Goal: Task Accomplishment & Management: Complete application form

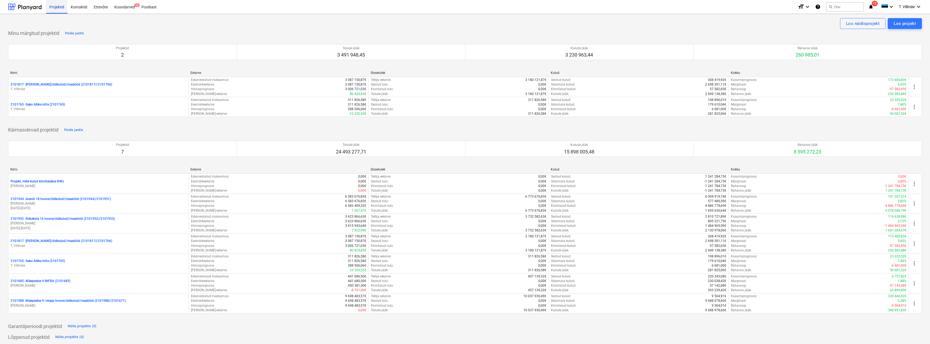
drag, startPoint x: 53, startPoint y: 6, endPoint x: 56, endPoint y: 8, distance: 3.3
click at [53, 6] on div "Projektid" at bounding box center [56, 7] width 21 height 14
click at [56, 7] on div "Projektid" at bounding box center [56, 7] width 21 height 14
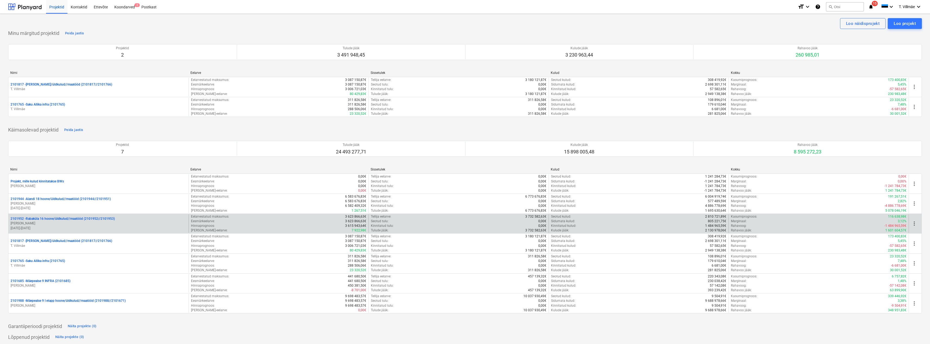
click at [49, 221] on p "2101952 - [GEOGRAPHIC_DATA] 16 hoone/üldkulud//maatööd (2101952//2101953)" at bounding box center [63, 219] width 104 height 5
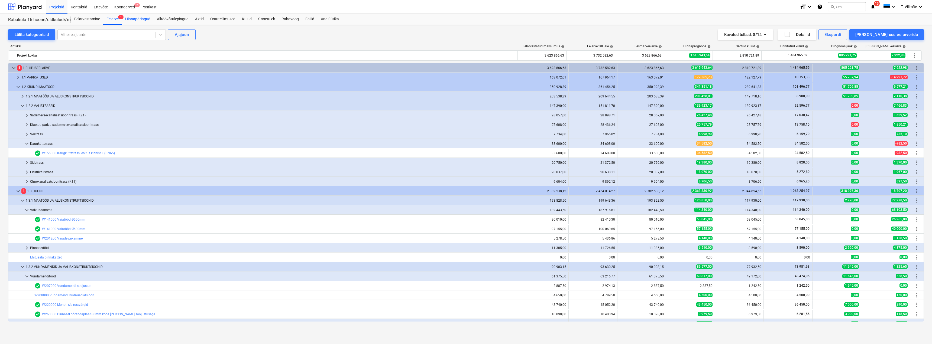
click at [138, 17] on div "Hinnapäringud" at bounding box center [138, 19] width 32 height 11
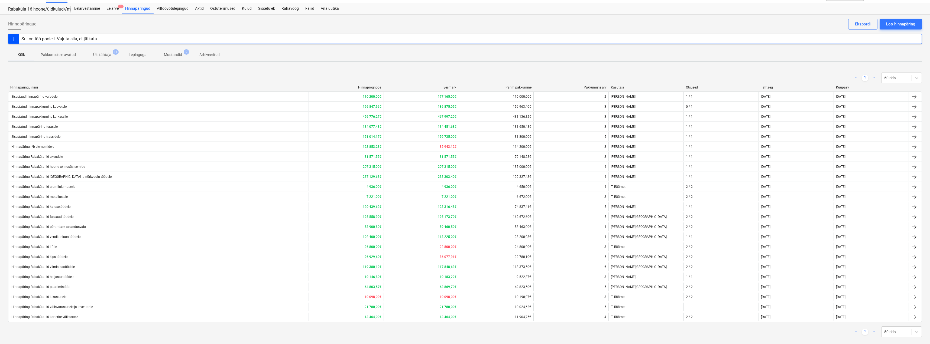
scroll to position [19, 0]
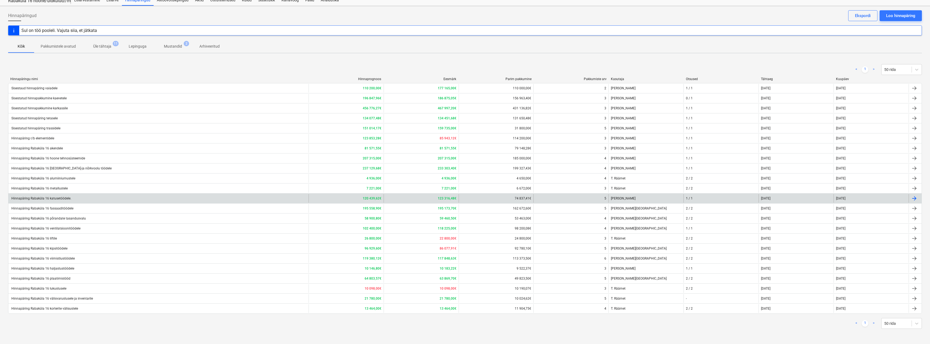
click at [54, 199] on div "Hinnapäring Rabaküla 16 katusetöödele." at bounding box center [41, 199] width 61 height 4
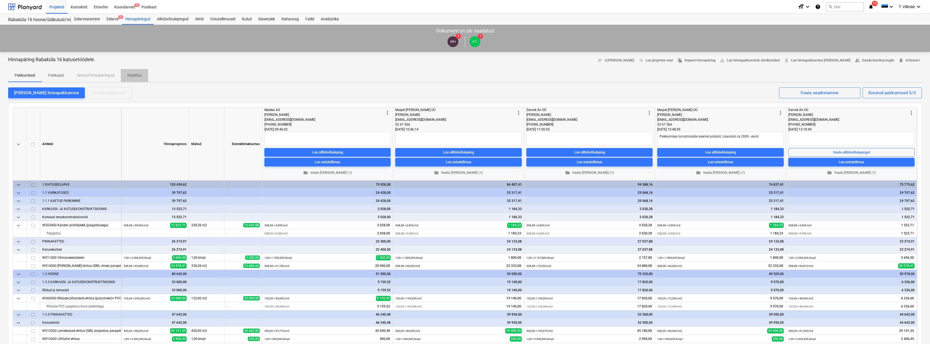
click at [137, 75] on p "Kirjeldus" at bounding box center [134, 76] width 14 height 6
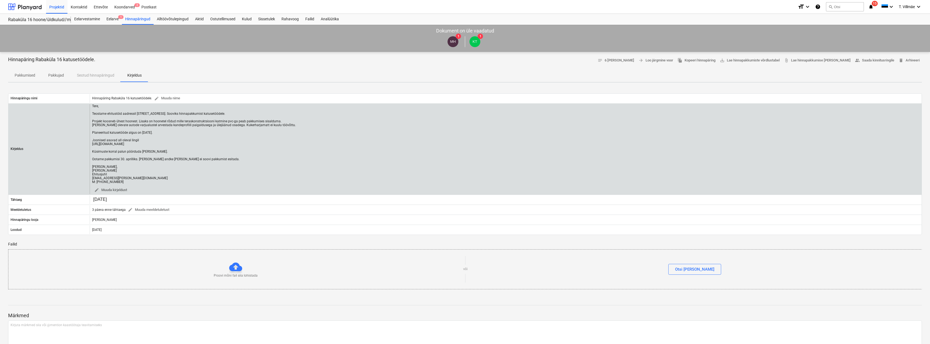
click at [212, 143] on div "Tere, Teostame ehitustöid aadressil [STREET_ADDRESS]. Sooviks hinnapakkumist ka…" at bounding box center [194, 144] width 204 height 80
click at [203, 151] on div "Tere, Teostame ehitustöid aadressil [STREET_ADDRESS]. Sooviks hinnapakkumist ka…" at bounding box center [194, 144] width 204 height 80
click at [206, 150] on div "Tere, Teostame ehitustöid aadressil [STREET_ADDRESS]. Sooviks hinnapakkumist ka…" at bounding box center [194, 144] width 204 height 80
drag, startPoint x: 210, startPoint y: 144, endPoint x: 179, endPoint y: 145, distance: 31.2
click at [178, 145] on div "Tere, Teostame ehitustöid aadressil [STREET_ADDRESS]. Sooviks hinnapakkumist ka…" at bounding box center [194, 144] width 204 height 80
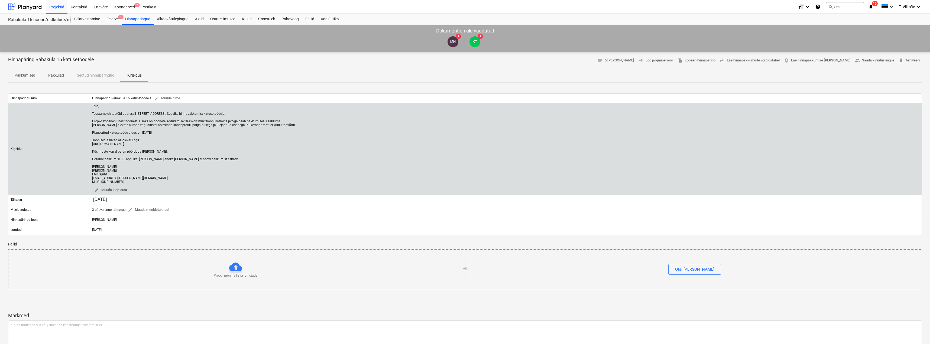
click at [188, 151] on div "Tere, Teostame ehitustöid aadressil [STREET_ADDRESS]. Sooviks hinnapakkumist ka…" at bounding box center [194, 144] width 204 height 80
drag, startPoint x: 211, startPoint y: 145, endPoint x: 92, endPoint y: 142, distance: 119.3
click at [92, 142] on div "Tere, Teostame ehitustöid aadressil [STREET_ADDRESS]. Sooviks hinnapakkumist ka…" at bounding box center [506, 149] width 832 height 90
click at [191, 149] on div "Tere, Teostame ehitustöid aadressil [STREET_ADDRESS]. Sooviks hinnapakkumist ka…" at bounding box center [194, 144] width 204 height 80
drag, startPoint x: 211, startPoint y: 144, endPoint x: 159, endPoint y: 146, distance: 51.8
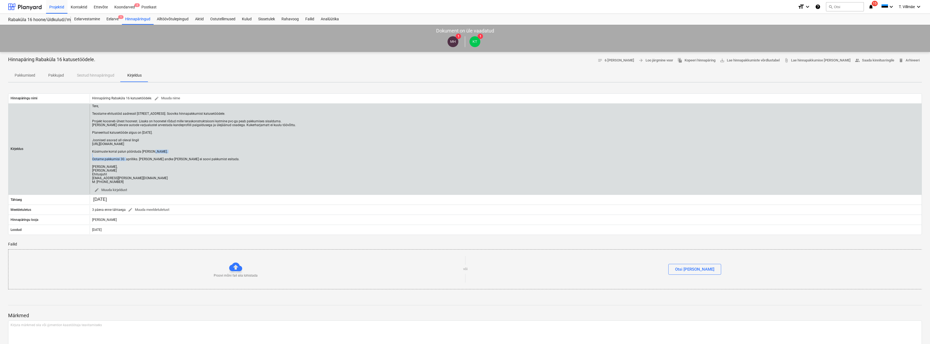
click at [159, 146] on div "Tere, Teostame ehitustöid aadressil [STREET_ADDRESS]. Sooviks hinnapakkumist ka…" at bounding box center [194, 144] width 204 height 80
click at [200, 153] on div "Tere, Teostame ehitustöid aadressil [STREET_ADDRESS]. Sooviks hinnapakkumist ka…" at bounding box center [194, 144] width 204 height 80
drag, startPoint x: 211, startPoint y: 145, endPoint x: 91, endPoint y: 144, distance: 119.5
click at [91, 144] on div "Tere, Teostame ehitustöid aadressil [STREET_ADDRESS]. Sooviks hinnapakkumist ka…" at bounding box center [506, 149] width 832 height 90
copy div "[URL][DOMAIN_NAME]"
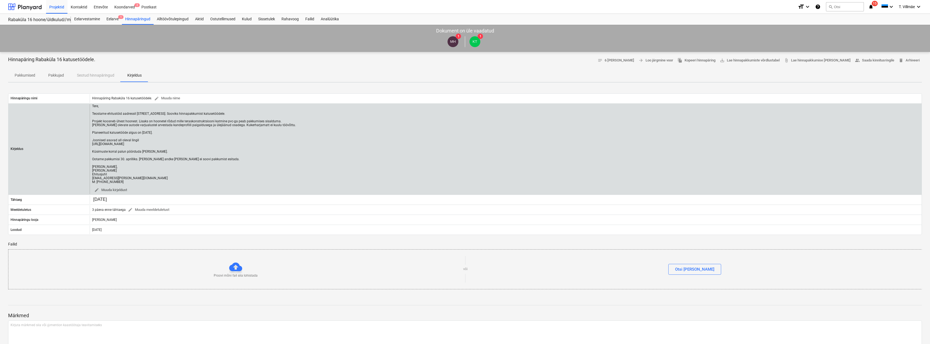
click at [158, 132] on div "Tere, Teostame ehitustöid aadressil [STREET_ADDRESS]. Sooviks hinnapakkumist ka…" at bounding box center [194, 144] width 204 height 80
click at [135, 140] on div "Tere, Teostame ehitustöid aadressil [STREET_ADDRESS]. Sooviks hinnapakkumist ka…" at bounding box center [194, 144] width 204 height 80
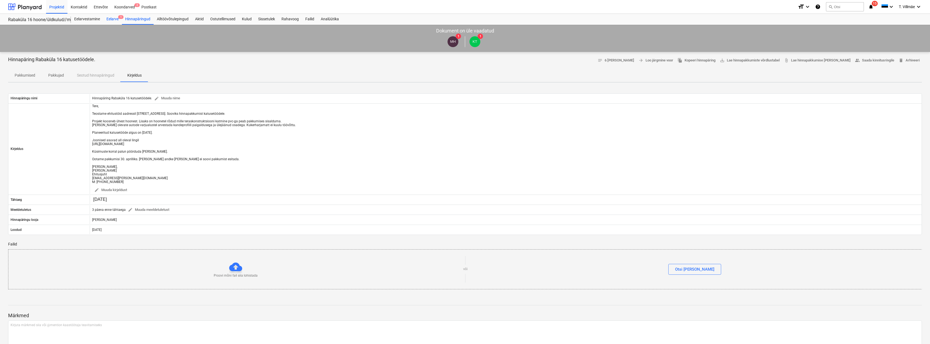
click at [112, 20] on div "Eelarve 1" at bounding box center [112, 19] width 19 height 11
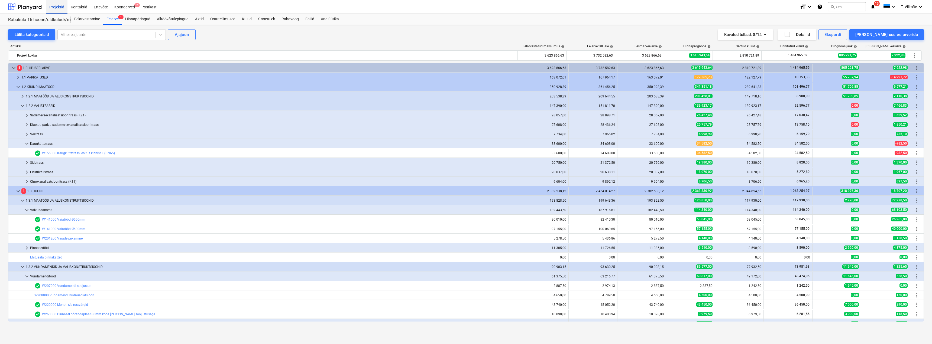
click at [55, 6] on div "Projektid" at bounding box center [56, 7] width 21 height 14
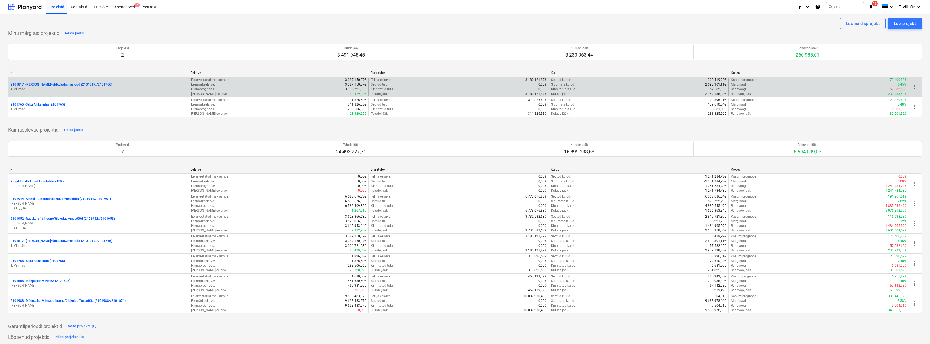
click at [57, 85] on p "2101817 - [PERSON_NAME]/üldkulud//maatööd (2101817//2101766)" at bounding box center [62, 84] width 102 height 5
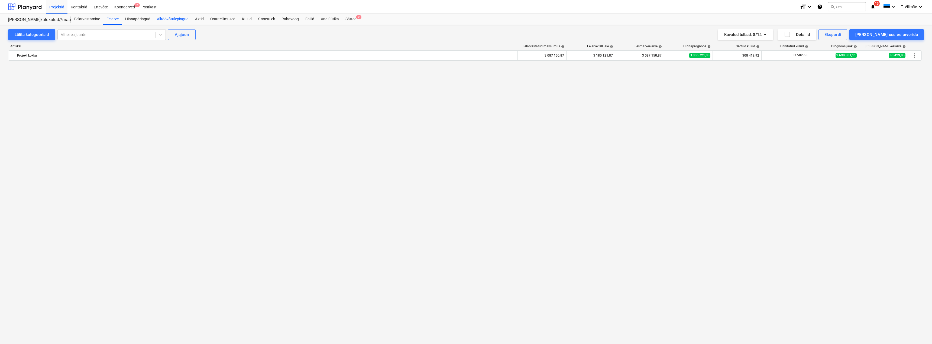
scroll to position [1860, 0]
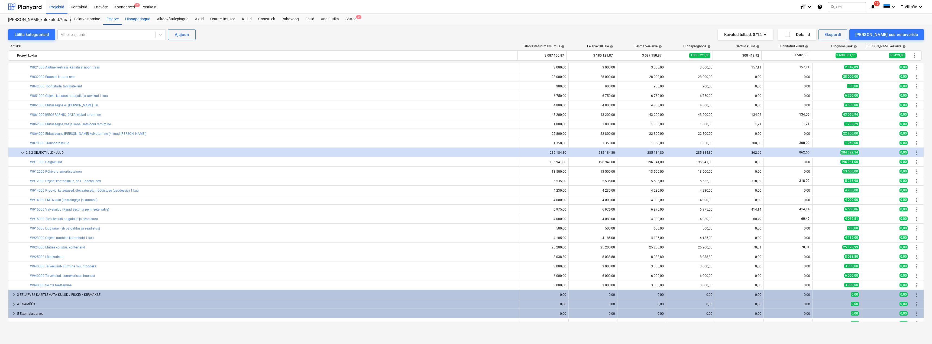
click at [142, 21] on div "Hinnapäringud" at bounding box center [138, 19] width 32 height 11
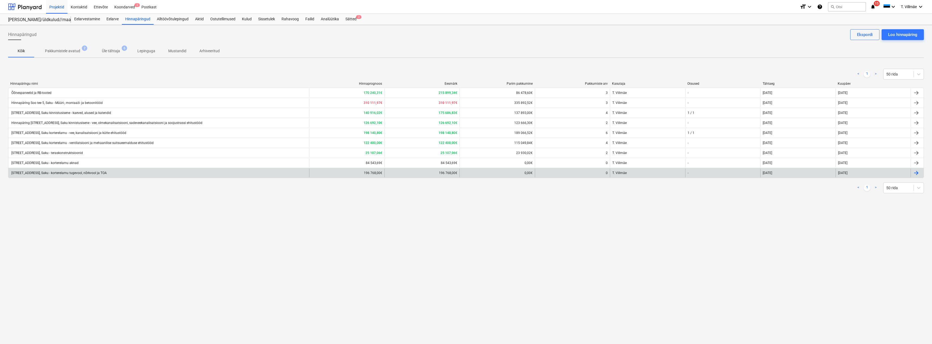
click at [70, 175] on div "[STREET_ADDRESS], Saku - korterelamu tugevool, nõrkvool ja TOA" at bounding box center [158, 173] width 301 height 9
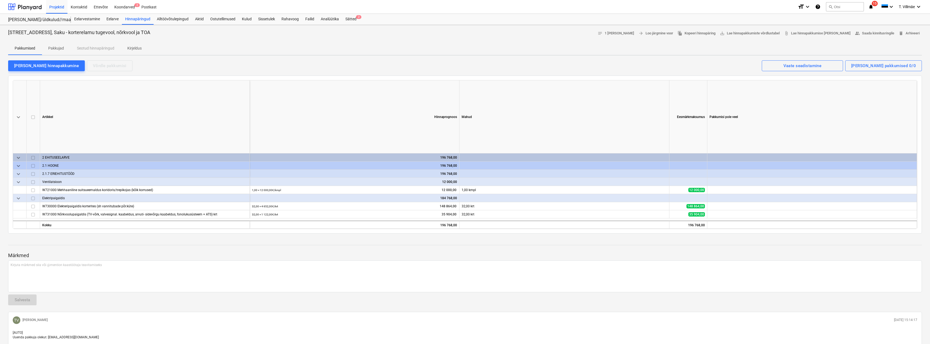
click at [139, 49] on p "Kirjeldus" at bounding box center [134, 49] width 14 height 6
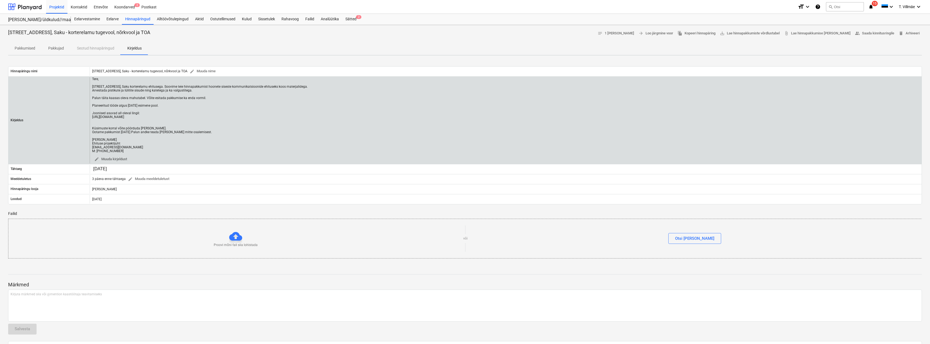
drag, startPoint x: 92, startPoint y: 79, endPoint x: 120, endPoint y: 152, distance: 77.9
click at [120, 152] on div "Tere, [STREET_ADDRESS], Saku korterelamu ehitusega. Soovime teie hinnapakkumist…" at bounding box center [506, 120] width 832 height 86
copy div "Tere, [STREET_ADDRESS], Saku korterelamu ehitusega. Soovime teie hinnapakkumist…"
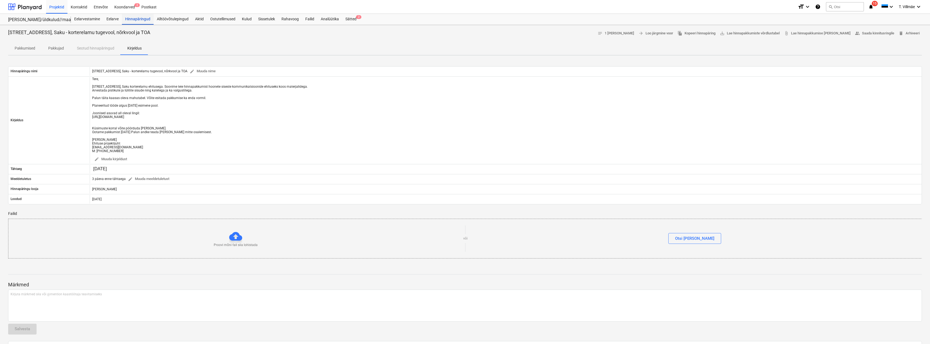
click at [138, 19] on div "Hinnapäringud" at bounding box center [138, 19] width 32 height 11
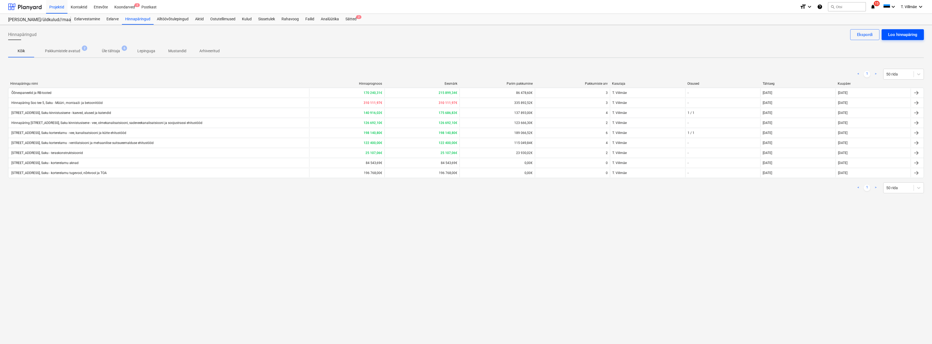
click at [894, 35] on div "Loo hinnapäring" at bounding box center [902, 34] width 29 height 7
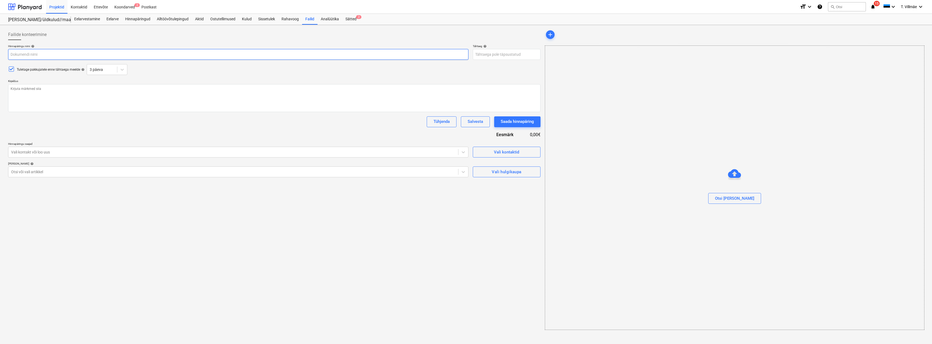
click at [58, 56] on input "text" at bounding box center [238, 54] width 460 height 11
type textarea "x"
type input "H"
type textarea "x"
type input "Hi"
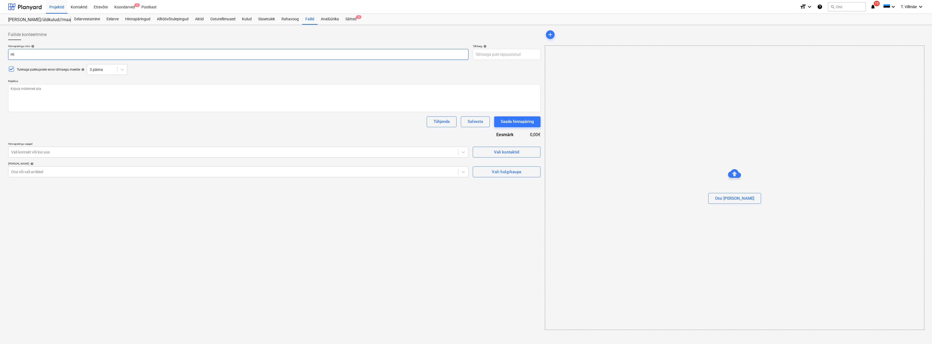
type textarea "x"
type input "Hin"
type textarea "x"
type input "[PERSON_NAME]"
type textarea "x"
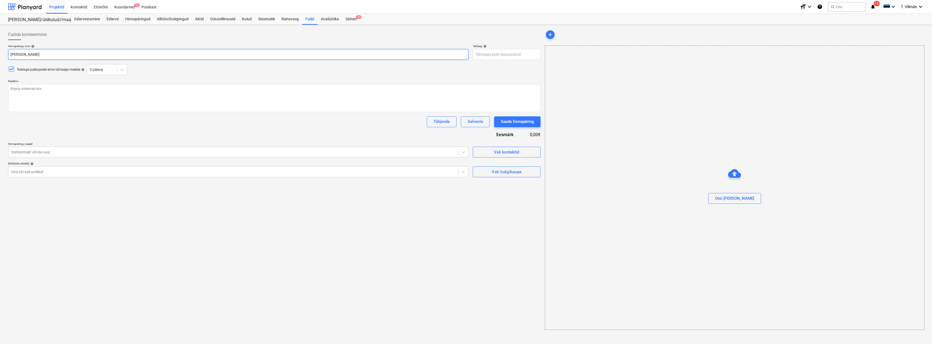
type input "Hinna"
type textarea "x"
type input "Hinnap"
type textarea "x"
type input "Hinnapä"
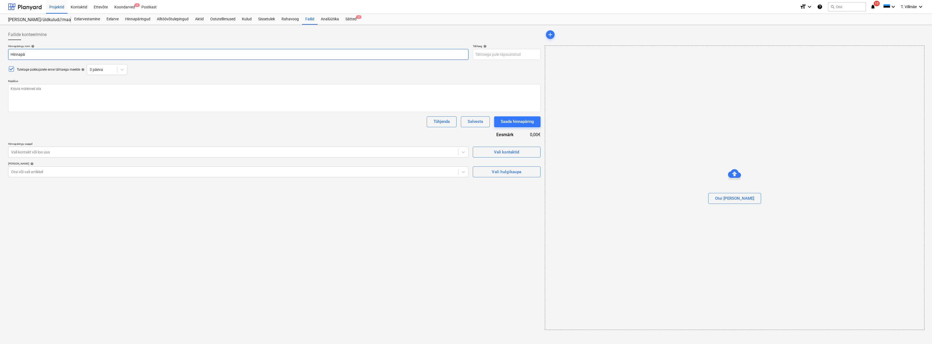
type textarea "x"
type input "Hinnapär"
type textarea "x"
type input "Hinnapäri"
type textarea "x"
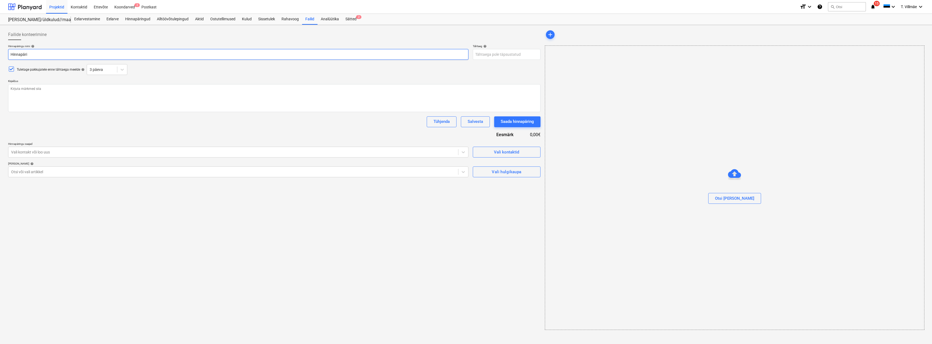
type input "Hinnapärin"
type textarea "x"
type input "Hinnapäring"
type textarea "x"
type input "Hinnapäring"
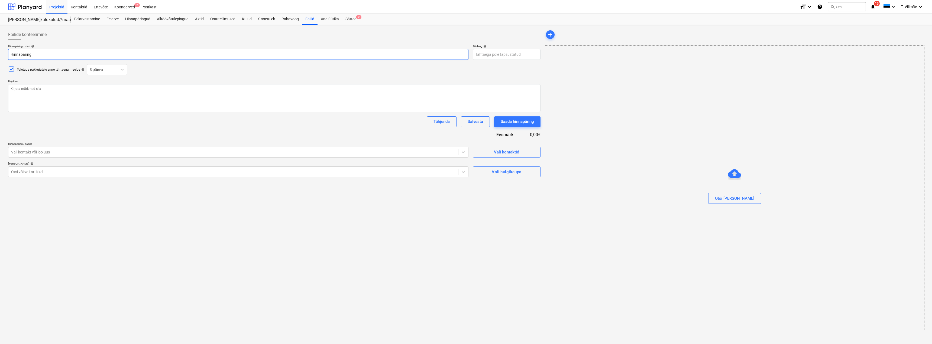
type textarea "x"
type input "Hinnapäring S"
type textarea "x"
type input "Hinnapäring So"
type textarea "x"
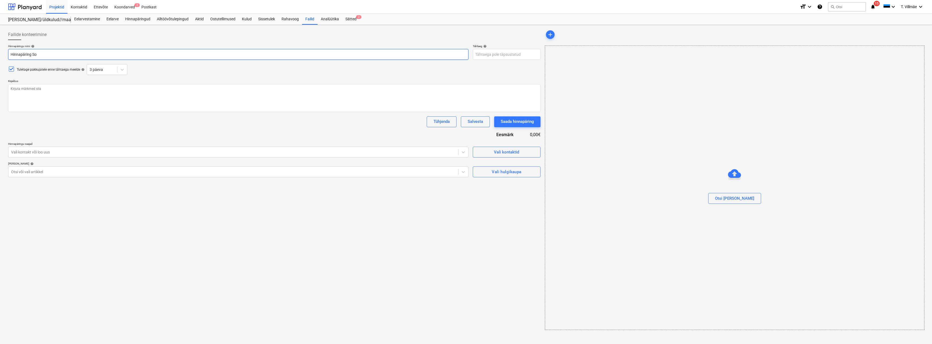
type input "Hinnapäring [PERSON_NAME]"
type textarea "x"
type input "Hinnapäring [PERSON_NAME]"
type textarea "x"
type input "Hinnapäring [PERSON_NAME]"
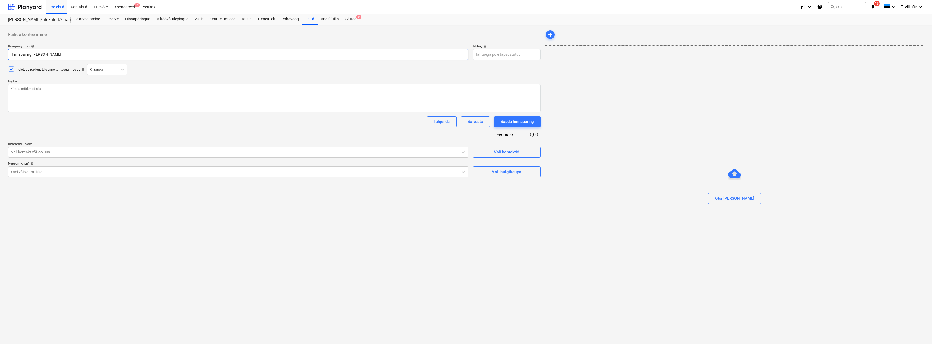
type textarea "x"
type input "Hinnapäring Soo te"
type textarea "x"
type input "Hinnapäring [PERSON_NAME]"
type textarea "x"
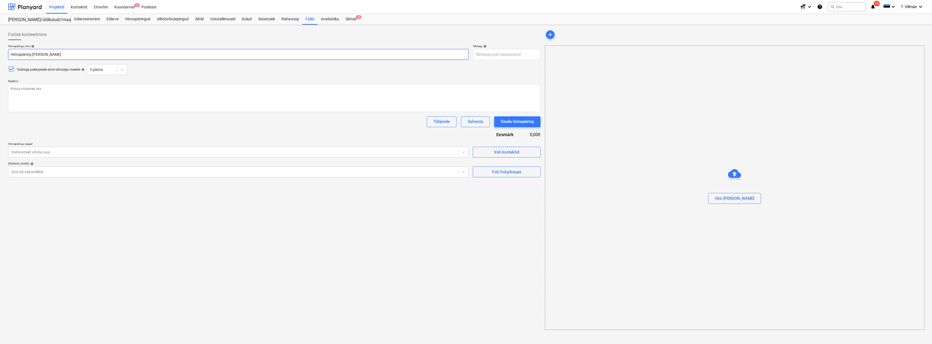
type input "Hinnapäring [PERSON_NAME]"
type textarea "x"
type input "Hinnapäring Soo tee 5"
type textarea "x"
type input "[STREET_ADDRESS],"
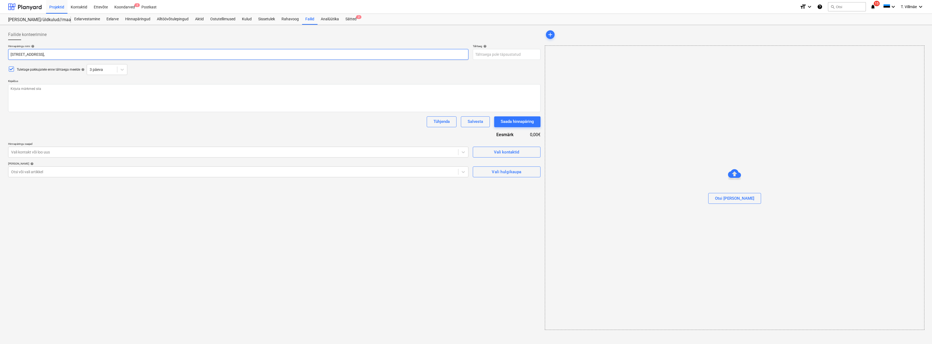
type textarea "x"
type input "[STREET_ADDRESS],"
type textarea "x"
type input "[STREET_ADDRESS]"
type textarea "x"
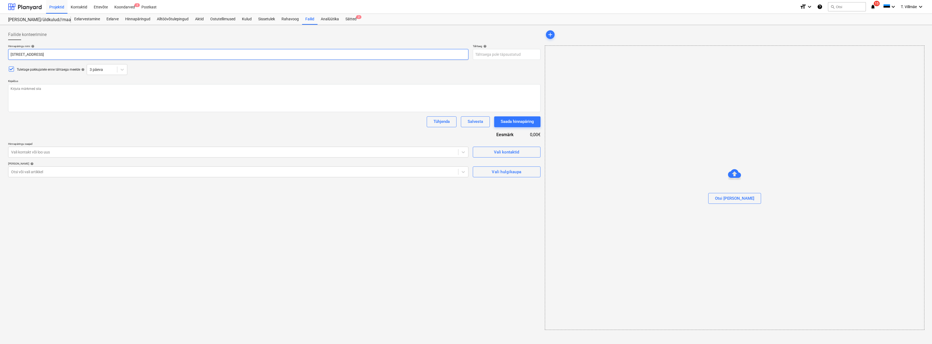
type input "[STREET_ADDRESS]"
type textarea "x"
type input "[STREET_ADDRESS]"
type textarea "x"
type input "[STREET_ADDRESS]"
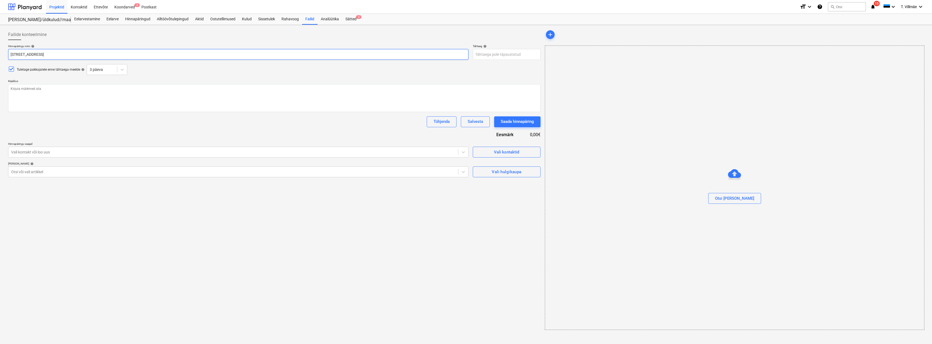
type textarea "x"
type input "[STREET_ADDRESS]"
type textarea "x"
type input "Hinnapäring [STREET_ADDRESS] -"
type textarea "x"
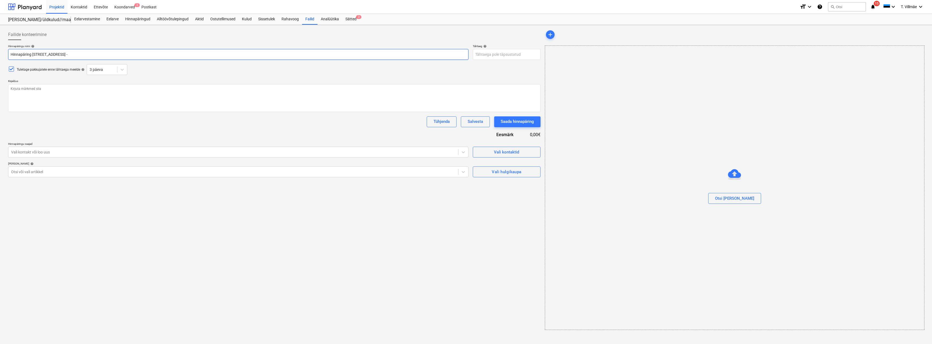
type input "Hinnapäring [STREET_ADDRESS] -"
type textarea "x"
type input "Hinnapäring [STREET_ADDRESS]"
type textarea "x"
type input "Hinnapäring [STREET_ADDRESS]"
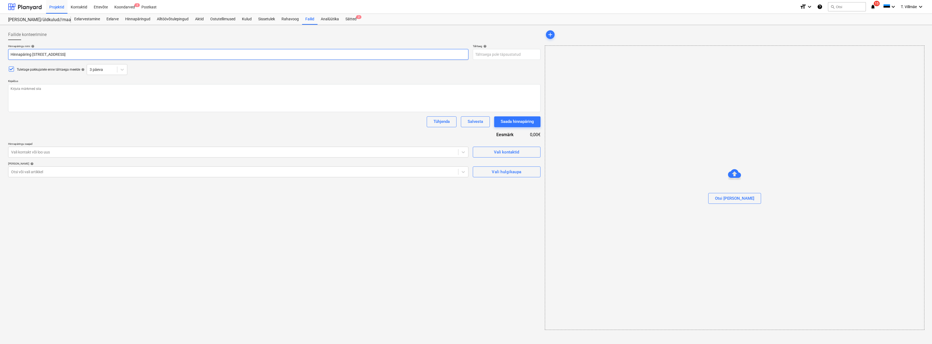
type textarea "x"
type input "[STREET_ADDRESS]"
type textarea "x"
type input "Hinnapäring [STREET_ADDRESS]"
type textarea "x"
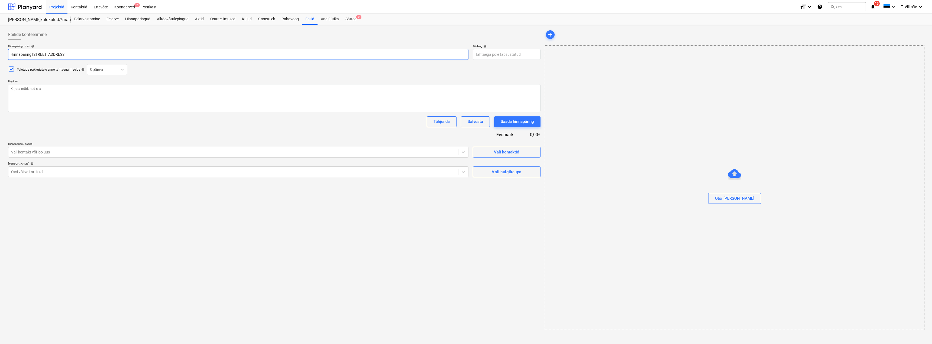
type input "[STREET_ADDRESS]"
type textarea "x"
type input "Hinnapäring [STREET_ADDRESS]"
type textarea "x"
type input "[STREET_ADDRESS]"
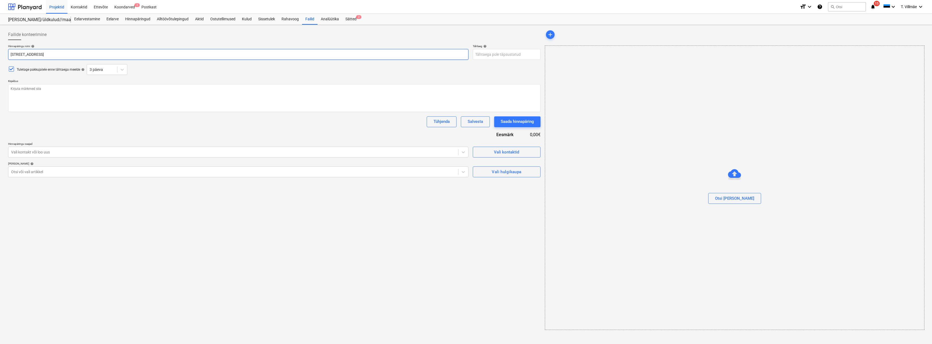
type textarea "x"
type input "Hinnapäring [STREET_ADDRESS]"
type textarea "x"
type input "[STREET_ADDRESS]"
type textarea "x"
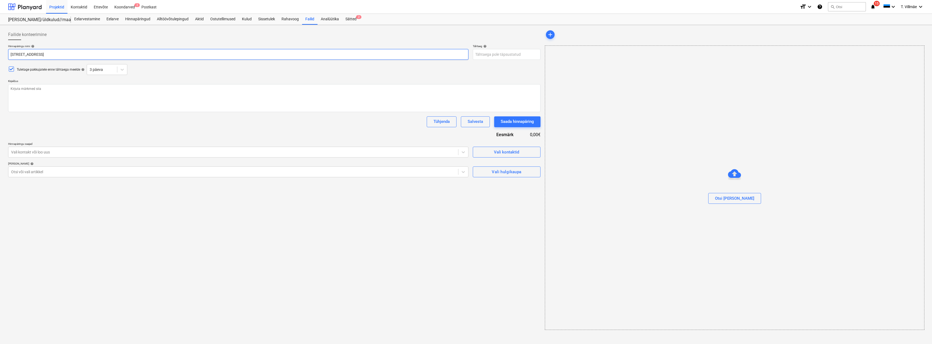
type input "Hinnapäring [STREET_ADDRESS]"
type textarea "x"
type input "Hinnapäring [STREET_ADDRESS]"
type textarea "x"
type input "Hinnapäring [STREET_ADDRESS]"
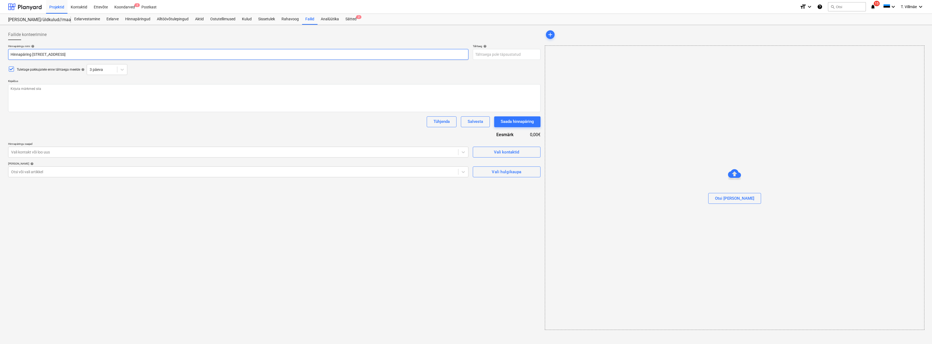
type textarea "x"
type input "[STREET_ADDRESS]"
type textarea "x"
type input "[STREET_ADDRESS][PERSON_NAME]"
type textarea "x"
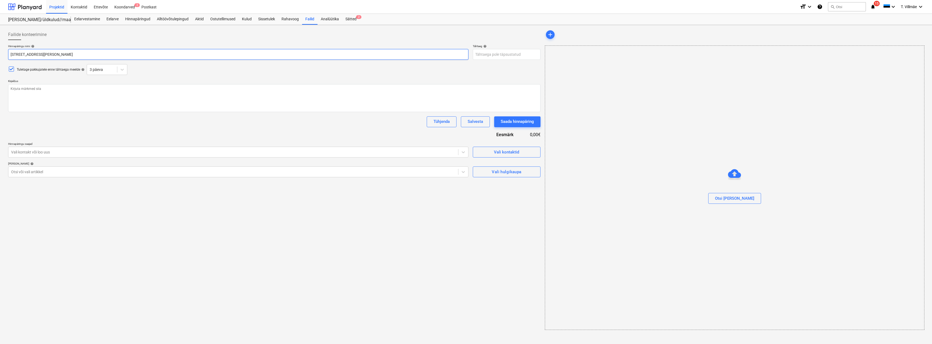
type input "[STREET_ADDRESS][PERSON_NAME]"
type textarea "x"
type input "[STREET_ADDRESS][PERSON_NAME]"
type textarea "x"
type input "[STREET_ADDRESS][PERSON_NAME]"
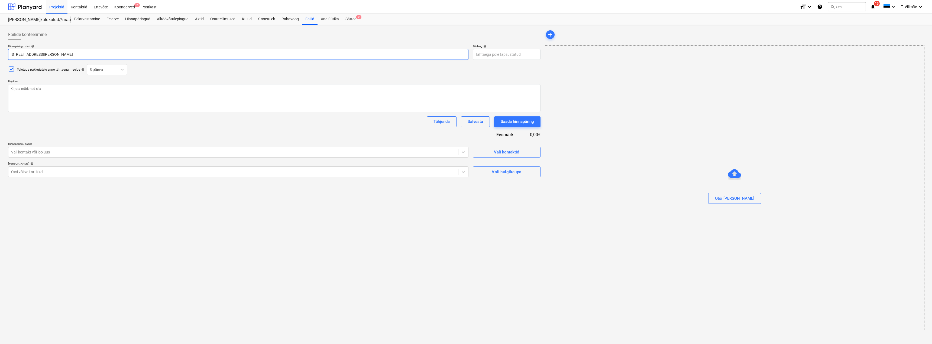
type textarea "x"
type input "[STREET_ADDRESS][PERSON_NAME]"
type textarea "x"
type input "[STREET_ADDRESS][PERSON_NAME]"
type textarea "x"
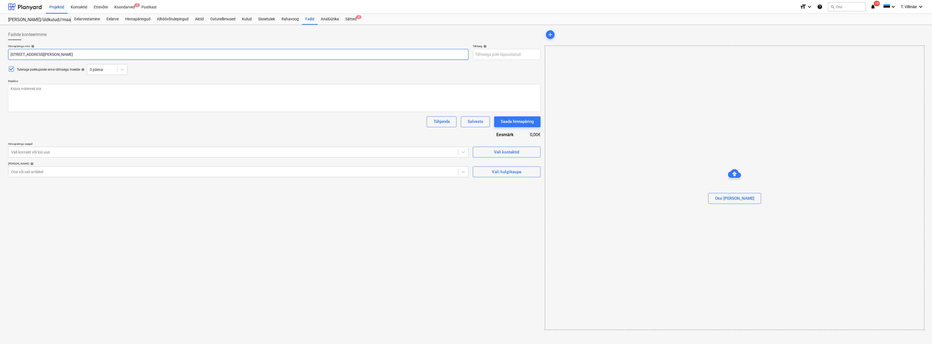
type input "Hinnapäring [STREET_ADDRESS][PERSON_NAME]"
type textarea "x"
type input "[STREET_ADDRESS]"
type textarea "x"
type input "[STREET_ADDRESS]"
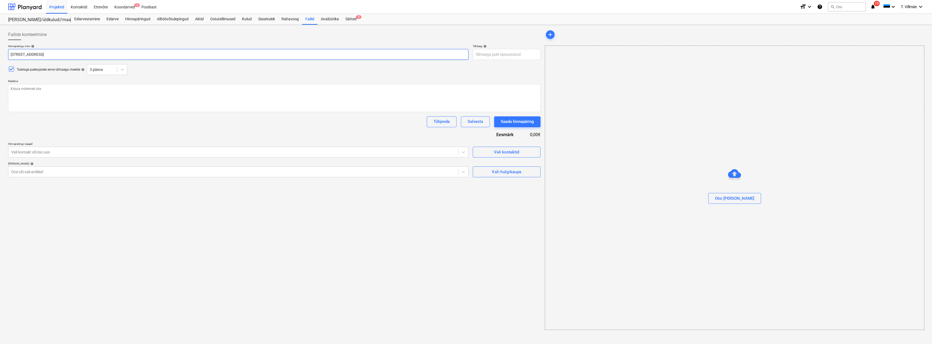
type textarea "x"
type input "[STREET_ADDRESS] ka"
type textarea "x"
type input "[STREET_ADDRESS] kat"
type textarea "x"
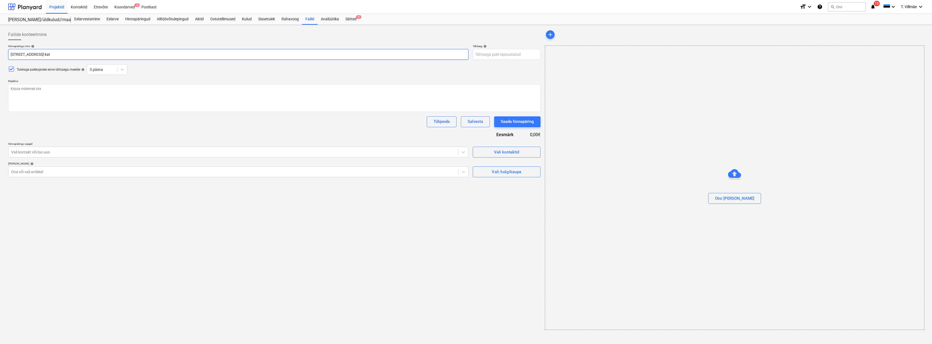
type input "[STREET_ADDRESS] - Korterelamu katu"
type textarea "x"
type input "[STREET_ADDRESS], Saku - Korterelamu katus"
type textarea "x"
type input "[STREET_ADDRESS], Saku - Korterelamu [PERSON_NAME]"
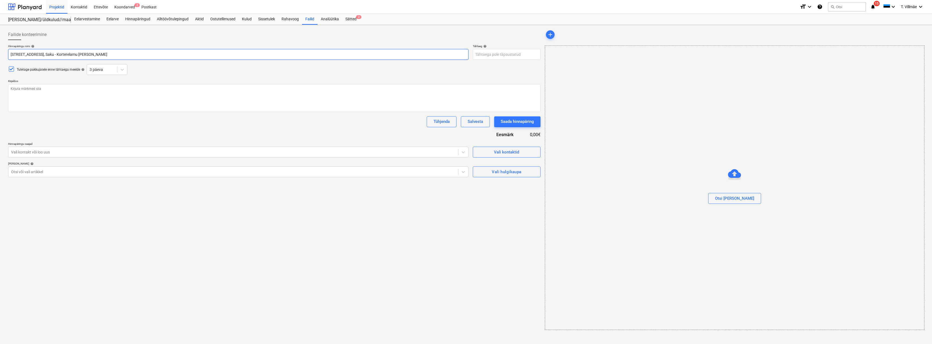
type textarea "x"
type input "[STREET_ADDRESS], Saku - Korterelamu katuset"
type textarea "x"
type input "[STREET_ADDRESS], Saku - Korterelamu katusetö"
type textarea "x"
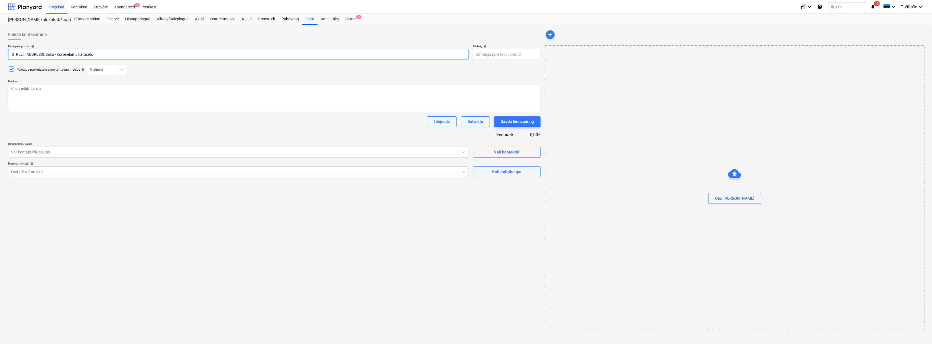
type input "[STREET_ADDRESS], Saku - Korterelamu katusetöö"
type textarea "x"
type input "[STREET_ADDRESS], Saku - Korterelamu katusetööd"
click at [29, 89] on textarea at bounding box center [274, 98] width 533 height 28
paste textarea "Tere, [STREET_ADDRESS], Saku korterelamu ehitusega. Soovime teie hinnapakkumist…"
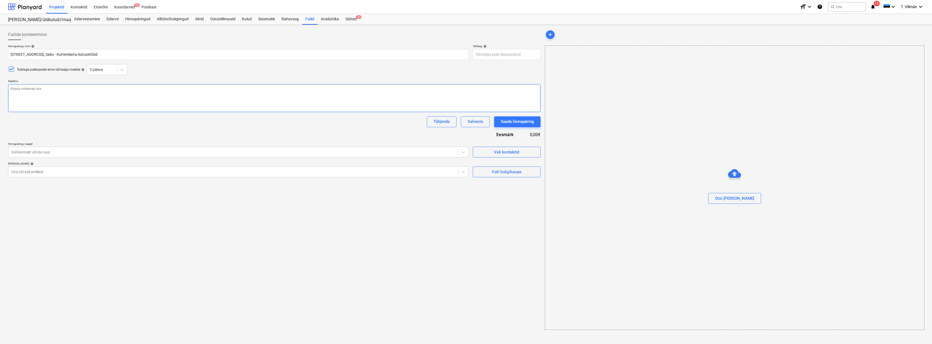
type textarea "x"
type textarea "Tere, [STREET_ADDRESS], Saku korterelamu ehitusega. Soovime teie hinnapakkumist…"
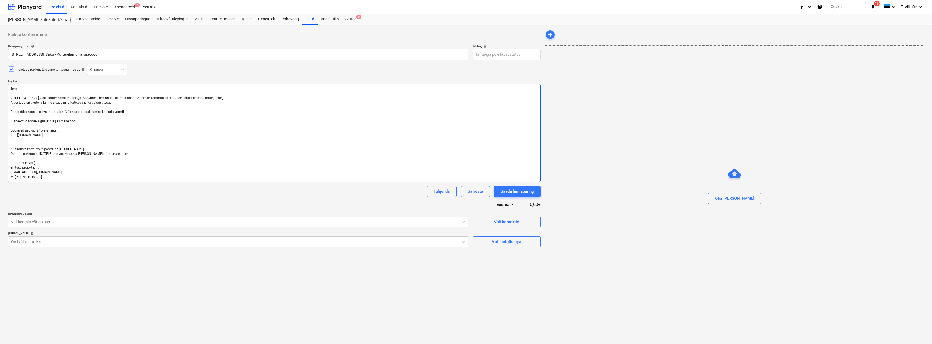
click at [234, 99] on textarea "Tere, [STREET_ADDRESS], Saku korterelamu ehitusega. Soovime teie hinnapakkumist…" at bounding box center [274, 133] width 533 height 98
type textarea "x"
type textarea "Tere, [STREET_ADDRESS], Saku korterelamu ehitusega. Soovime teie hinnapakkumist…"
type textarea "x"
type textarea "Tere, [STREET_ADDRESS], Saku korterelamu ehitusega. Soovime teie hinnapakkumist…"
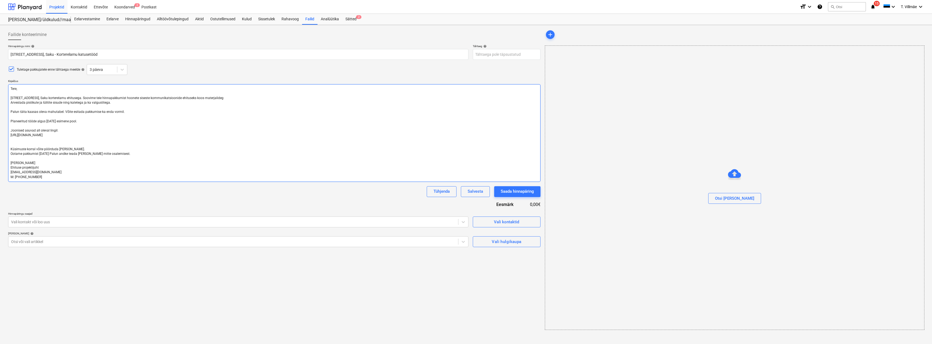
type textarea "x"
type textarea "Tere, [STREET_ADDRESS], Saku korterelamu ehitusega. Soovime teie hinnapakkumist…"
type textarea "x"
type textarea "Tere, [STREET_ADDRESS], Saku korterelamu ehitusega. Soovime teie hinnapakkumist…"
type textarea "x"
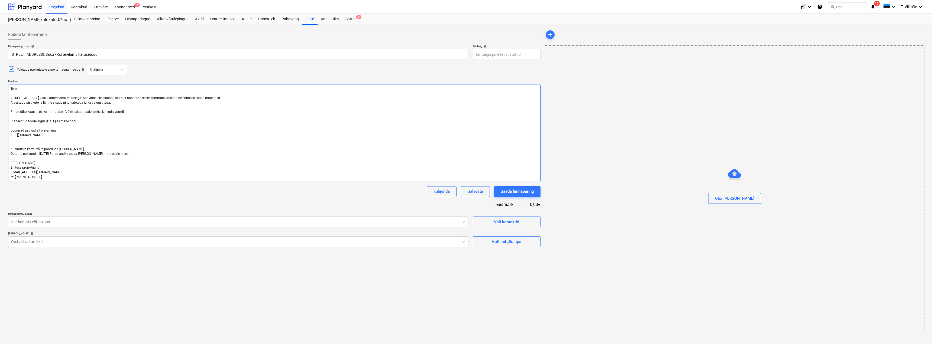
type textarea "Tere, [STREET_ADDRESS], Saku korterelamu ehitusega. Soovime teie hinnapakkumist…"
type textarea "x"
type textarea "Tere, [STREET_ADDRESS], Saku korterelamu ehitusega. Soovime teie hinnapakkumist…"
type textarea "x"
type textarea "Tere, [STREET_ADDRESS], Saku korterelamu ehitusega. Soovime teie hinnapakkumist…"
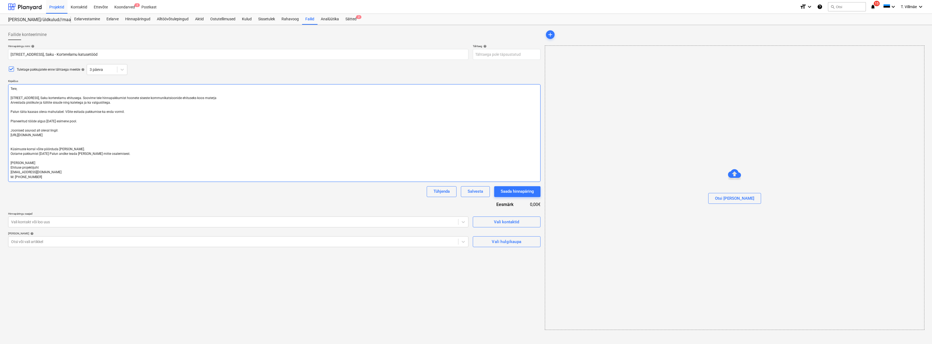
type textarea "x"
type textarea "Tere, [STREET_ADDRESS], Saku korterelamu ehitusega. Soovime teie hinnapakkumist…"
type textarea "x"
type textarea "Tere, [STREET_ADDRESS], Saku korterelamu ehitusega. Soovime teie hinnapakkumist…"
type textarea "x"
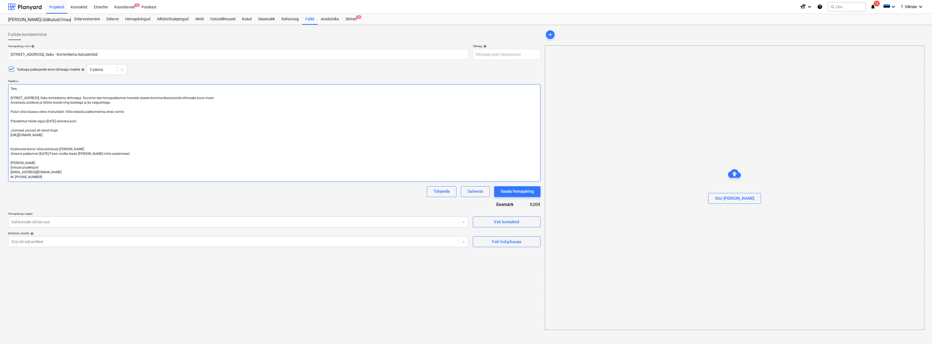
type textarea "Tere, [STREET_ADDRESS], Saku korterelamu ehitusega. Soovime teie hinnapakkumist…"
type textarea "x"
type textarea "Tere, [STREET_ADDRESS], Saku korterelamu ehitusega. Soovime teie hinnapakkumist…"
type textarea "x"
type textarea "Tere, [STREET_ADDRESS], Saku korterelamu ehitusega. Soovime teie hinnapakkumist…"
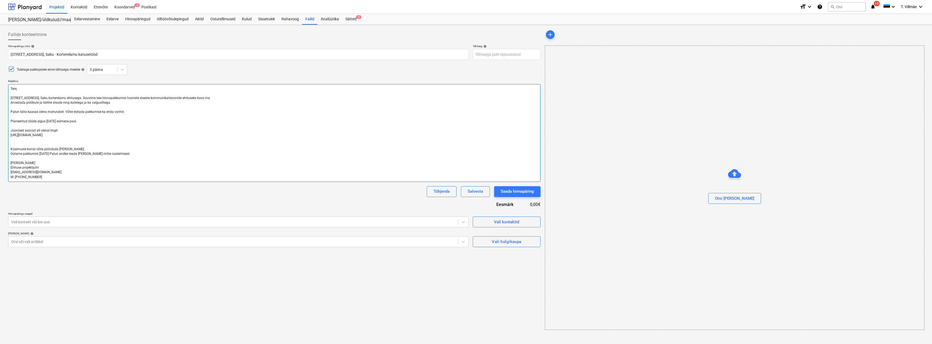
type textarea "x"
type textarea "Tere, [STREET_ADDRESS], Saku korterelamu ehitusega. Soovime teie hinnapakkumist…"
type textarea "x"
type textarea "Tere, [STREET_ADDRESS], Saku korterelamu ehitusega. Soovime teie hinnapakkumist…"
type textarea "x"
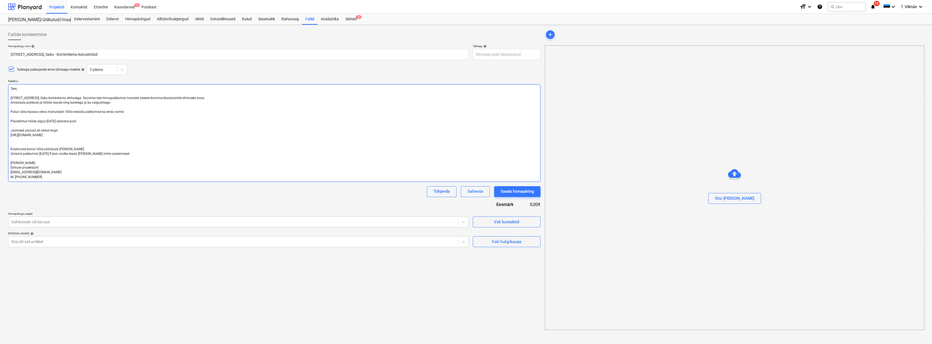
type textarea "Tere, [STREET_ADDRESS], Saku korterelamu ehitusega. Soovime teie hinnapakkumist…"
type textarea "x"
type textarea "Tere, [STREET_ADDRESS], Saku korterelamu ehitusega. Soovime teie hinnapakkumist…"
type textarea "x"
type textarea "Tere, [STREET_ADDRESS], Saku korterelamu ehitusega. Soovime teie hinnapakkumist…"
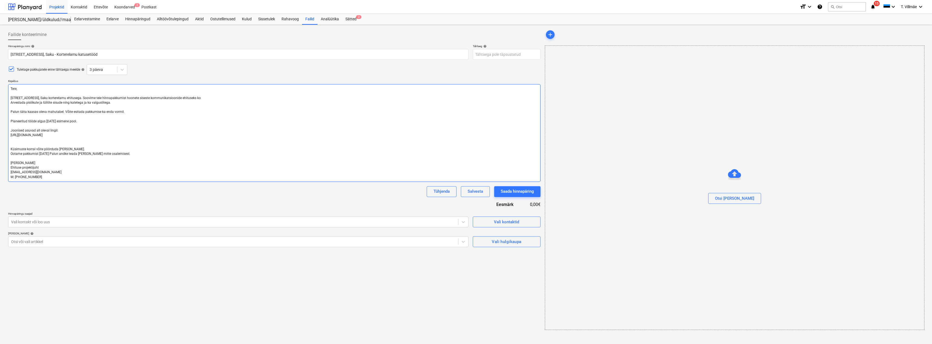
type textarea "x"
type textarea "Tere, [STREET_ADDRESS], Saku korterelamu ehitusega. Soovime teie hinnapakkumist…"
type textarea "x"
type textarea "Tere, [STREET_ADDRESS], Saku korterelamu ehitusega. Soovime teie hinnapakkumist…"
type textarea "x"
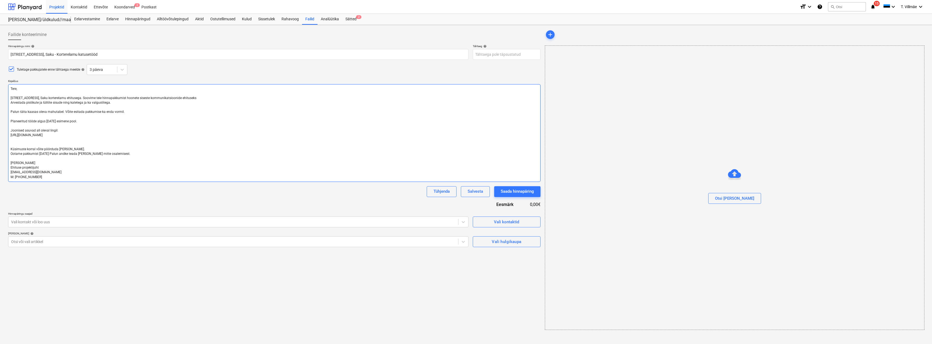
type textarea "Tere, [STREET_ADDRESS], Saku korterelamu ehitusega. Soovime teie hinnapakkumist…"
type textarea "x"
type textarea "Tere, [STREET_ADDRESS], Saku korterelamu ehitusega. Soovime teie hinnapakkumist…"
type textarea "x"
type textarea "Tere, [STREET_ADDRESS], Saku korterelamu ehitusega. Soovime teie hinnapakkumist…"
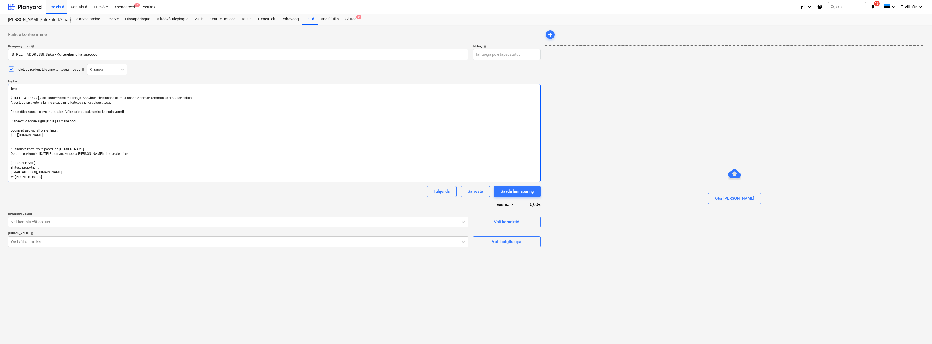
type textarea "x"
type textarea "Tere, [STREET_ADDRESS], Saku korterelamu ehitusega. Soovime teie hinnapakkumist…"
type textarea "x"
type textarea "Tere, [STREET_ADDRESS], Saku korterelamu ehitusega. Soovime teie hinnapakkumist…"
type textarea "x"
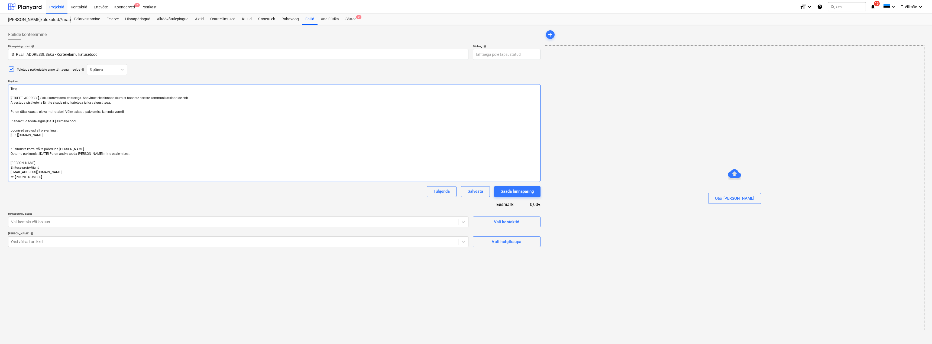
type textarea "Tere, [STREET_ADDRESS], Saku korterelamu ehitusega. Soovime teie hinnapakkumist…"
type textarea "x"
type textarea "Tere, [STREET_ADDRESS], Saku korterelamu ehitusega. Soovime teie hinnapakkumist…"
type textarea "x"
type textarea "Tere, [STREET_ADDRESS], Saku korterelamu ehitusega. Soovime teie hinnapakkumist…"
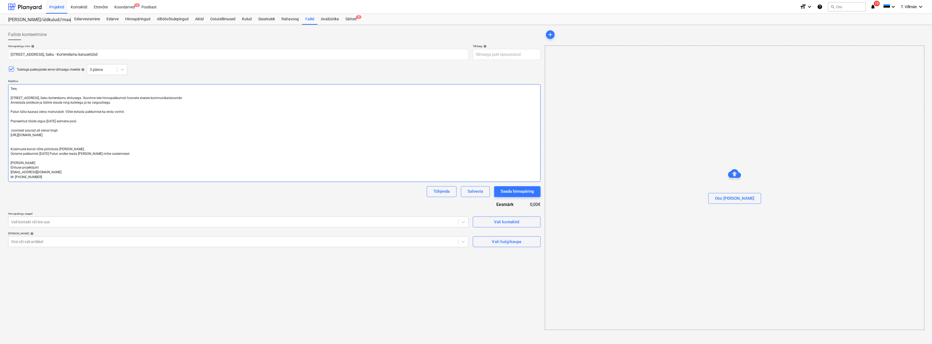
type textarea "x"
type textarea "Tere, [STREET_ADDRESS], Saku korterelamu ehitusega. Soovime teie hinnapakkumist…"
type textarea "x"
type textarea "Tere, [STREET_ADDRESS], Saku korterelamu ehitusega. Soovime teie hinnapakkumist…"
type textarea "x"
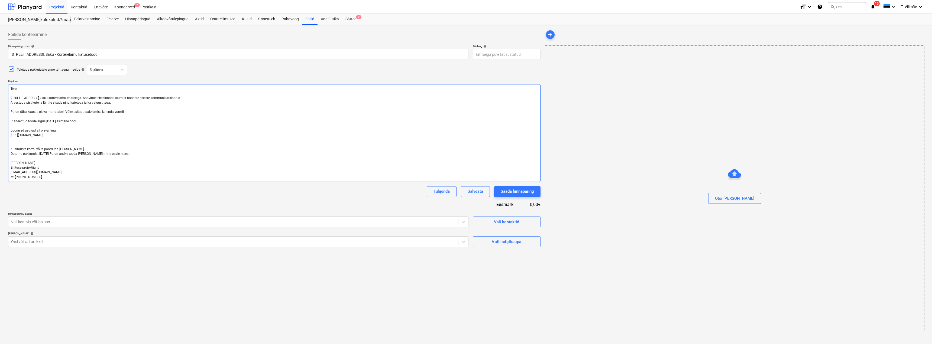
type textarea "Tere, [STREET_ADDRESS], Saku korterelamu ehitusega. Soovime teie hinnapakkumist…"
type textarea "x"
type textarea "Tere, [STREET_ADDRESS], Saku korterelamu ehitusega. Soovime teie hinnapakkumist…"
type textarea "x"
type textarea "Tere, [STREET_ADDRESS], Saku korterelamu ehitusega. Soovime teie hinnapakkumist…"
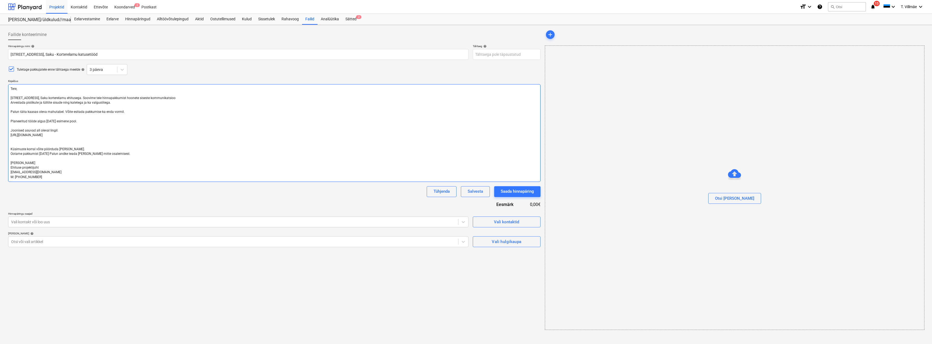
type textarea "x"
type textarea "Tere, [STREET_ADDRESS], Saku korterelamu ehitusega. Soovime teie hinnapakkumist…"
type textarea "x"
type textarea "Tere, [STREET_ADDRESS], Saku korterelamu ehitusega. Soovime teie hinnapakkumist…"
type textarea "x"
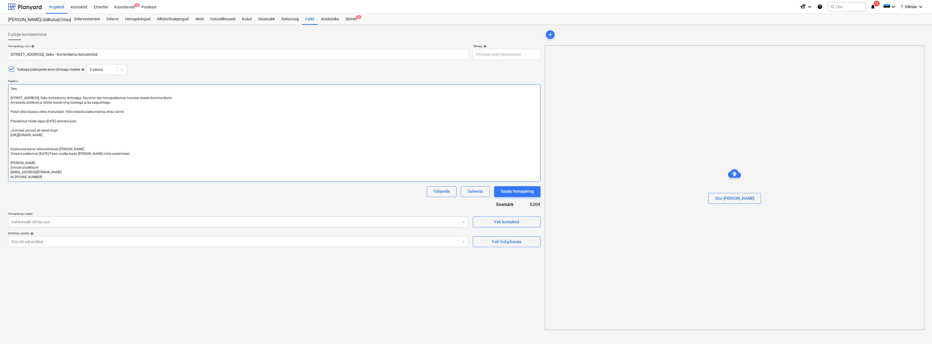
type textarea "Tere, [STREET_ADDRESS], Saku korterelamu ehitusega. Soovime teie hinnapakkumist…"
type textarea "x"
type textarea "Tere, [STREET_ADDRESS], Saku korterelamu ehitusega. Soovime teie hinnapakkumist…"
type textarea "x"
type textarea "Tere, [STREET_ADDRESS], Saku korterelamu ehitusega. Soovime teie hinnapakkumist…"
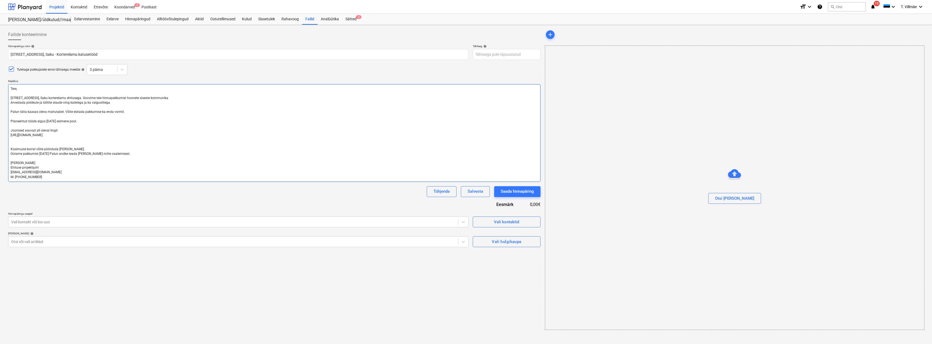
type textarea "x"
type textarea "Tere, [STREET_ADDRESS], Saku korterelamu ehitusega. Soovime teie hinnapakkumist…"
click at [110, 103] on textarea "Tere, [STREET_ADDRESS], Saku korterelamu ehitusega. Soovime teie hinnapakkumist…" at bounding box center [274, 133] width 533 height 98
click at [12, 111] on textarea "Tere, [STREET_ADDRESS], Saku korterelamu ehitusega. Soovime teie hinnapakkumist…" at bounding box center [274, 133] width 533 height 98
click at [11, 111] on textarea "Tere, [STREET_ADDRESS], Saku korterelamu ehitusega. Soovime teie hinnapakkumist…" at bounding box center [274, 133] width 533 height 98
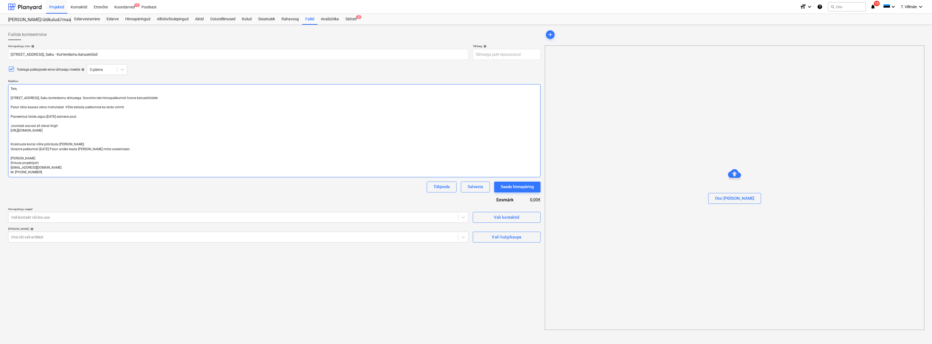
click at [60, 117] on textarea "Tere, [STREET_ADDRESS], Saku korterelamu ehitusega. Soovime teie hinnapakkumist…" at bounding box center [274, 130] width 533 height 93
click at [89, 117] on textarea "Tere, [STREET_ADDRESS], Saku korterelamu ehitusega. Soovime teie hinnapakkumist…" at bounding box center [274, 130] width 533 height 93
click at [112, 117] on textarea "Tere, [STREET_ADDRESS], Saku korterelamu ehitusega. Soovime teie hinnapakkumist…" at bounding box center [274, 130] width 533 height 93
drag, startPoint x: 129, startPoint y: 130, endPoint x: 8, endPoint y: 131, distance: 120.9
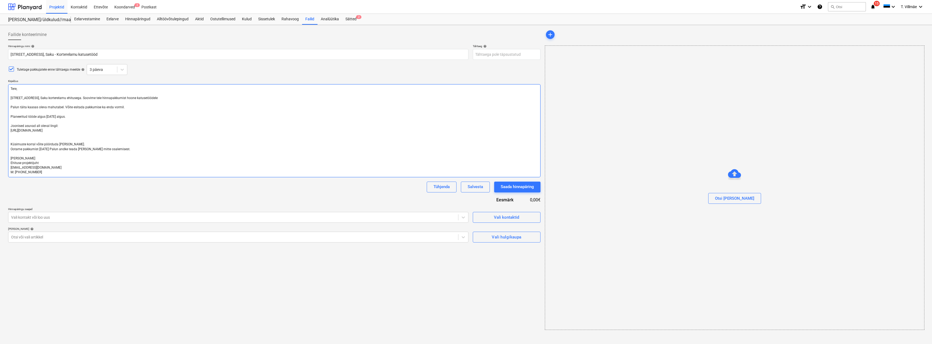
click at [8, 131] on textarea "Tere, [STREET_ADDRESS], Saku korterelamu ehitusega. Soovime teie hinnapakkumist…" at bounding box center [274, 130] width 533 height 93
paste textarea "[URL][DOMAIN_NAME]"
click at [42, 149] on textarea "Tere, [STREET_ADDRESS], Saku korterelamu ehitusega. Soovime teie hinnapakkumist…" at bounding box center [274, 130] width 533 height 93
click at [152, 134] on textarea "Tere, [STREET_ADDRESS], Saku korterelamu ehitusega. Soovime teie hinnapakkumist…" at bounding box center [274, 130] width 533 height 93
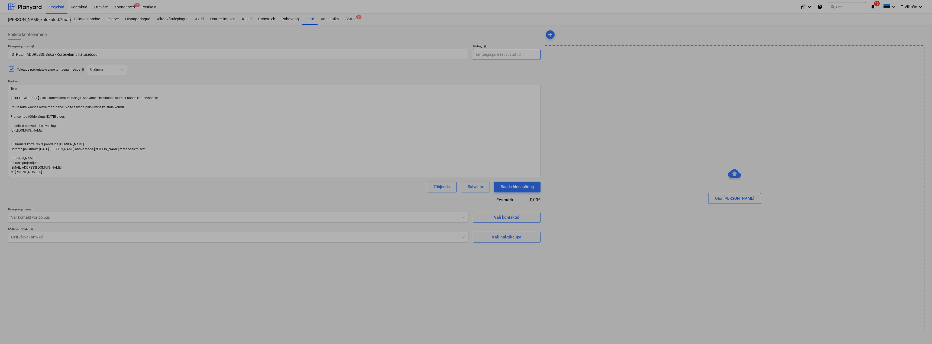
click at [482, 54] on body "Projektid Kontaktid Ettevõte Koondarved 2 Postkast format_size keyboard_arrow_d…" at bounding box center [466, 172] width 932 height 344
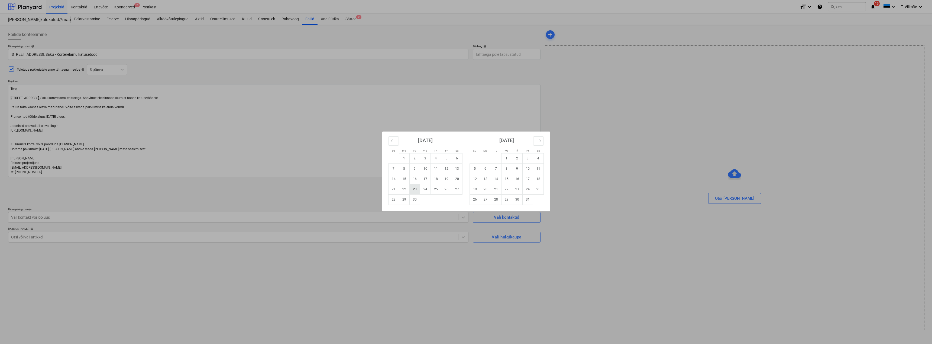
click at [416, 189] on td "23" at bounding box center [414, 189] width 11 height 10
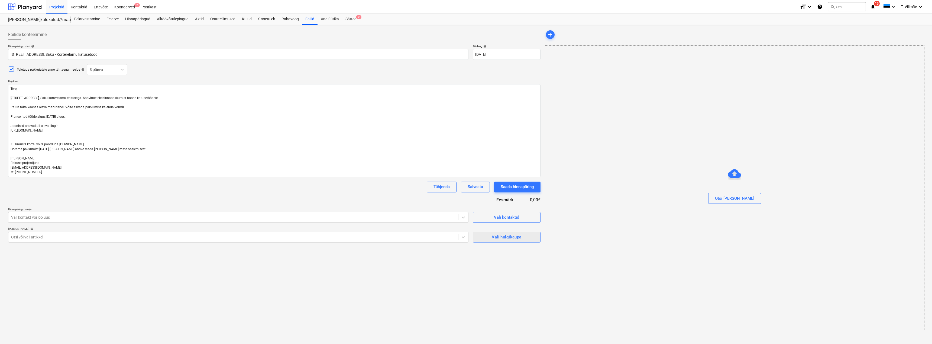
click at [496, 238] on div "Vali hulgikaupa" at bounding box center [507, 237] width 30 height 7
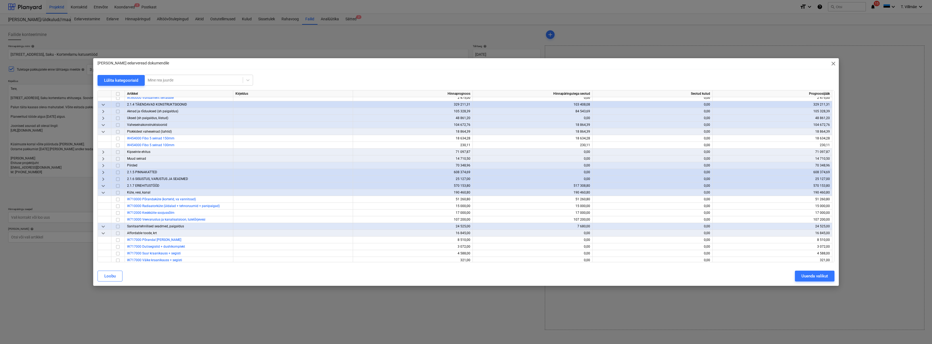
scroll to position [867, 0]
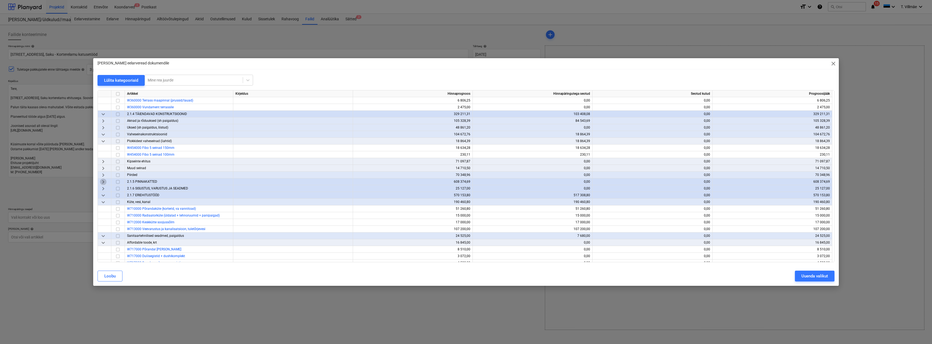
click at [102, 182] on span "keyboard_arrow_right" at bounding box center [103, 182] width 7 height 7
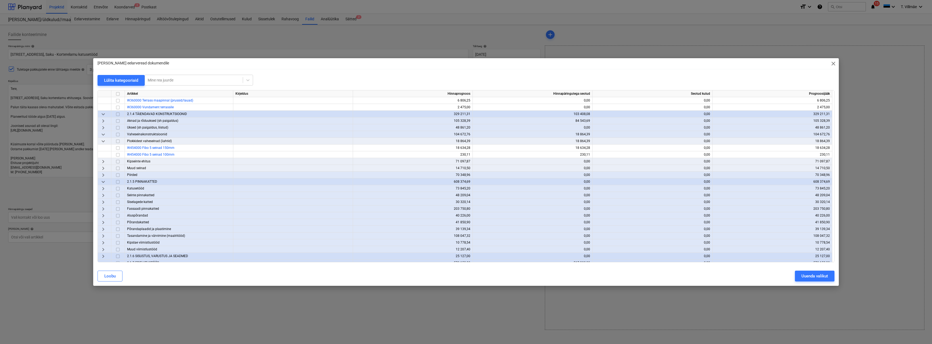
click at [104, 189] on span "keyboard_arrow_right" at bounding box center [103, 188] width 7 height 7
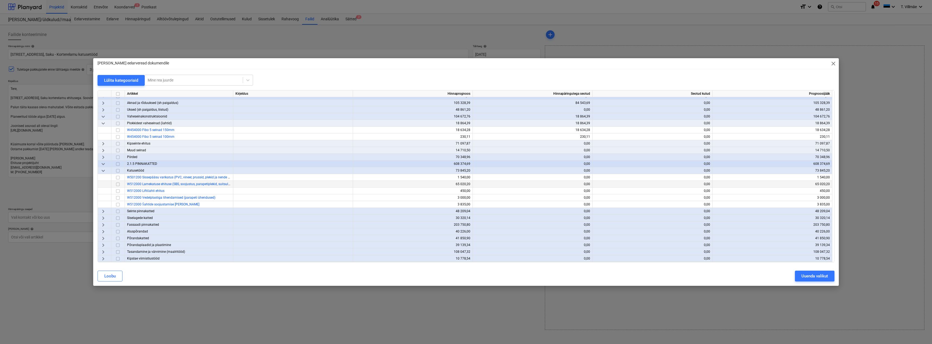
scroll to position [894, 0]
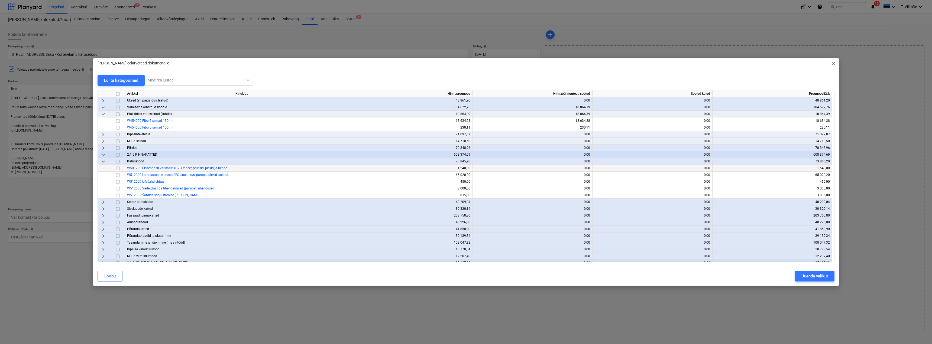
click at [118, 169] on input "checkbox" at bounding box center [118, 168] width 7 height 7
click at [118, 176] on input "checkbox" at bounding box center [118, 175] width 7 height 7
click at [823, 277] on div "Uuenda valikut" at bounding box center [815, 276] width 27 height 7
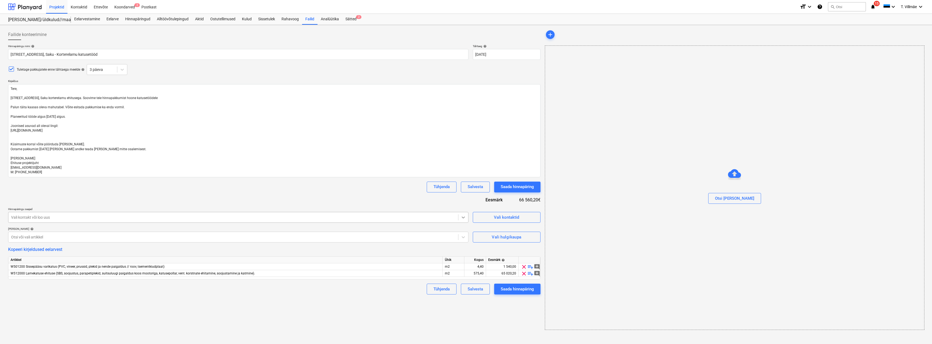
click at [464, 218] on icon at bounding box center [463, 218] width 3 height 2
click at [491, 215] on span "Vali kontaktid" at bounding box center [507, 217] width 54 height 7
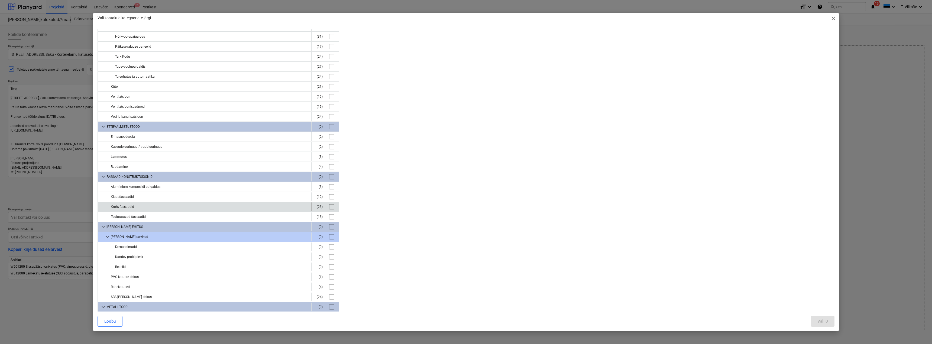
scroll to position [352, 0]
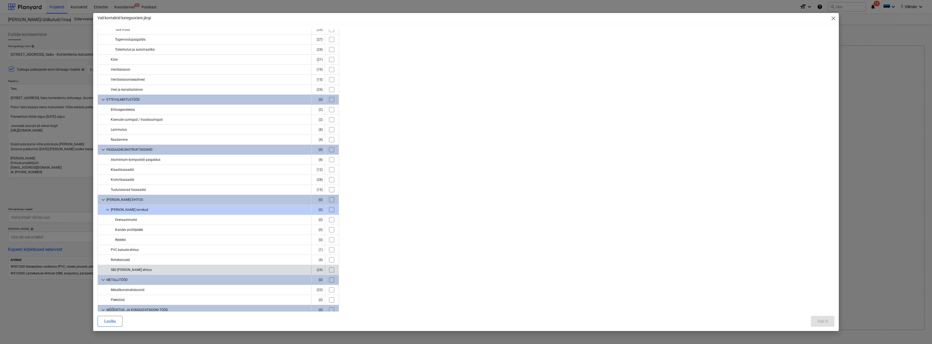
click at [132, 270] on div "SBS [PERSON_NAME] ehitus" at bounding box center [210, 270] width 198 height 9
click at [318, 271] on div "(24)" at bounding box center [318, 270] width 9 height 9
click at [329, 269] on input "checkbox" at bounding box center [331, 270] width 9 height 9
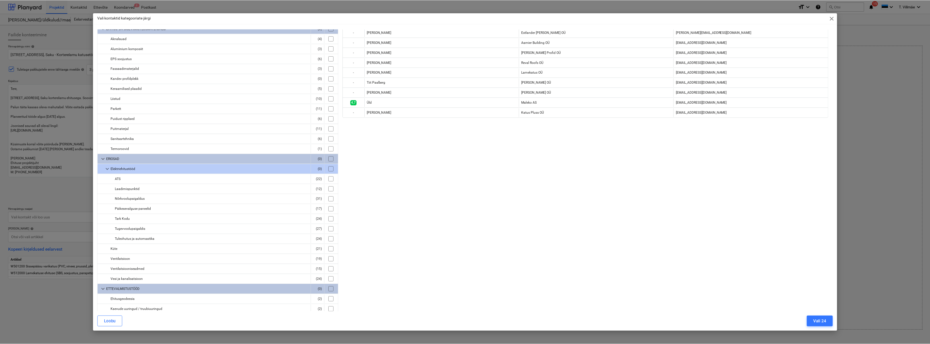
scroll to position [0, 0]
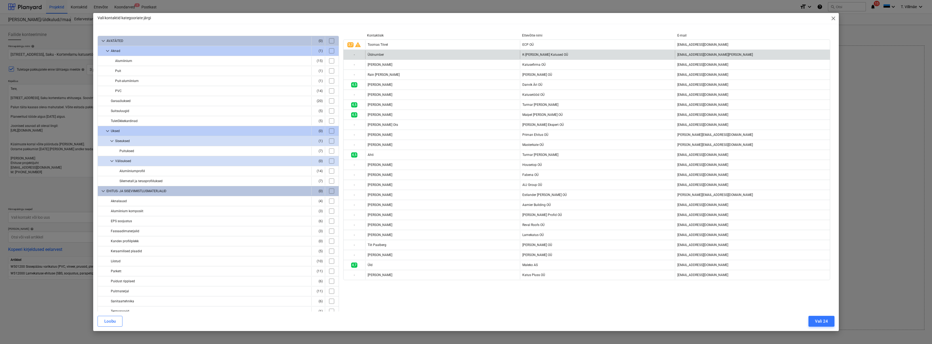
click at [355, 56] on div "-" at bounding box center [355, 54] width 22 height 9
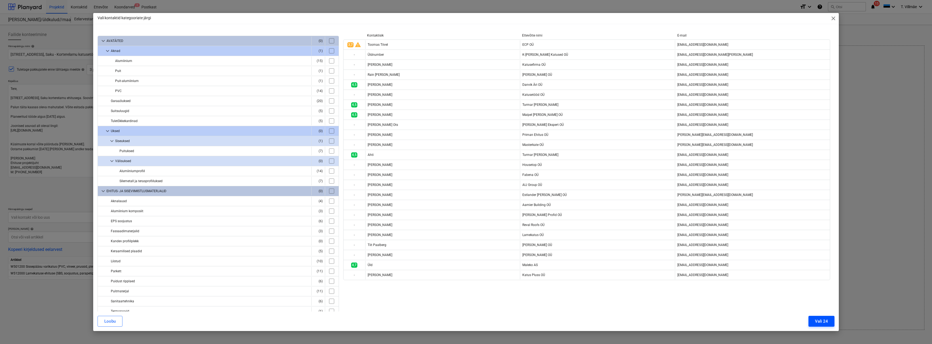
click at [823, 321] on div "Vali 24" at bounding box center [821, 321] width 13 height 7
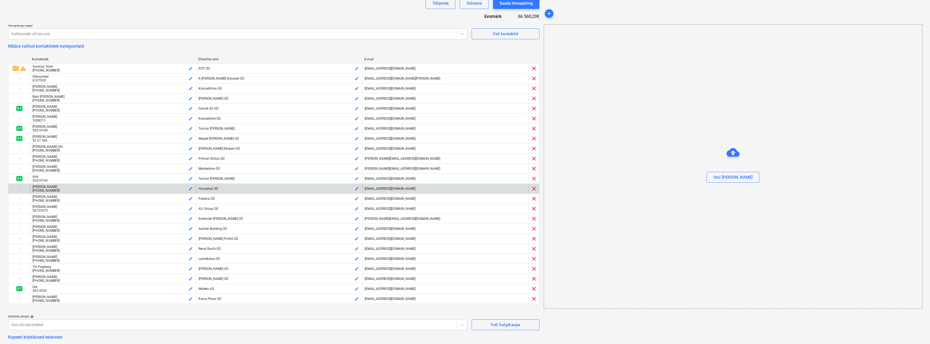
scroll to position [190, 0]
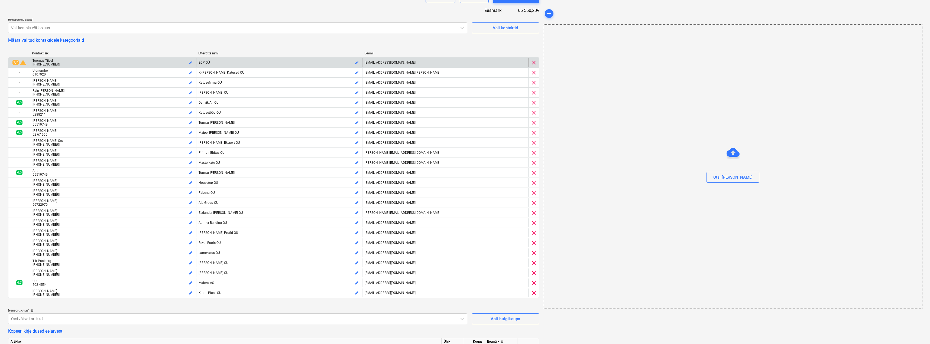
click at [533, 62] on span "clear" at bounding box center [534, 62] width 7 height 7
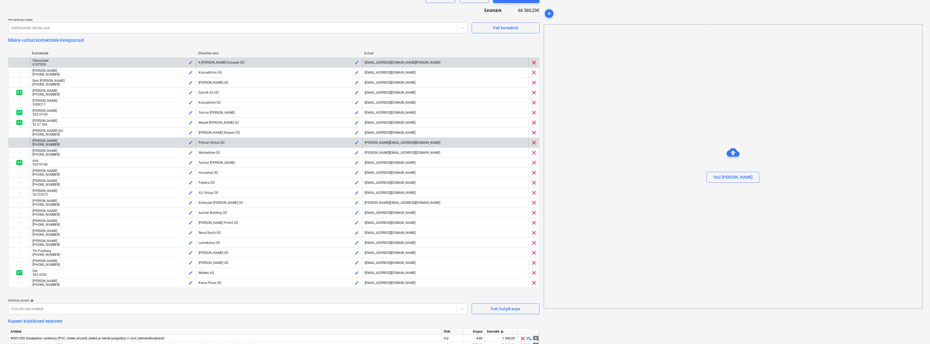
click at [534, 143] on span "clear" at bounding box center [534, 143] width 7 height 7
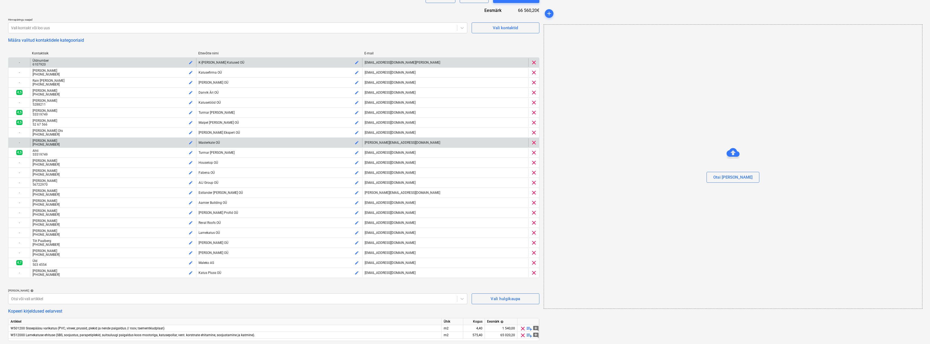
click at [534, 143] on span "clear" at bounding box center [534, 143] width 7 height 7
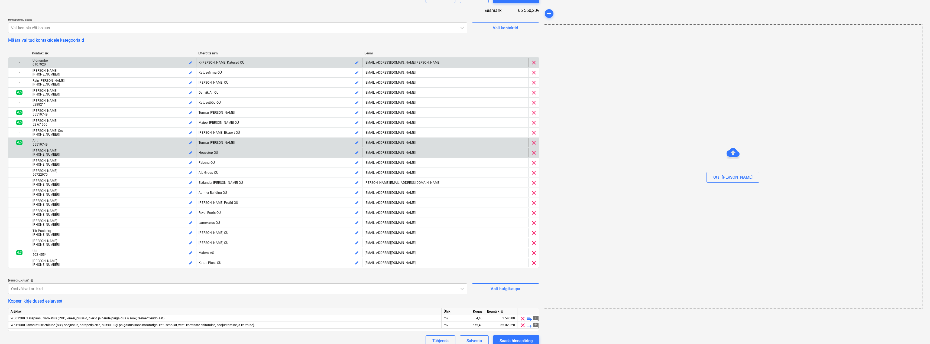
click at [535, 153] on span "clear" at bounding box center [534, 153] width 7 height 7
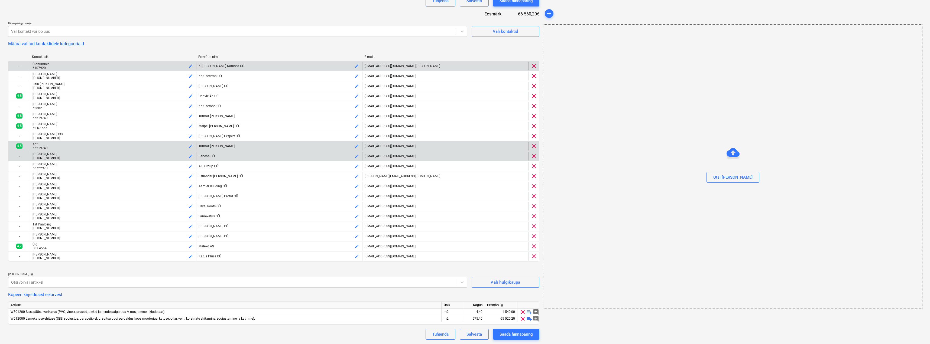
scroll to position [186, 0]
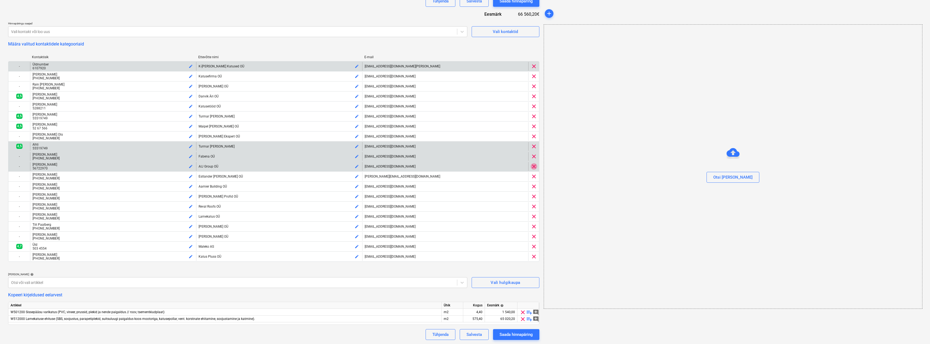
click at [534, 168] on span "clear" at bounding box center [534, 166] width 7 height 7
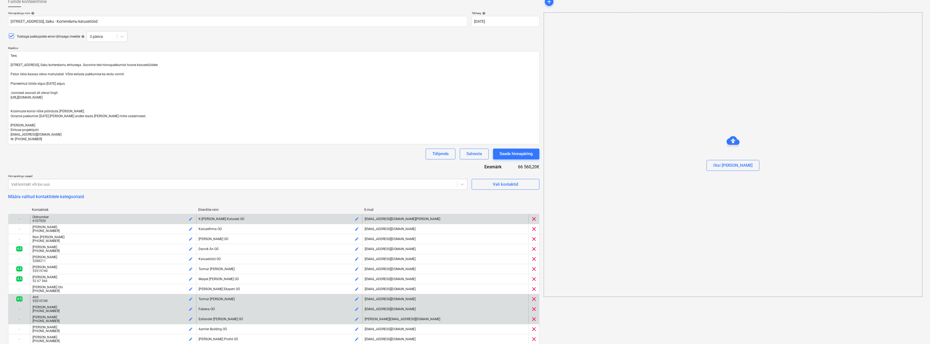
scroll to position [0, 0]
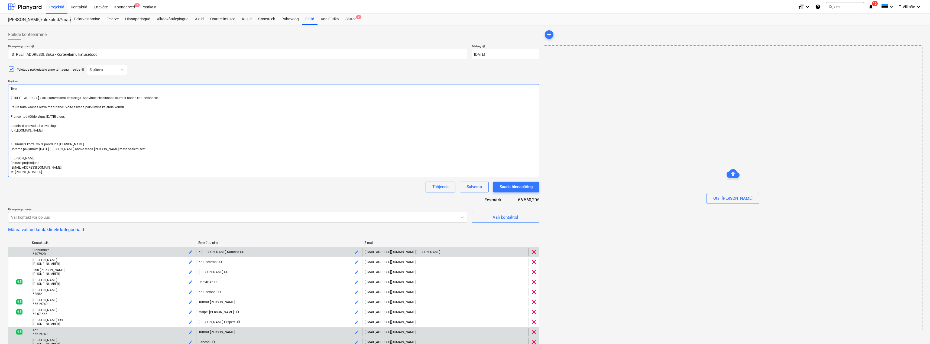
click at [69, 117] on textarea "Tere, [STREET_ADDRESS], Saku korterelamu ehitusega. Soovime teie hinnapakkumist…" at bounding box center [273, 130] width 531 height 93
click at [70, 117] on textarea "Tere, [STREET_ADDRESS], Saku korterelamu ehitusega. Soovime teie hinnapakkumist…" at bounding box center [273, 130] width 531 height 93
click at [187, 125] on textarea "Tere, [STREET_ADDRESS], Saku korterelamu ehitusega. Soovime teie hinnapakkumist…" at bounding box center [273, 130] width 531 height 93
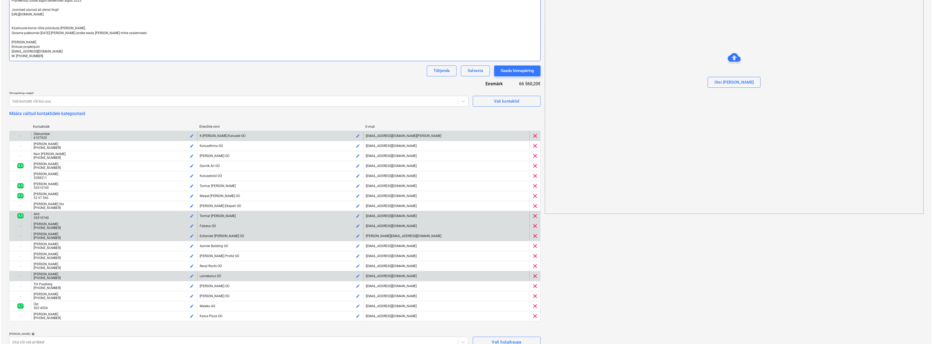
scroll to position [176, 0]
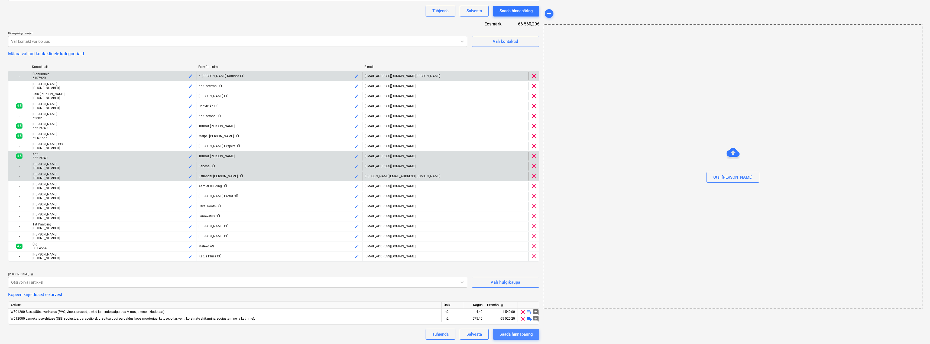
click at [513, 335] on div "Saada hinnapäring" at bounding box center [516, 334] width 33 height 7
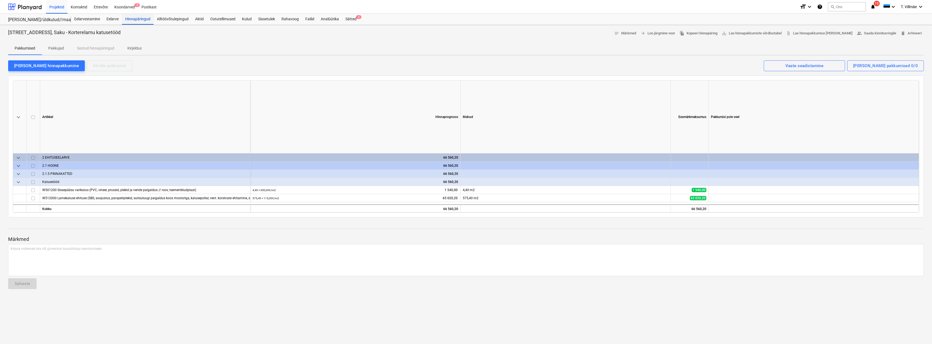
click at [139, 19] on div "Hinnapäringud" at bounding box center [138, 19] width 32 height 11
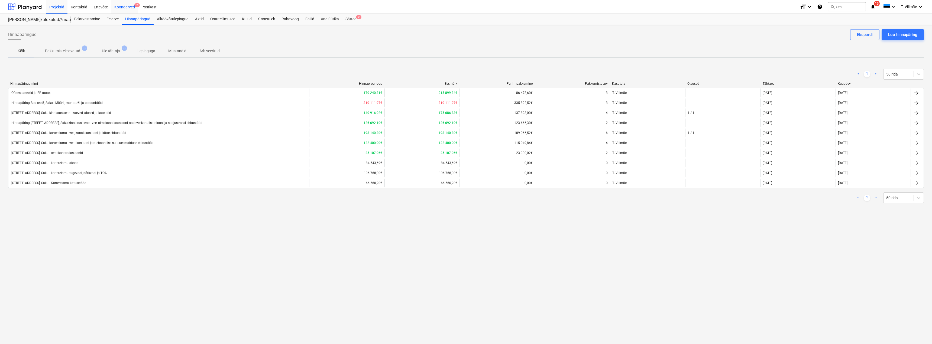
click at [121, 7] on div "Koondarved 2" at bounding box center [124, 7] width 27 height 14
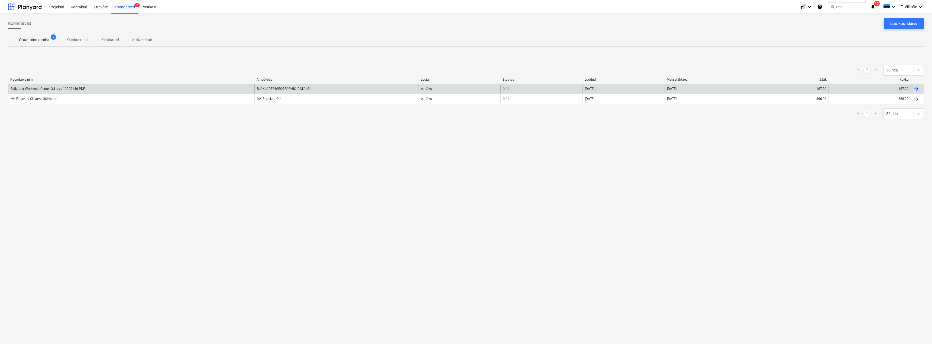
click at [48, 89] on div "Blåkläder Workwear Center OU arve 10009146.PDF" at bounding box center [48, 89] width 75 height 4
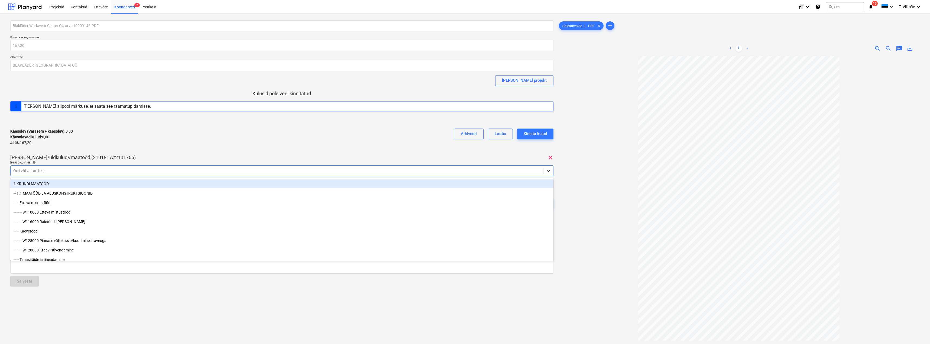
click at [549, 171] on icon at bounding box center [548, 171] width 3 height 2
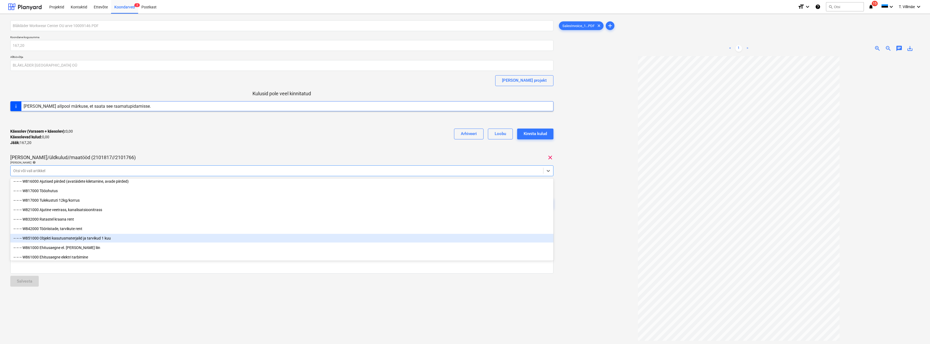
scroll to position [2860, 0]
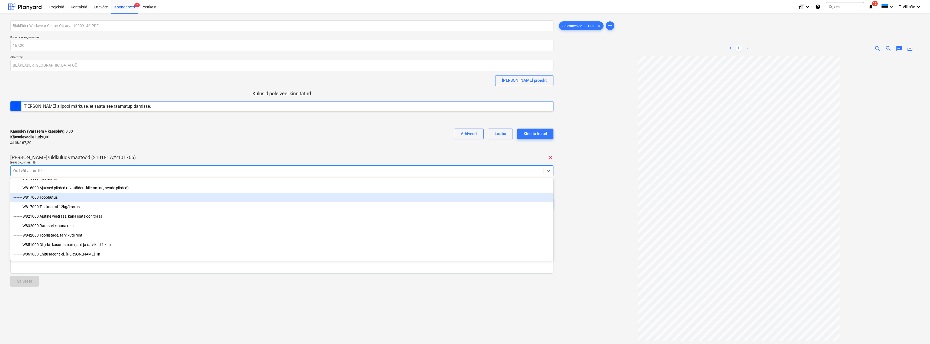
click at [54, 198] on div "-- -- -- W817000 Tööohutus" at bounding box center [281, 197] width 543 height 9
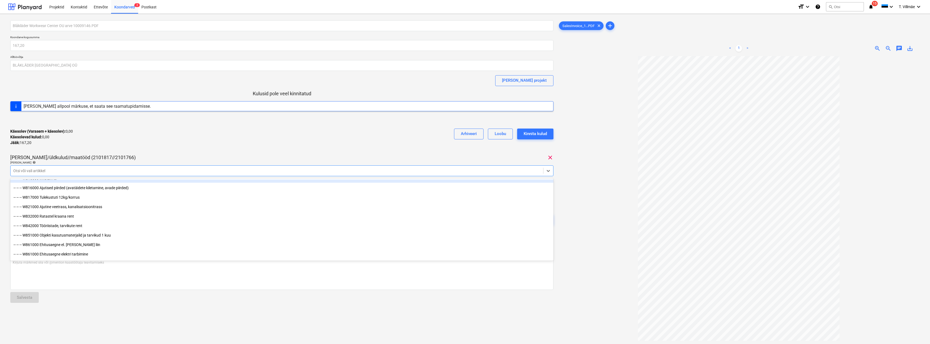
click at [188, 151] on div "Blåkläder Workwear Center OU arve 10009146.PDF Koondarve kogusumma 167,20 Alltö…" at bounding box center [281, 127] width 543 height 215
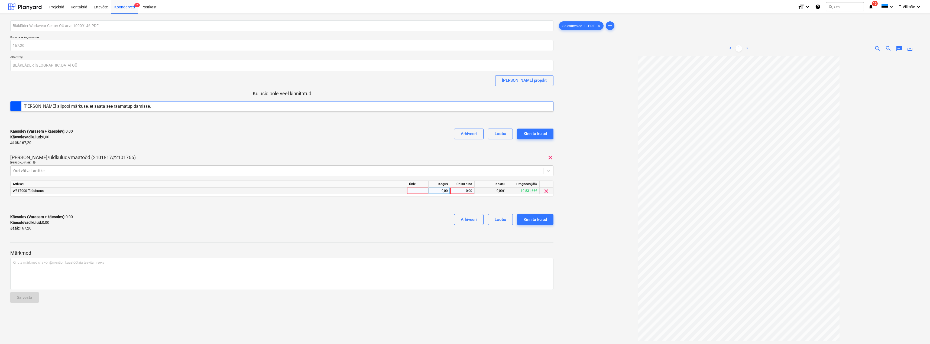
click at [418, 192] on div at bounding box center [418, 191] width 22 height 7
click at [440, 191] on div "0,00" at bounding box center [439, 191] width 17 height 7
click at [418, 193] on div "1" at bounding box center [418, 191] width 22 height 7
click at [443, 192] on div "0,00" at bounding box center [439, 191] width 17 height 7
click at [464, 191] on div "0,00" at bounding box center [463, 191] width 20 height 7
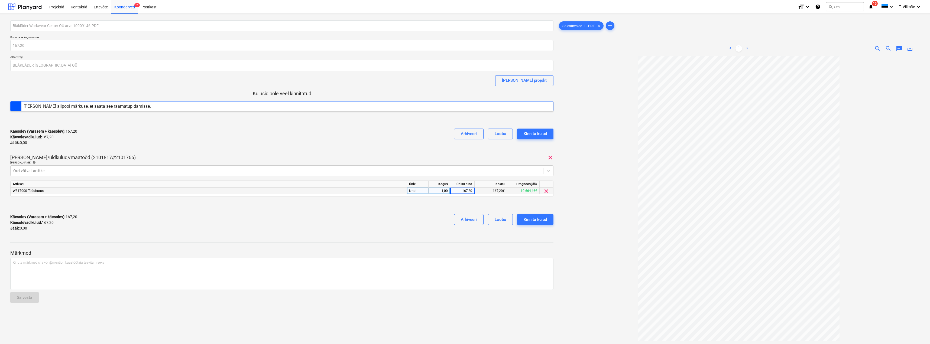
click at [420, 225] on div "Käesolev (Varasem + käesolev) : 167,20 Käesolevad kulud : 167,20 Jääk : 0,00 Ar…" at bounding box center [281, 223] width 543 height 26
click at [538, 220] on div "Kinnita kulud" at bounding box center [535, 219] width 23 height 7
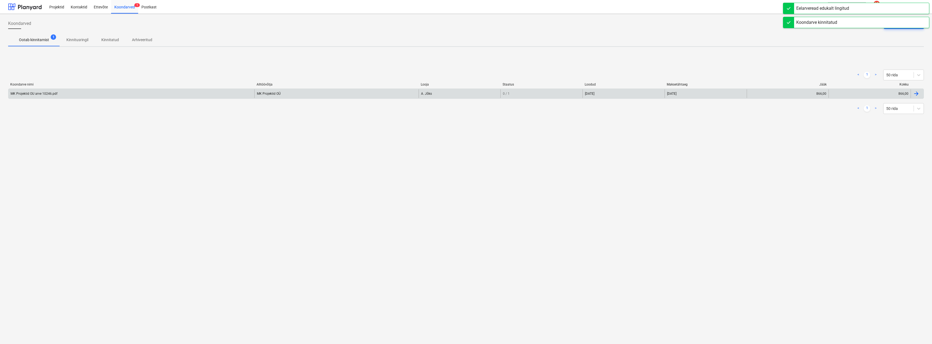
click at [25, 94] on div "MK Projektid OU arve 10246.pdf" at bounding box center [34, 94] width 47 height 4
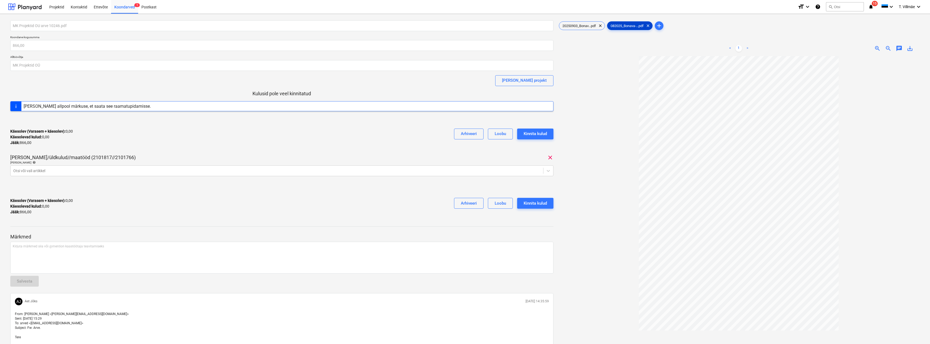
click at [631, 26] on span "082025_Bonava-...pdf" at bounding box center [628, 26] width 40 height 4
click at [588, 26] on span "20250903_Bonav...pdf" at bounding box center [579, 26] width 40 height 4
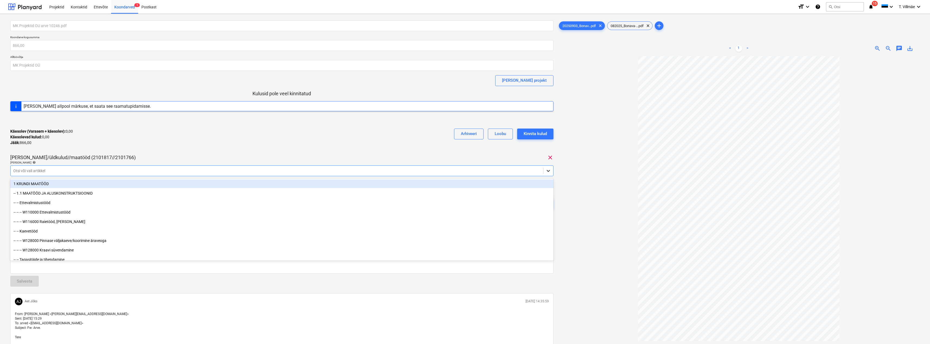
click at [549, 173] on icon at bounding box center [548, 170] width 5 height 5
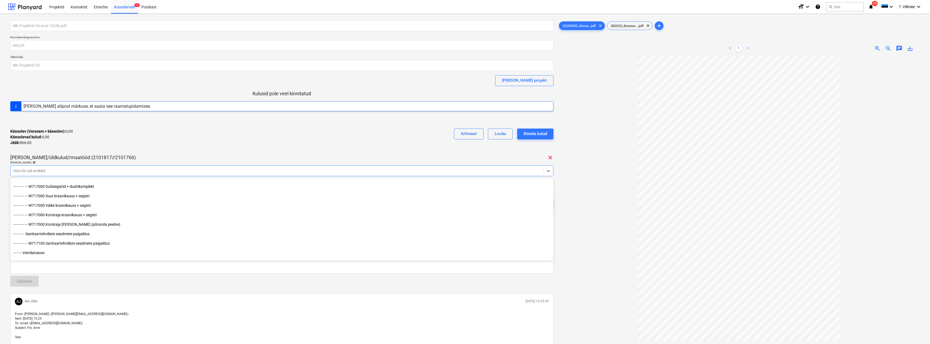
scroll to position [2656, 0]
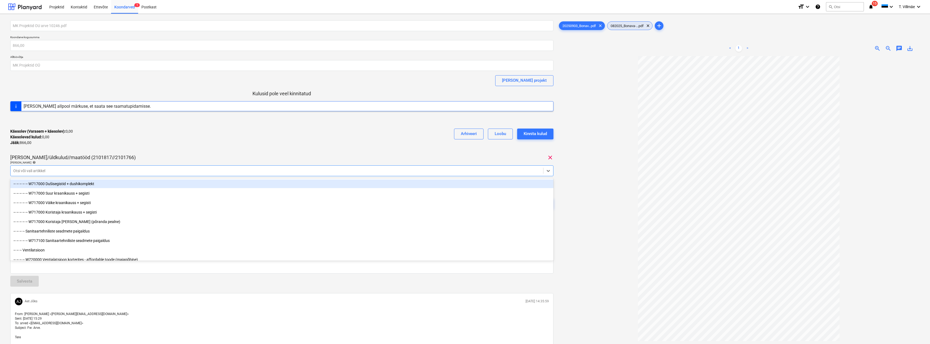
click at [617, 28] on div "082025_Bonava-...pdf clear" at bounding box center [630, 25] width 46 height 9
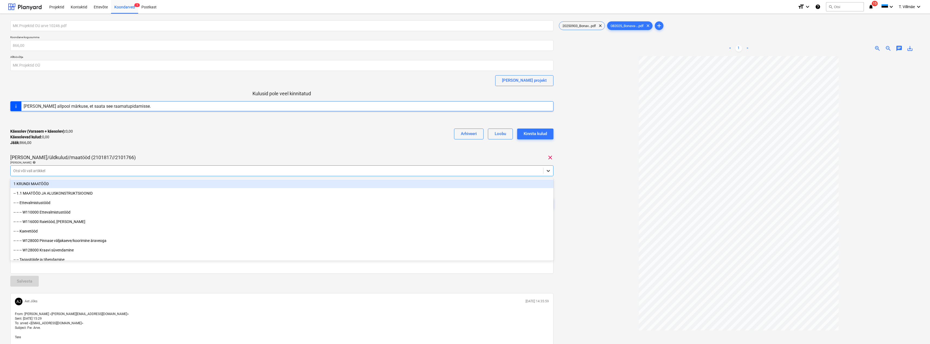
click at [548, 172] on icon at bounding box center [548, 171] width 3 height 2
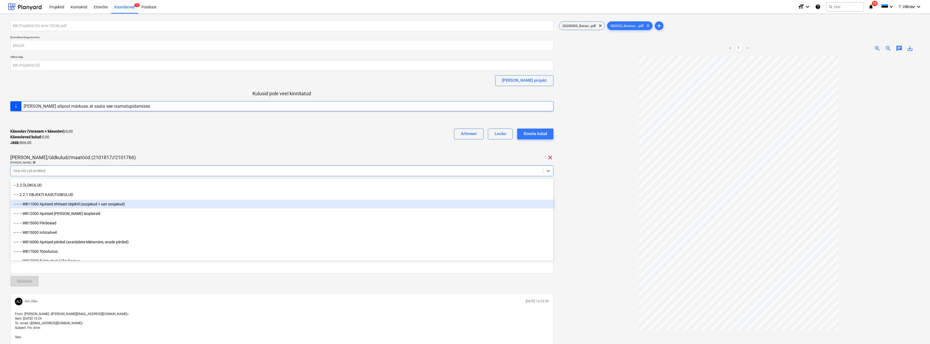
scroll to position [2833, 0]
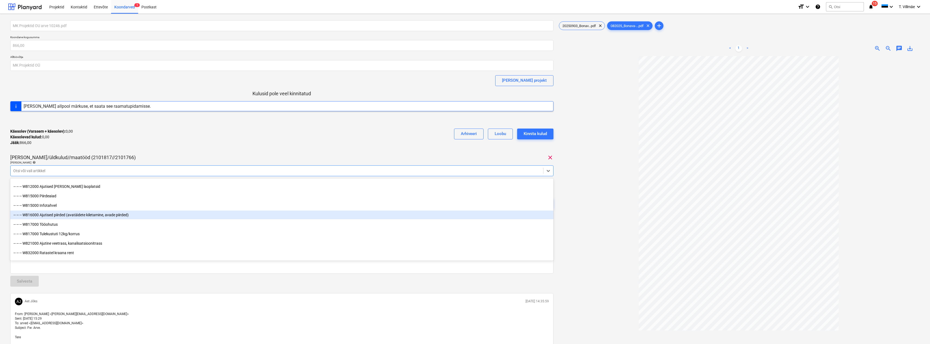
click at [60, 214] on div "-- -- -- W816000 Ajutised piirded (avatäidete kiletamine, avade piirded)" at bounding box center [281, 215] width 543 height 9
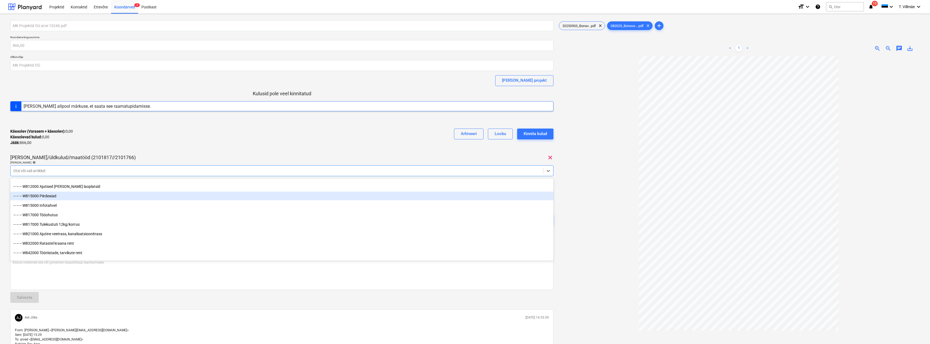
scroll to position [2806, 0]
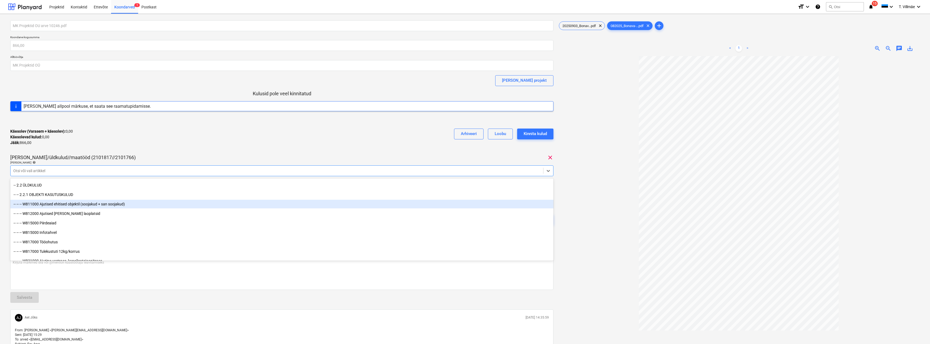
click at [57, 203] on div "-- -- -- W811000 Ajutised ehitised objektil (soojakud + san soojakud)" at bounding box center [281, 204] width 543 height 9
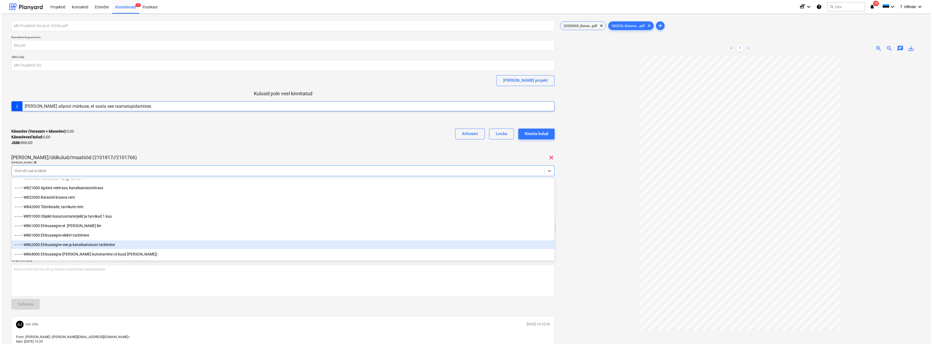
scroll to position [2860, 0]
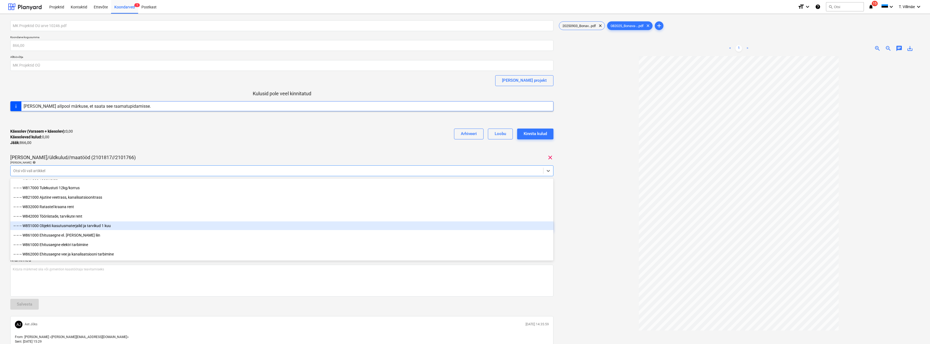
click at [61, 226] on div "-- -- -- W851000 Objekti kasutusmaterjalid ja tarvikud 1 kuu" at bounding box center [281, 226] width 543 height 9
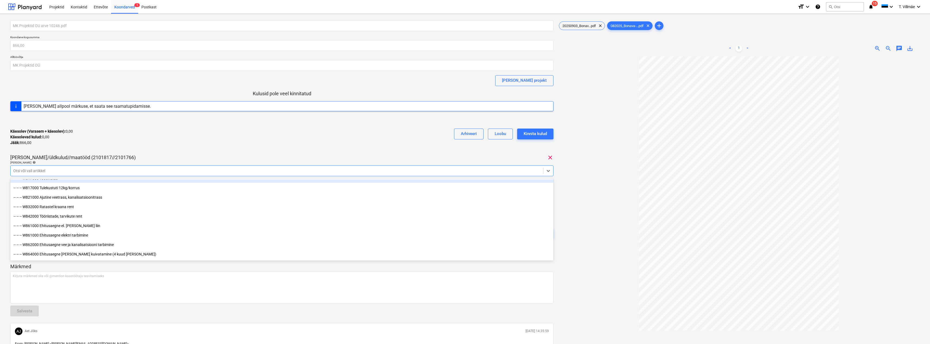
click at [249, 143] on div "Käesolev (Varasem + käesolev) : 0,00 Käesolevad kulud : 0,00 Jääk : 866,00 Arhi…" at bounding box center [281, 137] width 543 height 26
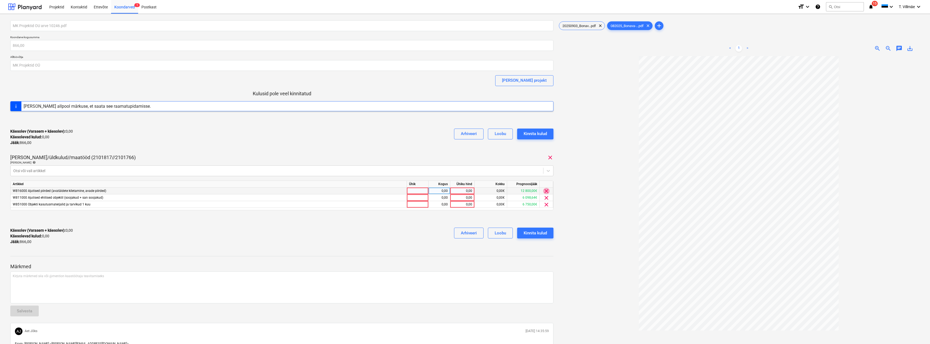
click at [547, 192] on span "clear" at bounding box center [546, 191] width 7 height 7
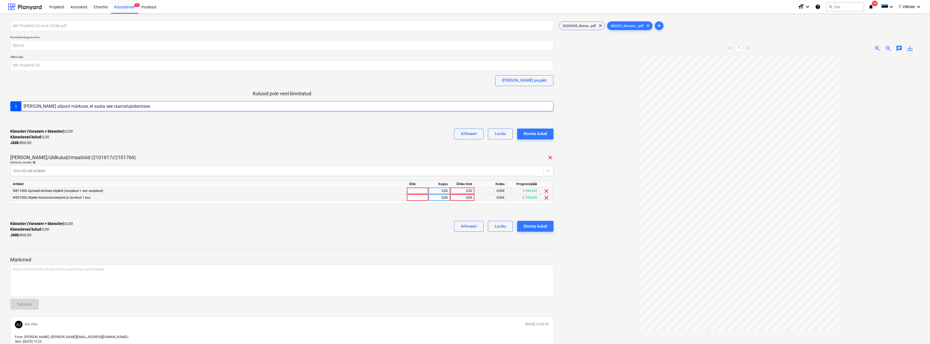
click at [423, 199] on div at bounding box center [418, 198] width 22 height 7
click at [437, 199] on div "0,00" at bounding box center [439, 198] width 17 height 7
click at [467, 199] on div "0,00" at bounding box center [463, 198] width 20 height 7
click at [428, 220] on div "Käesolev (Varasem + käesolev) : 0,00 Käesolevad kulud : 0,00 Jääk : 866,00 Arhi…" at bounding box center [281, 230] width 543 height 26
click at [421, 193] on div at bounding box center [418, 191] width 22 height 7
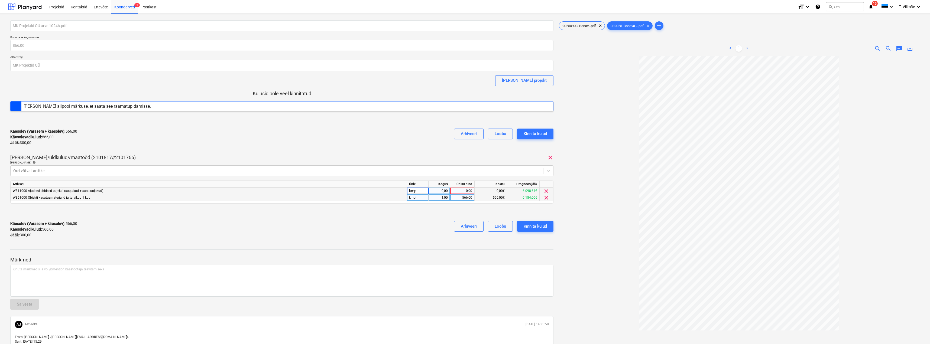
click at [443, 190] on div "0,00" at bounding box center [439, 191] width 17 height 7
click at [463, 190] on div "0,00" at bounding box center [463, 191] width 20 height 7
click at [396, 221] on div "Käesolev (Varasem + käesolev) : 566,00 Käesolevad kulud : 566,00 Jääk : 300,00 …" at bounding box center [281, 230] width 543 height 26
click at [548, 227] on button "Kinnita kulud" at bounding box center [535, 226] width 36 height 11
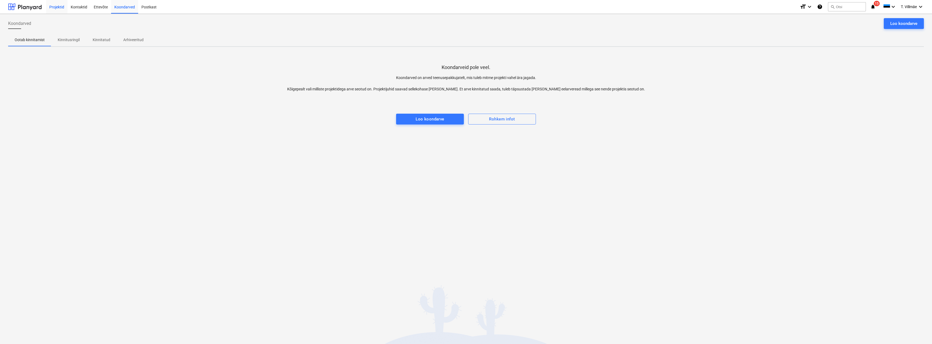
click at [51, 6] on div "Projektid" at bounding box center [56, 7] width 21 height 14
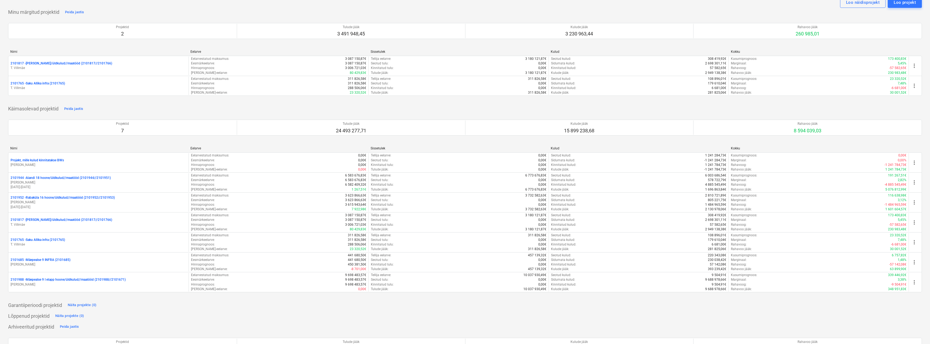
scroll to position [27, 0]
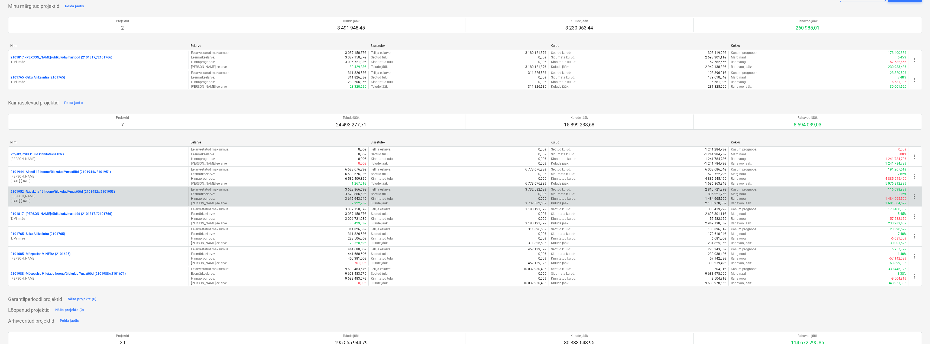
click at [64, 193] on p "2101952 - [GEOGRAPHIC_DATA] 16 hoone/üldkulud//maatööd (2101952//2101953)" at bounding box center [63, 192] width 104 height 5
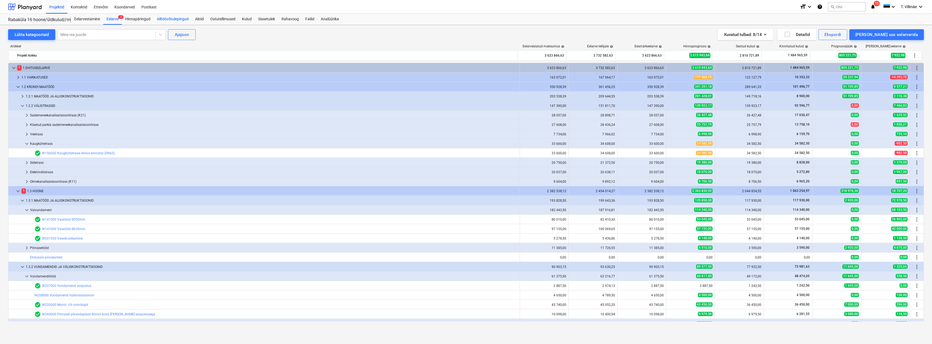
click at [170, 19] on div "Alltöövõtulepingud" at bounding box center [173, 19] width 38 height 11
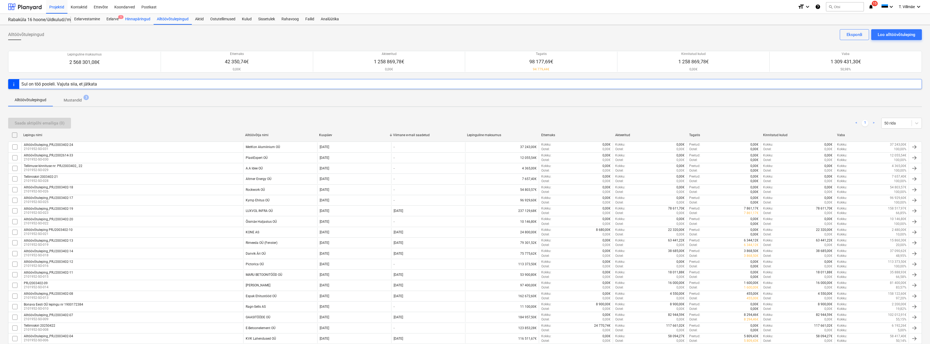
click at [140, 17] on div "Hinnapäringud" at bounding box center [138, 19] width 32 height 11
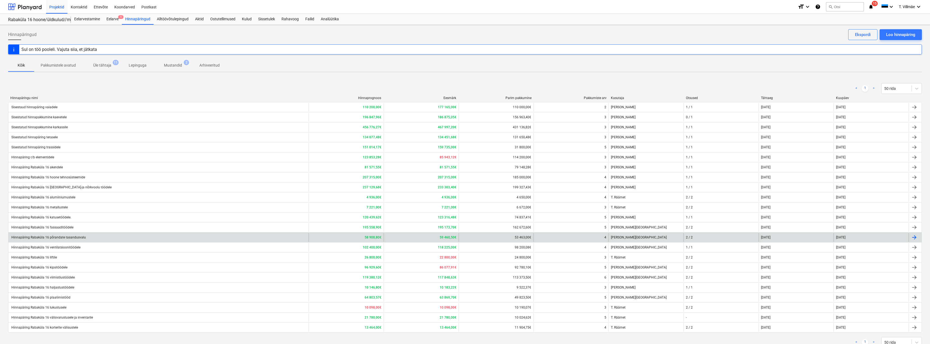
click at [56, 237] on div "Hinnapäring Rabaküla 16 põrandate tasandusvalu" at bounding box center [48, 238] width 75 height 4
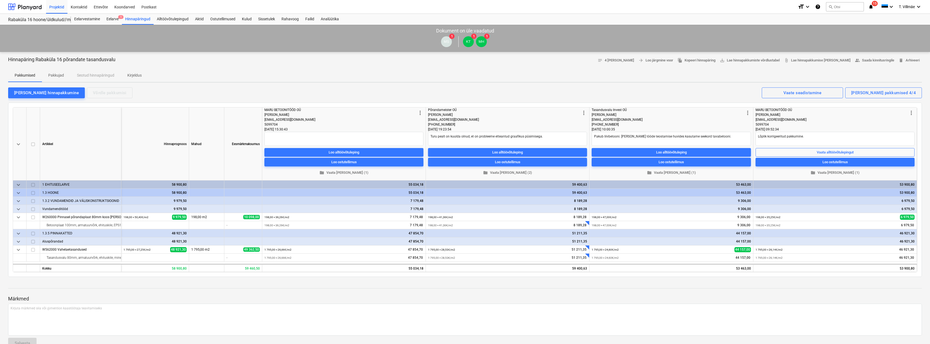
click at [138, 74] on p "Kirjeldus" at bounding box center [134, 76] width 14 height 6
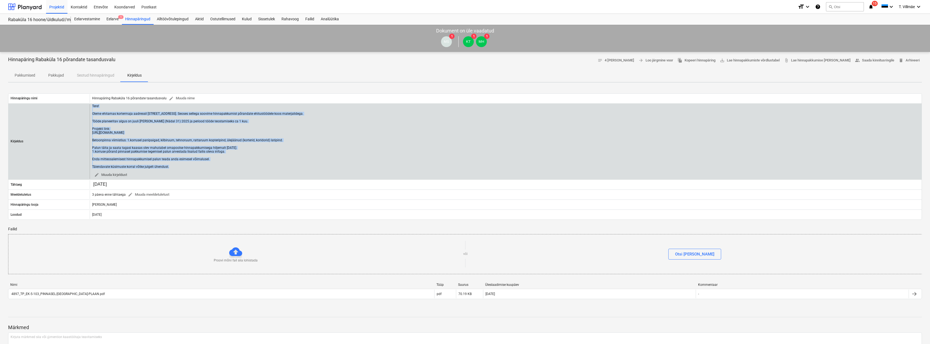
drag, startPoint x: 93, startPoint y: 107, endPoint x: 170, endPoint y: 169, distance: 99.5
click at [170, 169] on div "Tere! Oleme ehitamas kortermaja aadressil [STREET_ADDRESS]. Seoses sellega soov…" at bounding box center [197, 141] width 211 height 75
copy div "Tere! Oleme ehitamas kortermaja aadressil [STREET_ADDRESS]. Seoses sellega soov…"
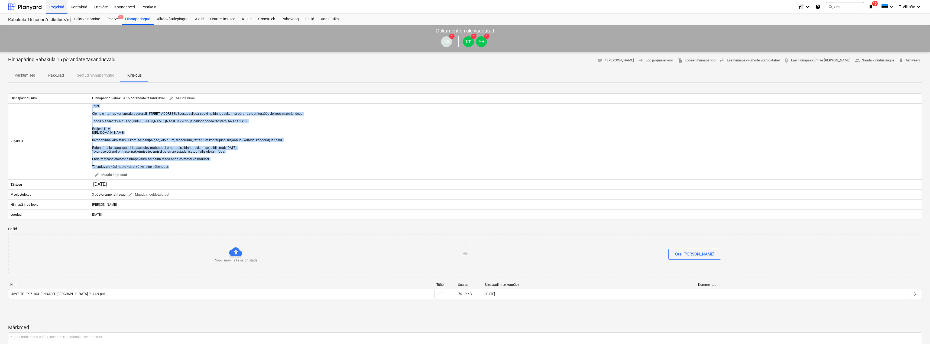
click at [57, 6] on div "Projektid" at bounding box center [56, 7] width 21 height 14
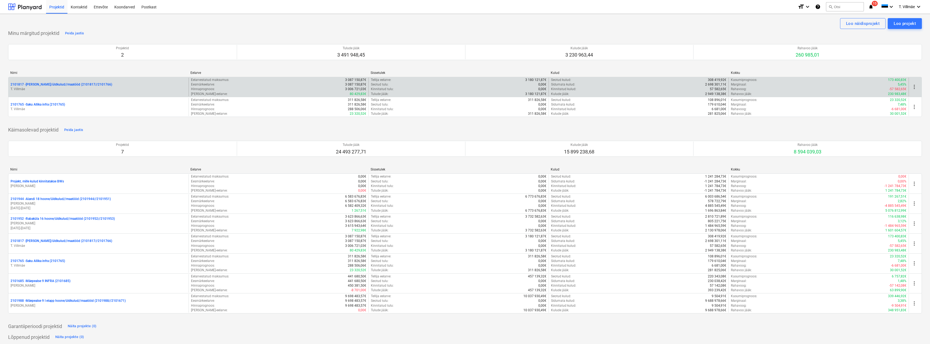
click at [66, 87] on p "2101817 - [PERSON_NAME]/üldkulud//maatööd (2101817//2101766)" at bounding box center [62, 84] width 102 height 5
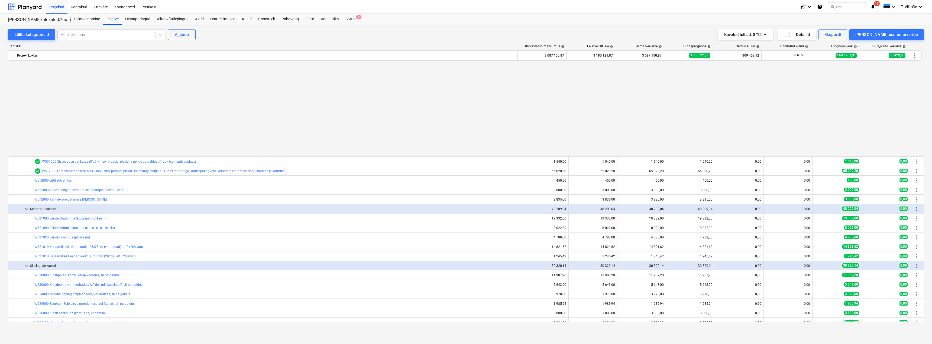
scroll to position [1143, 0]
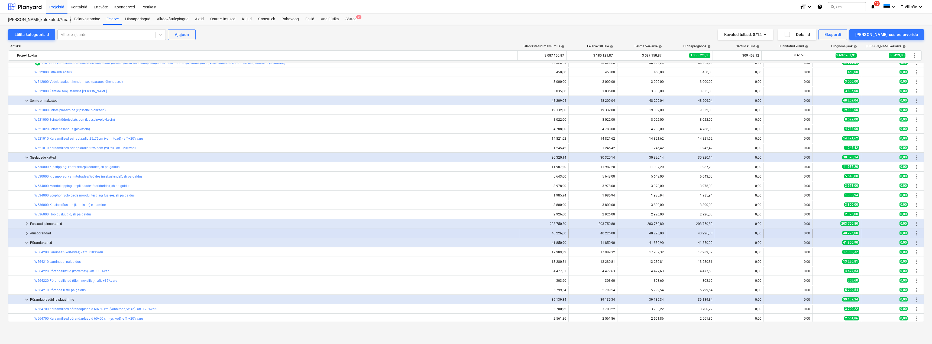
click at [27, 233] on span "keyboard_arrow_right" at bounding box center [27, 233] width 7 height 7
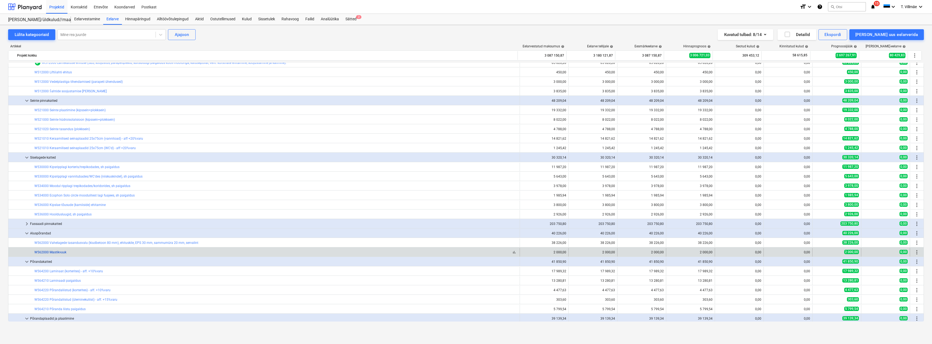
scroll to position [1198, 0]
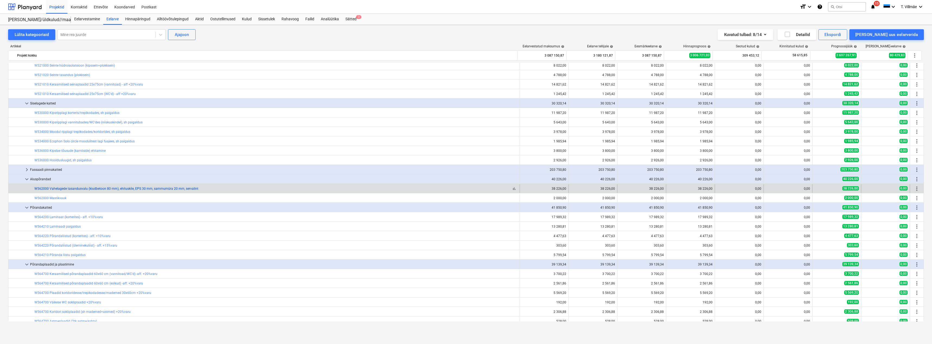
click at [125, 189] on link "W562000 Vahelagede tasandusvalu (kiudbetoon 80 mm), ehituskile, EPS 30 mm, samm…" at bounding box center [116, 189] width 164 height 4
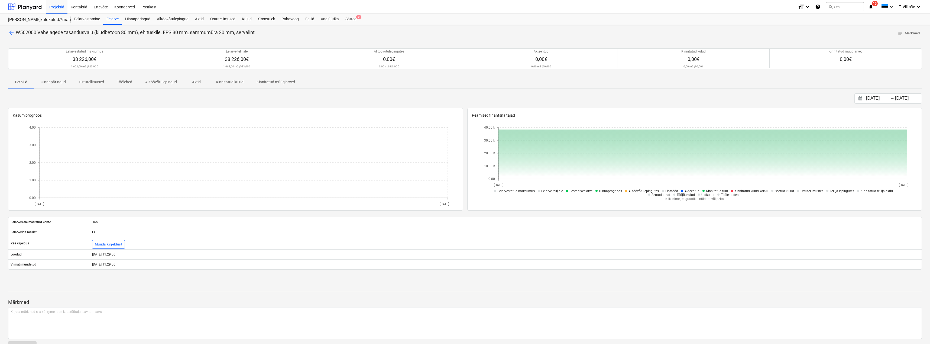
click at [12, 33] on span "arrow_back" at bounding box center [11, 33] width 7 height 7
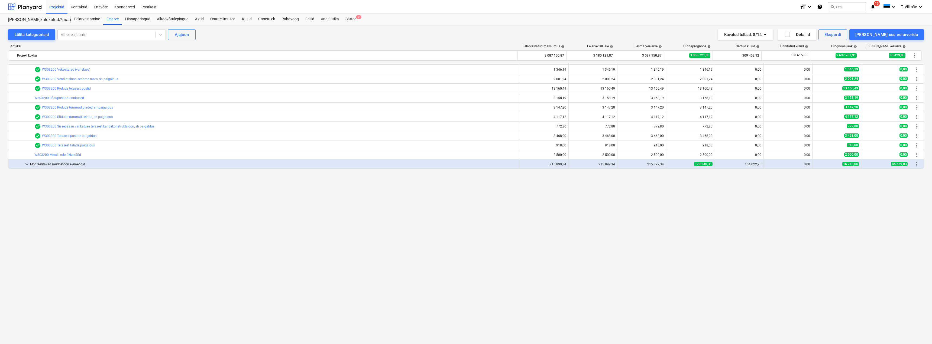
scroll to position [357, 0]
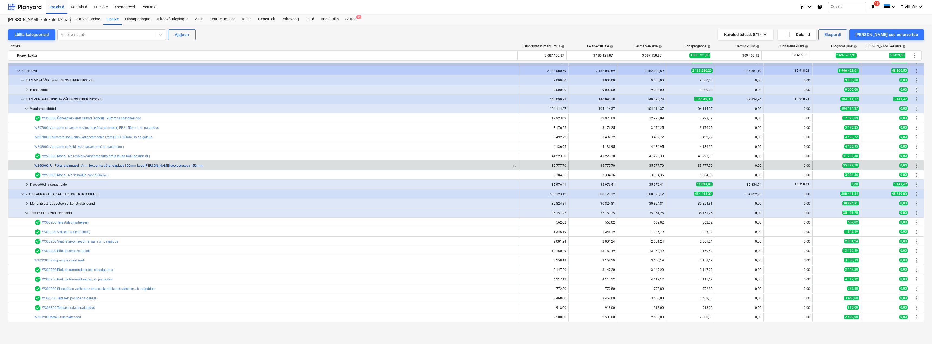
click at [68, 165] on link "W260000 P.1 Põrand pinnasel - Arm. betoonist põrandaplaat 100mm koos [PERSON_NA…" at bounding box center [118, 166] width 168 height 4
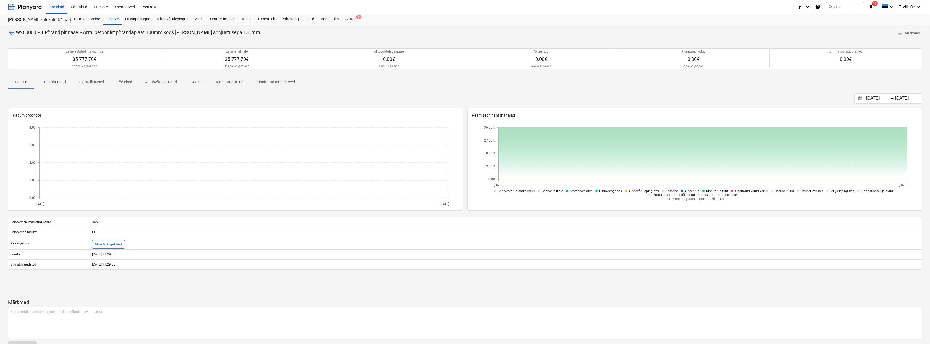
click at [13, 34] on span "arrow_back" at bounding box center [11, 33] width 7 height 7
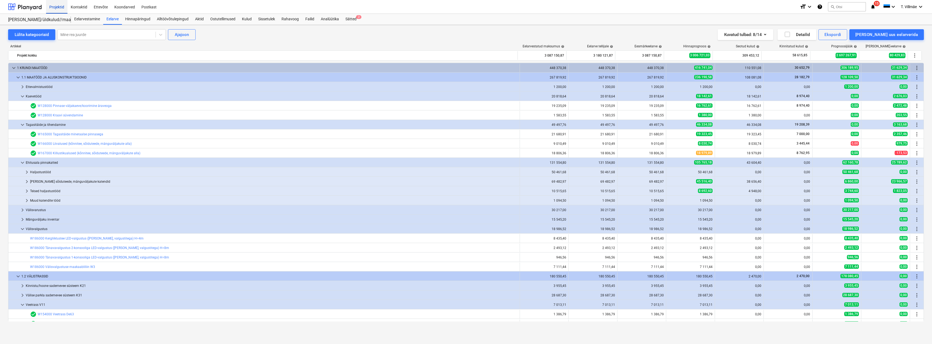
click at [51, 6] on div "Projektid" at bounding box center [56, 7] width 21 height 14
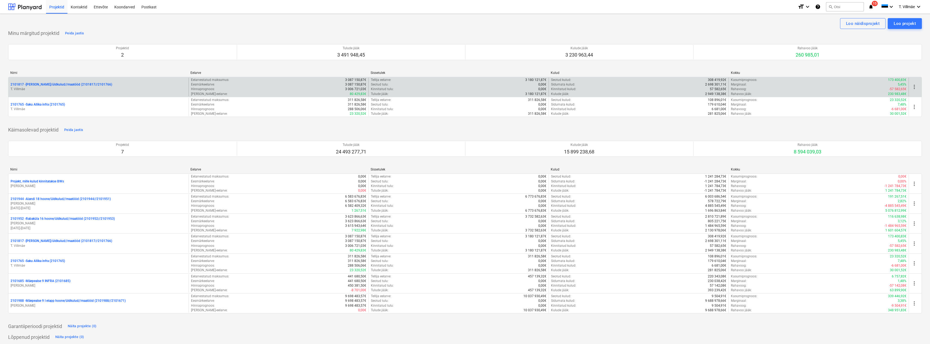
click at [37, 85] on p "2101817 - [PERSON_NAME]/üldkulud//maatööd (2101817//2101766)" at bounding box center [62, 84] width 102 height 5
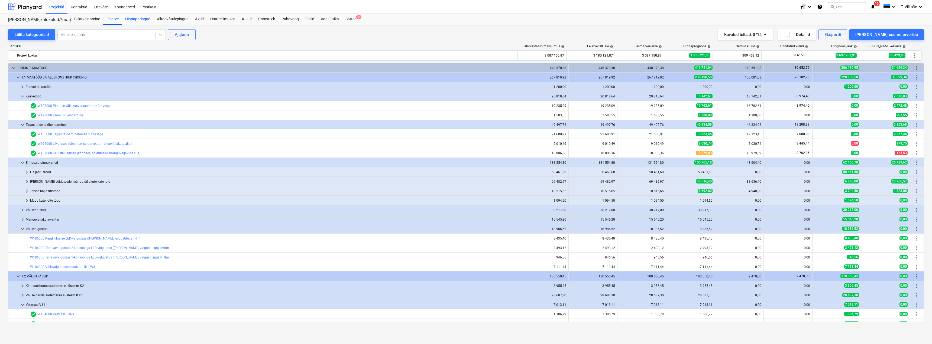
click at [136, 19] on div "Hinnapäringud" at bounding box center [138, 19] width 32 height 11
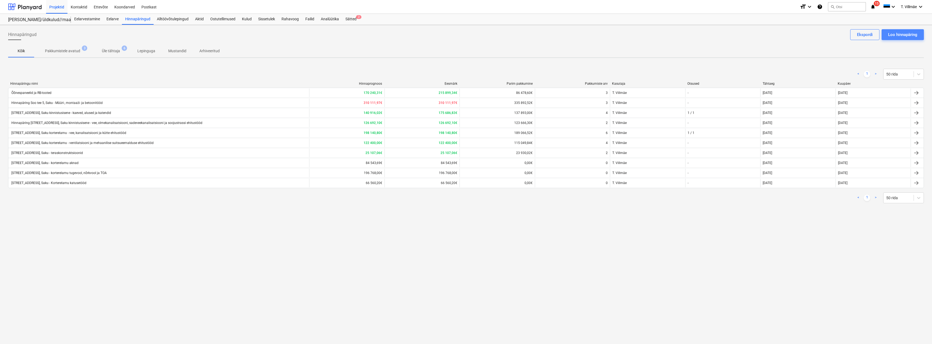
click at [897, 36] on div "Loo hinnapäring" at bounding box center [902, 34] width 29 height 7
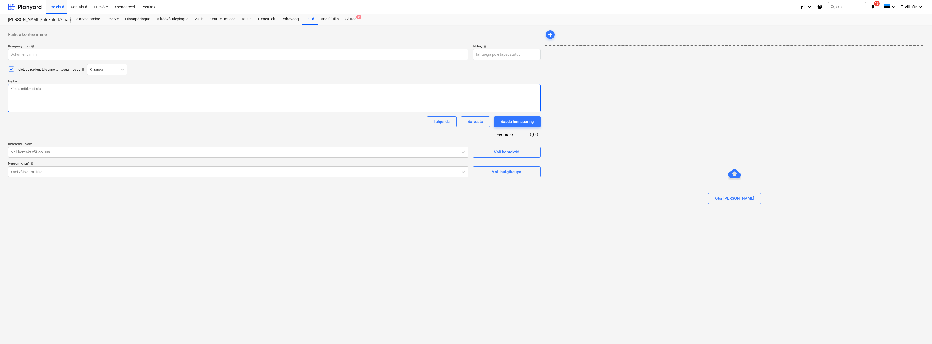
click at [36, 90] on textarea at bounding box center [274, 98] width 533 height 28
paste textarea "Tere! Oleme ehitamas kortermaja aadressil [STREET_ADDRESS]. Seoses sellega soov…"
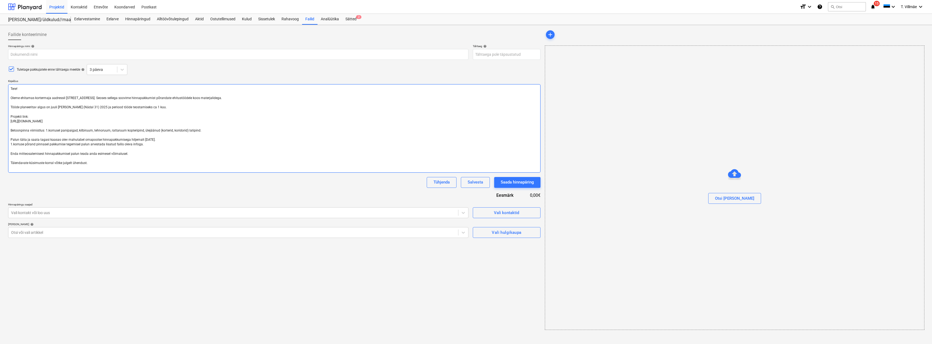
click at [18, 89] on textarea "Tere! Oleme ehitamas kortermaja aadressil [STREET_ADDRESS]. Seoses sellega soov…" at bounding box center [274, 128] width 533 height 89
click at [94, 98] on textarea "Tere, Oleme ehitamas kortermaja aadressil [STREET_ADDRESS]. Seoses sellega soov…" at bounding box center [274, 128] width 533 height 89
click at [79, 98] on textarea "Tere, Oleme ehitamas kortermaja aadressil [STREET_ADDRESS]. Seoses sellega soov…" at bounding box center [274, 128] width 533 height 89
click at [159, 107] on textarea "Tere, Oleme ehitamas kortermaja aadressil [STREET_ADDRESS]. Seoses sellega soov…" at bounding box center [274, 128] width 533 height 89
click at [57, 107] on textarea "Tere, Oleme ehitamas kortermaja aadressil [STREET_ADDRESS]. Seoses sellega soov…" at bounding box center [274, 128] width 533 height 89
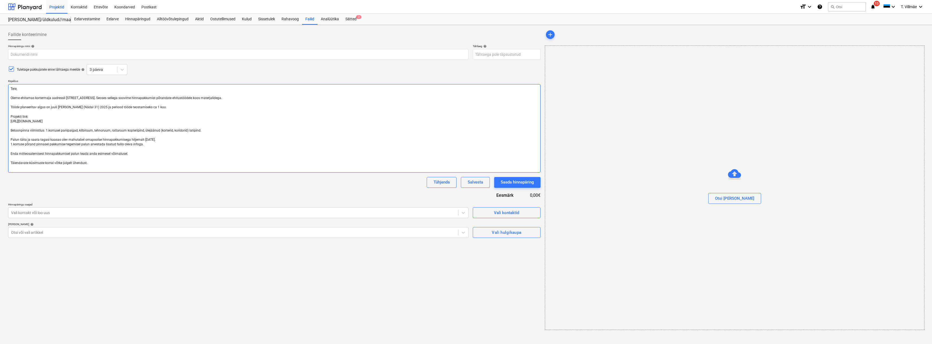
click at [56, 108] on textarea "Tere, Oleme ehitamas kortermaja aadressil [STREET_ADDRESS]. Seoses sellega soov…" at bounding box center [274, 128] width 533 height 89
click at [73, 108] on textarea "Tere, Oleme ehitamas kortermaja aadressil [STREET_ADDRESS]. Seoses sellega soov…" at bounding box center [274, 128] width 533 height 89
click at [71, 108] on textarea "Tere, Oleme ehitamas kortermaja aadressil [STREET_ADDRESS]. Seoses sellega soov…" at bounding box center [274, 128] width 533 height 89
click at [51, 107] on textarea "Tere, Oleme ehitamas kortermaja aadressil [STREET_ADDRESS]. Seoses sellega soov…" at bounding box center [274, 128] width 533 height 89
click at [66, 108] on textarea "Tere, Oleme ehitamas kortermaja aadressil [STREET_ADDRESS]. Seoses sellega soov…" at bounding box center [274, 128] width 533 height 89
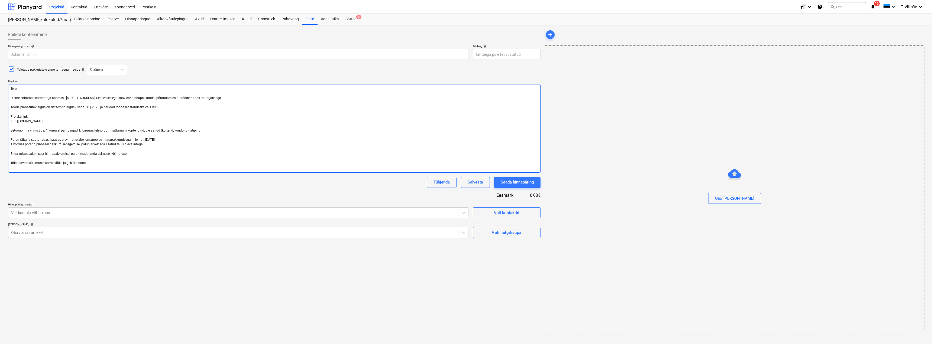
click at [89, 107] on textarea "Tere, Oleme ehitamas kortermaja aadressil [STREET_ADDRESS]. Seoses sellega soov…" at bounding box center [274, 128] width 533 height 89
click at [77, 106] on textarea "Tere, Oleme ehitamas kortermaja aadressil [STREET_ADDRESS]. Seoses sellega soov…" at bounding box center [274, 128] width 533 height 89
click at [86, 107] on textarea "Tere, Oleme ehitamas kortermaja aadressil [STREET_ADDRESS]. Seoses sellega soov…" at bounding box center [274, 128] width 533 height 89
click at [87, 107] on textarea "Tere, Oleme ehitamas kortermaja aadressil [STREET_ADDRESS]. Seoses sellega soov…" at bounding box center [274, 128] width 533 height 89
click at [156, 107] on textarea "Tere, Oleme ehitamas kortermaja aadressil [STREET_ADDRESS]. Seoses sellega soov…" at bounding box center [274, 128] width 533 height 89
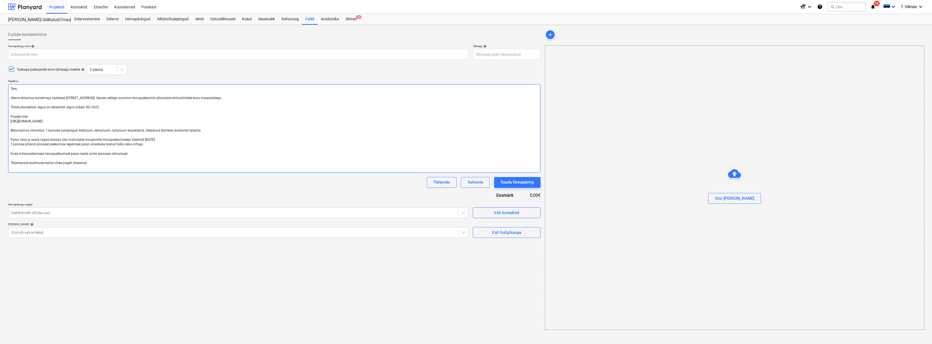
drag, startPoint x: 127, startPoint y: 122, endPoint x: 11, endPoint y: 122, distance: 116.8
click at [11, 122] on textarea "Tere, Oleme ehitamas kortermaja aadressil [STREET_ADDRESS]. Seoses sellega soov…" at bounding box center [274, 128] width 533 height 89
paste textarea "[URL][DOMAIN_NAME]"
drag, startPoint x: 197, startPoint y: 131, endPoint x: 8, endPoint y: 131, distance: 188.9
click at [8, 131] on textarea "Tere, Oleme ehitamas kortermaja aadressil [STREET_ADDRESS]. Seoses sellega soov…" at bounding box center [274, 128] width 533 height 89
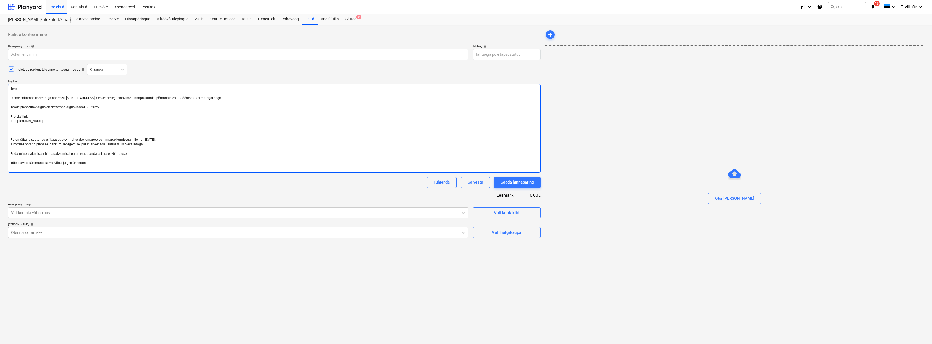
click at [11, 138] on textarea "Tere, Oleme ehitamas kortermaja aadressil [STREET_ADDRESS]. Seoses sellega soov…" at bounding box center [274, 128] width 533 height 89
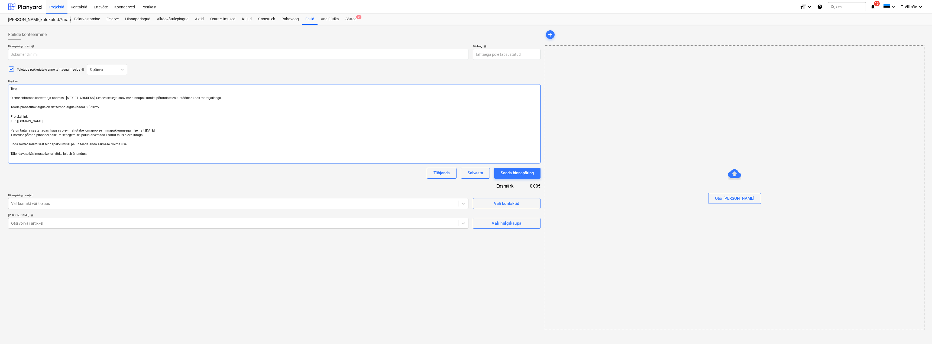
click at [141, 136] on textarea "Tere, Oleme ehitamas kortermaja aadressil [STREET_ADDRESS]. Seoses sellega soov…" at bounding box center [274, 123] width 533 height 79
click at [10, 144] on textarea "Tere, Oleme ehitamas kortermaja aadressil [STREET_ADDRESS]. Seoses sellega soov…" at bounding box center [274, 123] width 533 height 79
click at [87, 150] on textarea "Tere, Oleme ehitamas kortermaja aadressil [STREET_ADDRESS]. Seoses sellega soov…" at bounding box center [274, 121] width 533 height 75
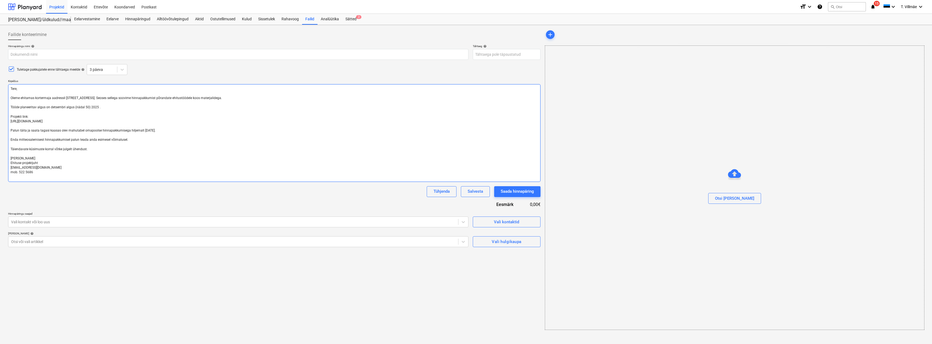
click at [97, 107] on textarea "Tere, Oleme ehitamas kortermaja aadressil [STREET_ADDRESS]. Seoses sellega soov…" at bounding box center [274, 133] width 533 height 98
click at [108, 107] on textarea "Tere, Oleme ehitamas kortermaja aadressil [STREET_ADDRESS]. Seoses sellega soov…" at bounding box center [274, 133] width 533 height 98
click at [31, 54] on input "text" at bounding box center [238, 54] width 460 height 11
click at [144, 130] on textarea "Tere, Oleme ehitamas kortermaja aadressil [STREET_ADDRESS]. Seoses sellega soov…" at bounding box center [274, 133] width 533 height 98
click at [145, 132] on textarea "Tere, Oleme ehitamas kortermaja aadressil [STREET_ADDRESS]. Seoses sellega soov…" at bounding box center [274, 133] width 533 height 98
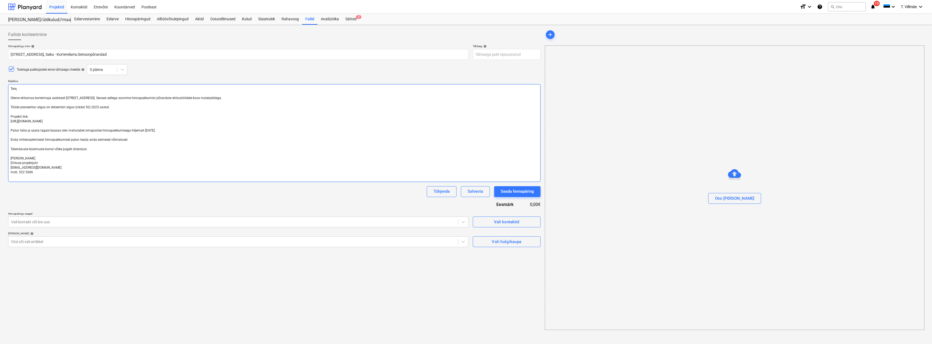
click at [149, 132] on textarea "Tere, Oleme ehitamas kortermaja aadressil [STREET_ADDRESS]. Seoses sellega soov…" at bounding box center [274, 133] width 533 height 98
click at [152, 139] on textarea "Tere, Oleme ehitamas kortermaja aadressil [STREET_ADDRESS]. Seoses sellega soov…" at bounding box center [274, 133] width 533 height 98
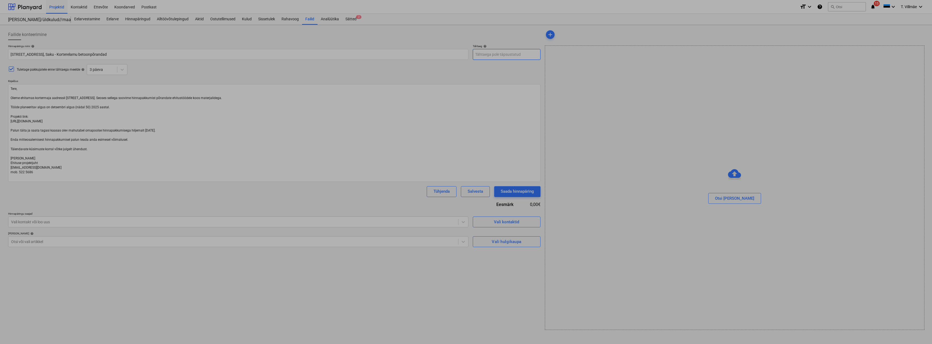
click at [487, 51] on body "Projektid Kontaktid Ettevõte Koondarved Postkast format_size keyboard_arrow_dow…" at bounding box center [466, 172] width 932 height 344
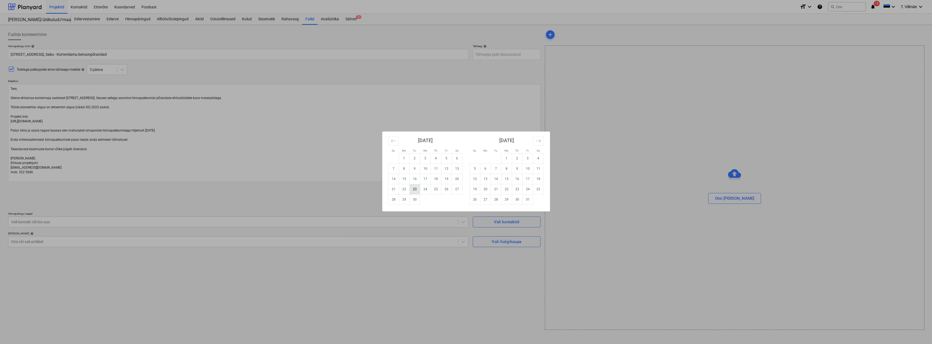
click at [414, 189] on td "23" at bounding box center [414, 189] width 11 height 10
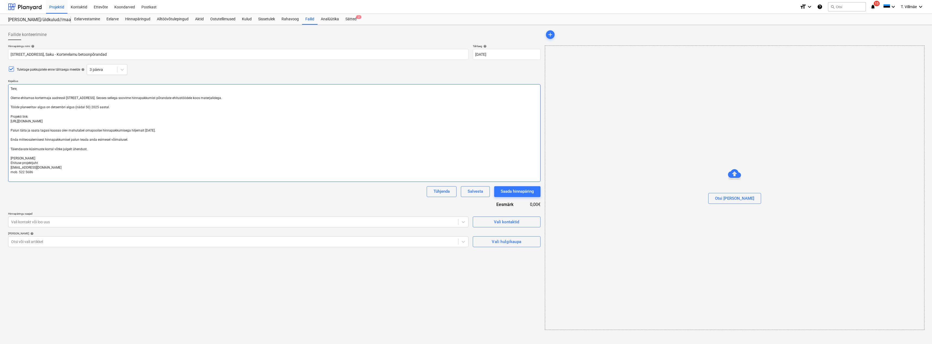
click at [345, 146] on textarea "Tere, Oleme ehitamas kortermaja aadressil [STREET_ADDRESS]. Seoses sellega soov…" at bounding box center [274, 133] width 533 height 98
click at [496, 243] on div "Vali hulgikaupa" at bounding box center [507, 241] width 30 height 7
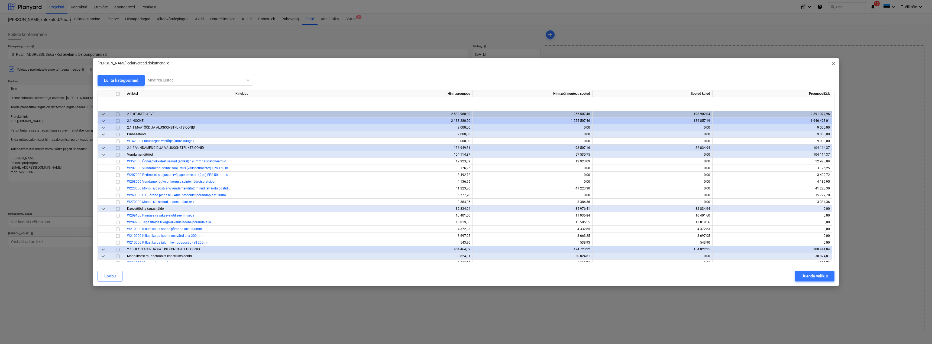
scroll to position [488, 0]
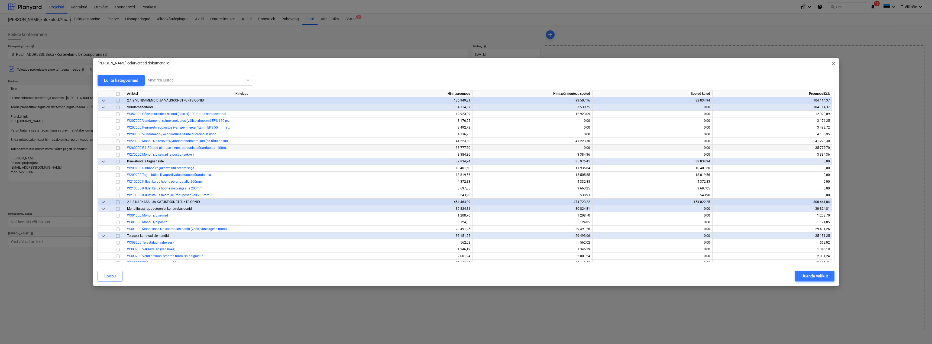
click at [118, 149] on input "checkbox" at bounding box center [118, 148] width 7 height 7
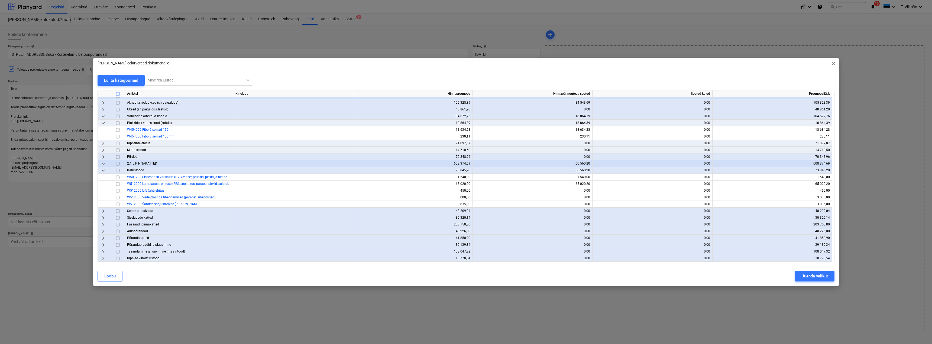
scroll to position [894, 0]
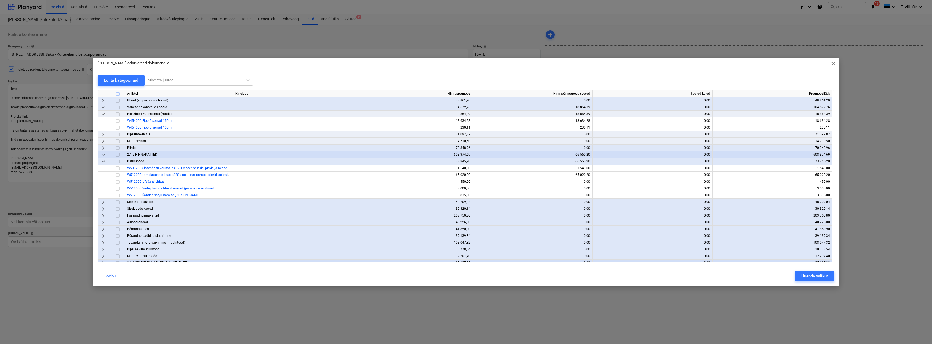
click at [105, 230] on span "keyboard_arrow_right" at bounding box center [103, 229] width 7 height 7
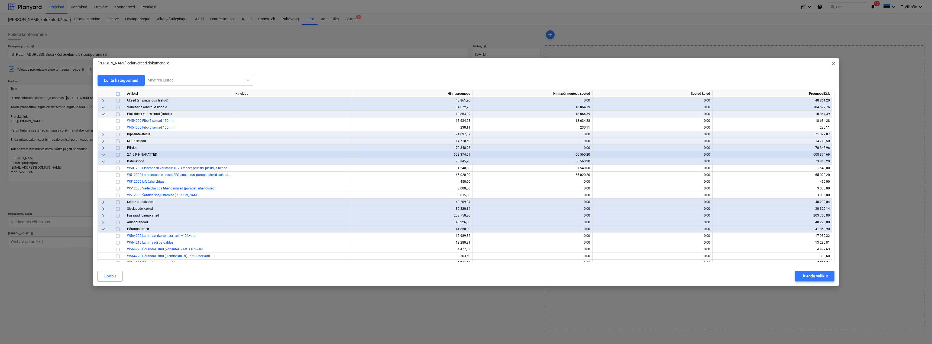
click at [103, 222] on span "keyboard_arrow_right" at bounding box center [103, 222] width 7 height 7
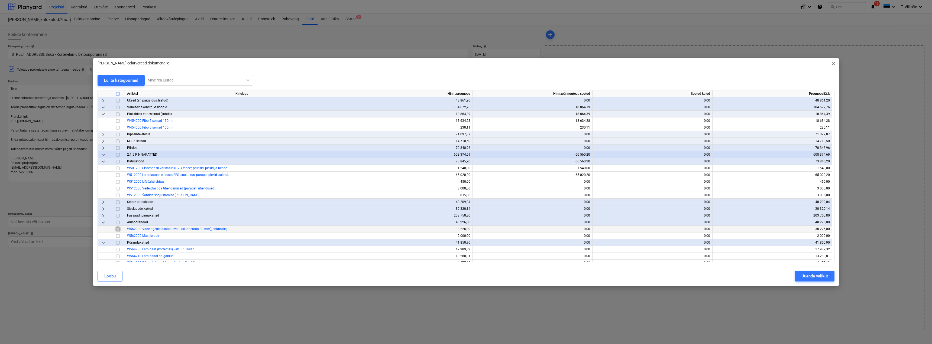
click at [118, 230] on input "checkbox" at bounding box center [118, 229] width 7 height 7
click at [823, 278] on div "Uuenda valikut" at bounding box center [815, 276] width 27 height 7
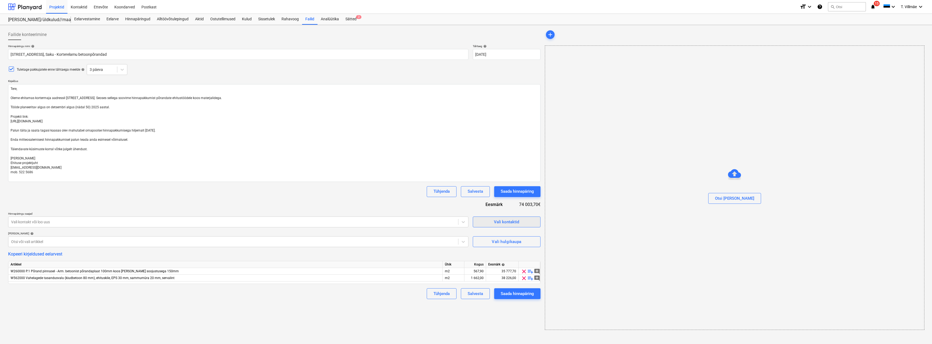
click at [491, 220] on span "Vali kontaktid" at bounding box center [507, 222] width 54 height 7
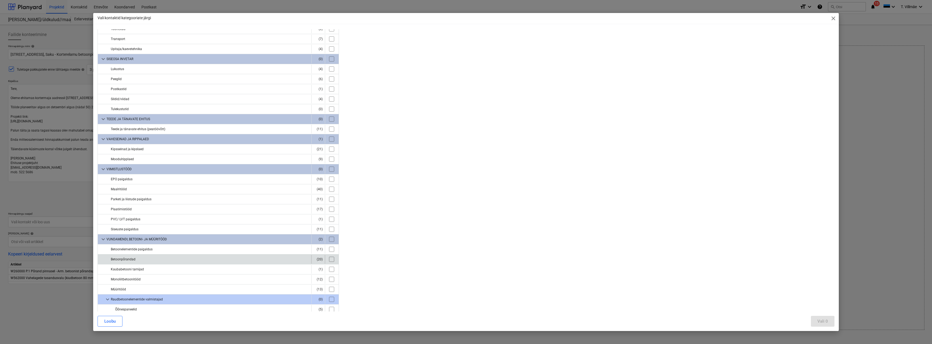
click at [318, 261] on div "(20)" at bounding box center [318, 259] width 9 height 9
click at [330, 260] on input "checkbox" at bounding box center [331, 259] width 9 height 9
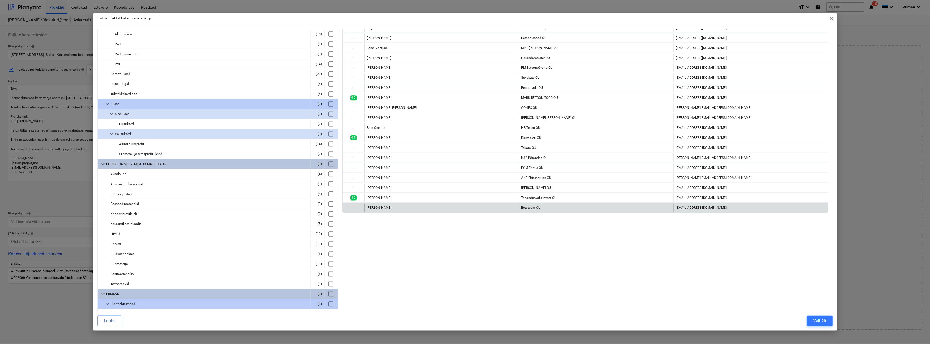
scroll to position [0, 0]
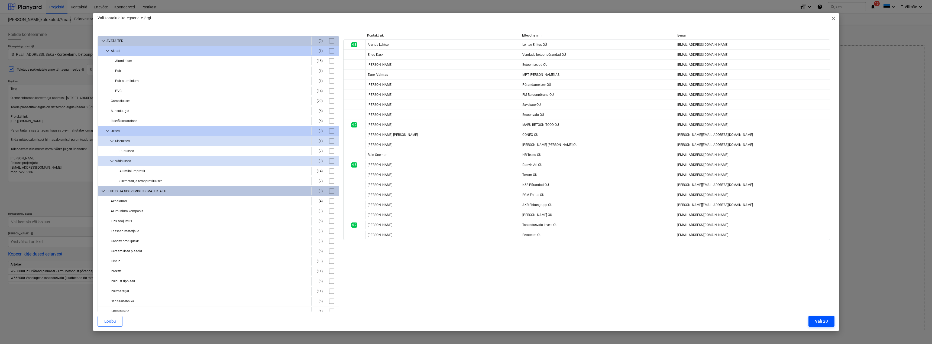
click at [828, 323] on button "Vali 20" at bounding box center [822, 321] width 26 height 11
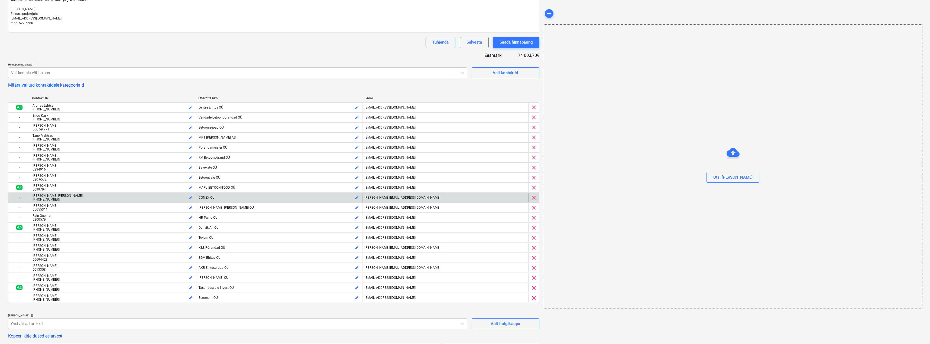
scroll to position [163, 0]
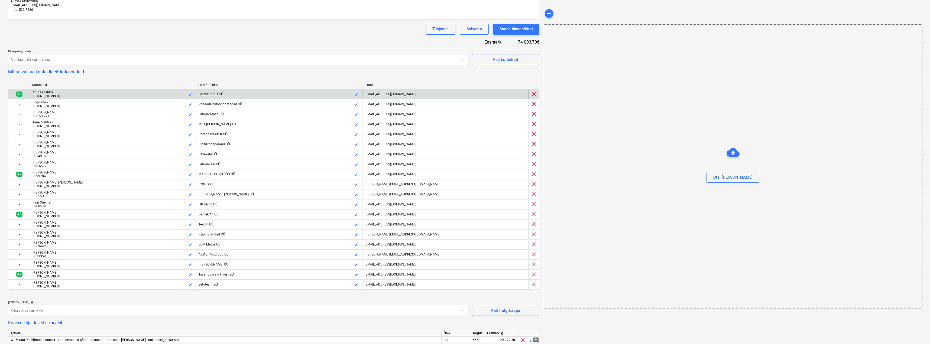
click at [532, 94] on span "clear" at bounding box center [534, 94] width 7 height 7
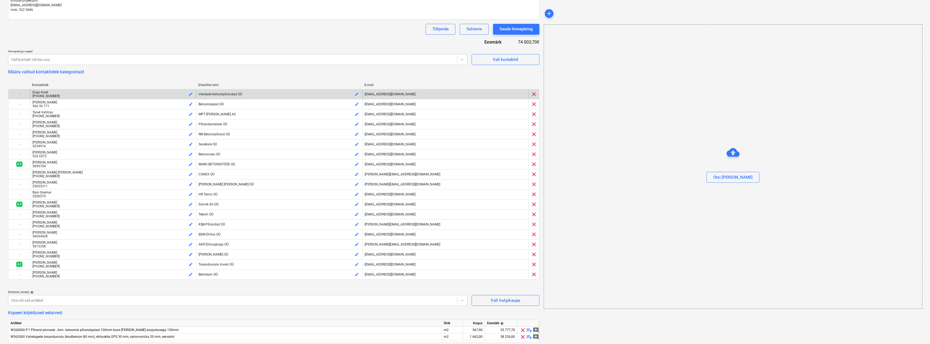
click at [534, 94] on span "clear" at bounding box center [534, 94] width 7 height 7
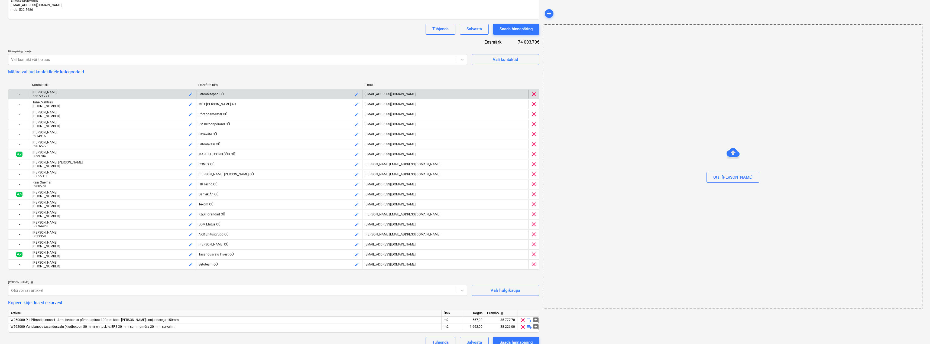
click at [534, 94] on span "clear" at bounding box center [534, 94] width 7 height 7
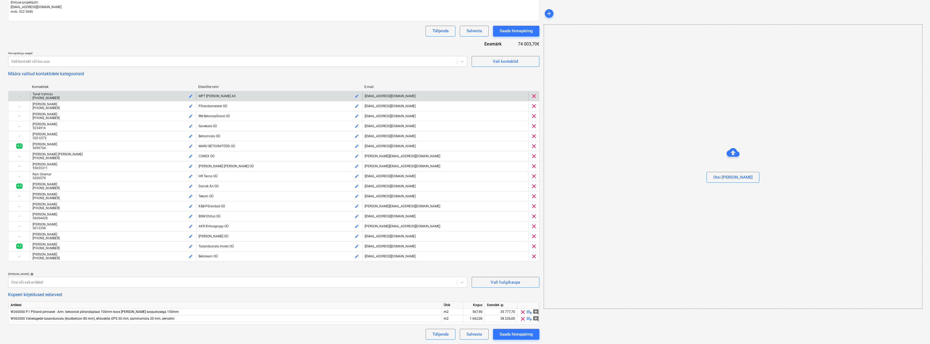
scroll to position [160, 0]
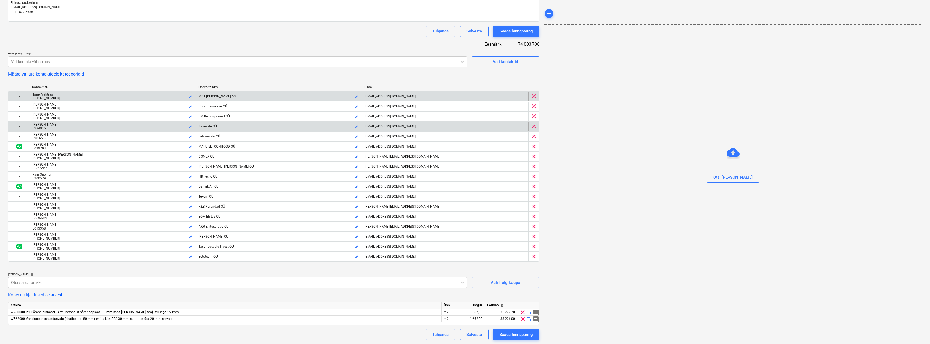
click at [533, 126] on span "clear" at bounding box center [534, 126] width 7 height 7
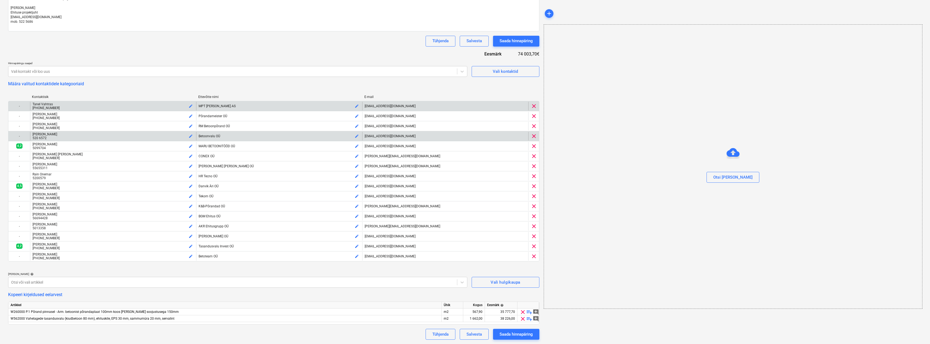
scroll to position [150, 0]
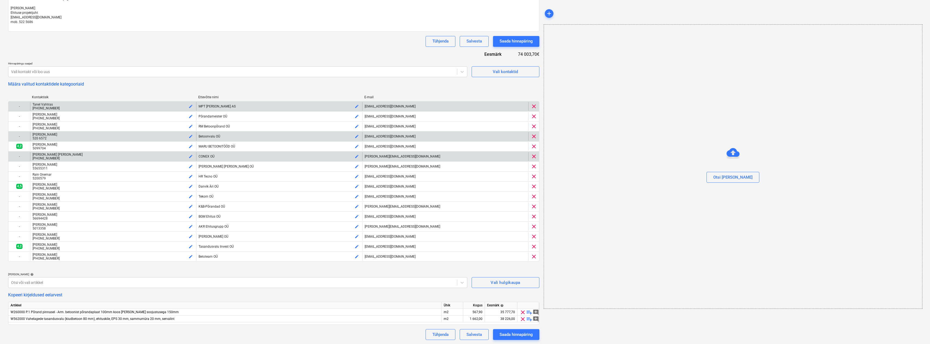
click at [534, 157] on span "clear" at bounding box center [534, 156] width 7 height 7
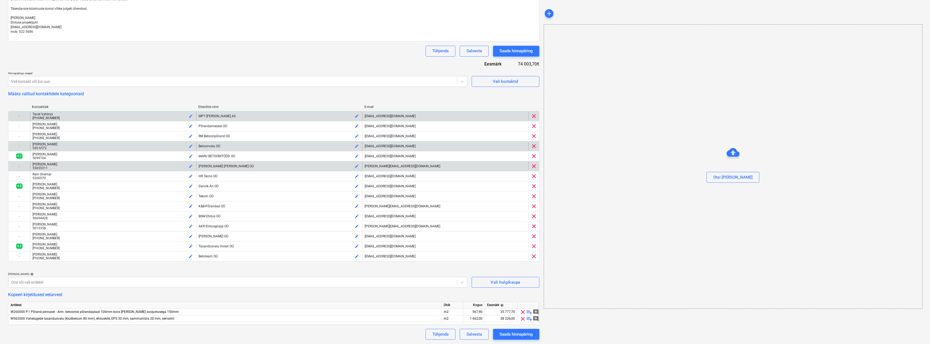
scroll to position [140, 0]
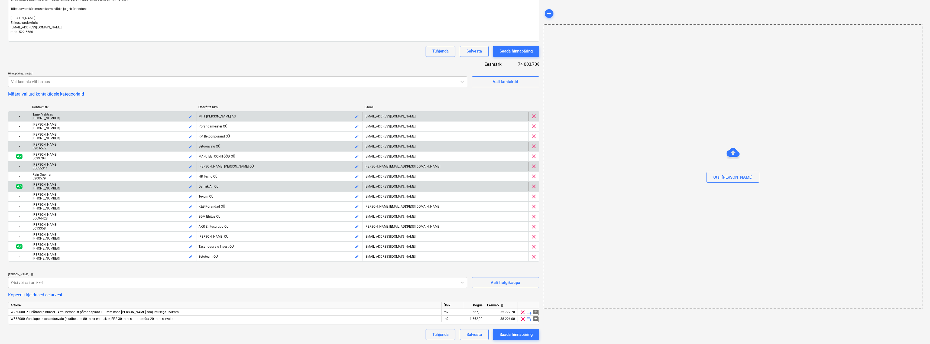
click at [535, 188] on span "clear" at bounding box center [534, 186] width 7 height 7
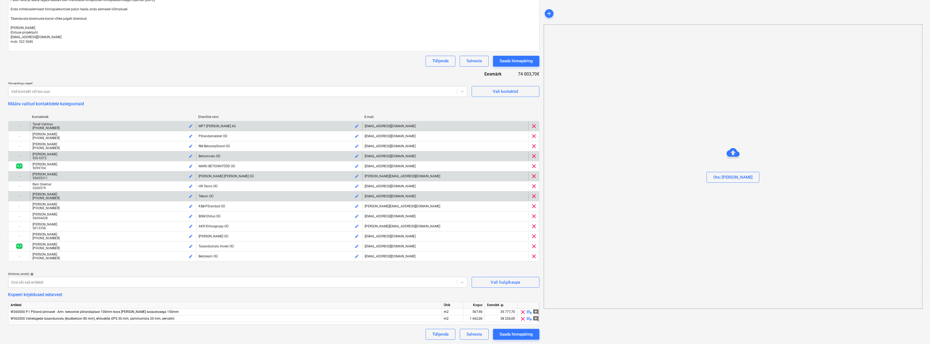
scroll to position [130, 0]
click at [534, 195] on span "clear" at bounding box center [534, 196] width 7 height 7
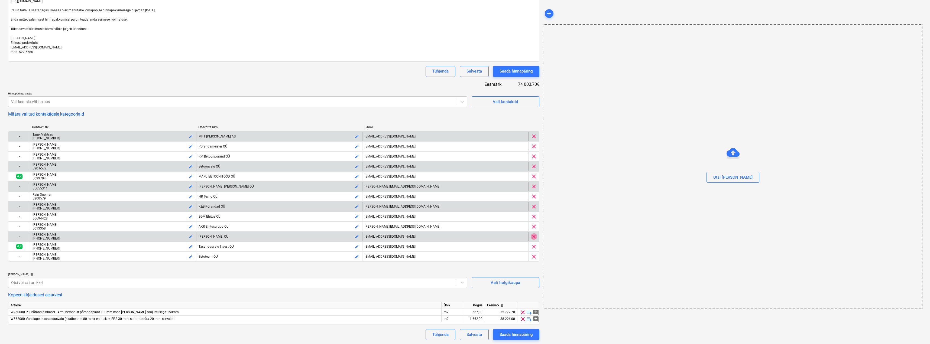
click at [534, 237] on span "clear" at bounding box center [534, 237] width 7 height 7
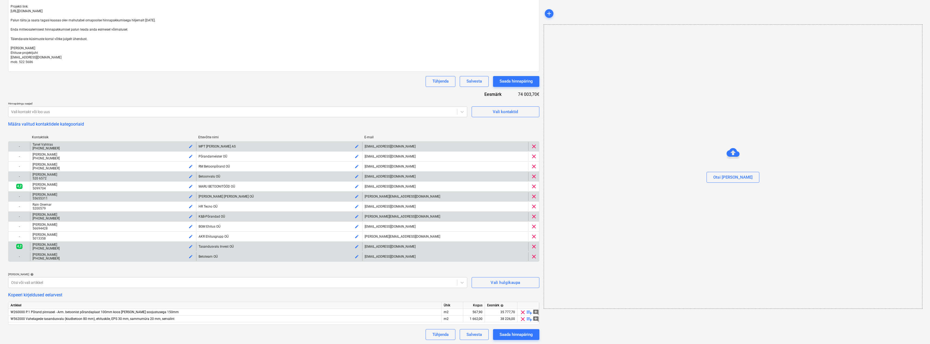
click at [533, 258] on span "clear" at bounding box center [534, 257] width 7 height 7
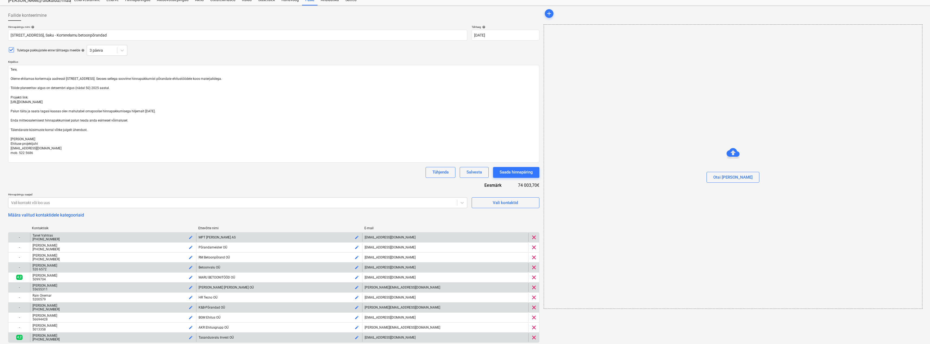
scroll to position [101, 0]
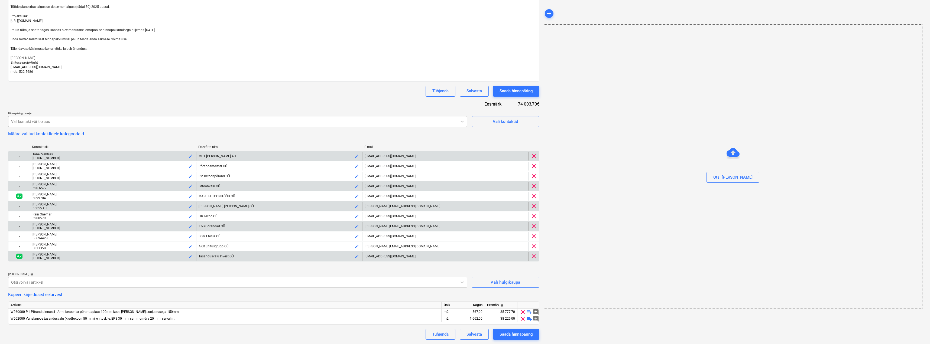
click at [97, 121] on div at bounding box center [232, 121] width 443 height 5
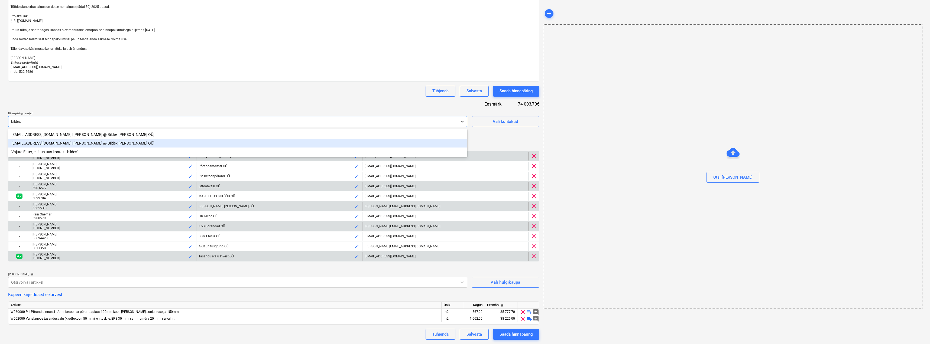
click at [53, 143] on div "[EMAIL_ADDRESS][DOMAIN_NAME] [[PERSON_NAME] @ Bildex [PERSON_NAME] OÜ]" at bounding box center [237, 143] width 459 height 9
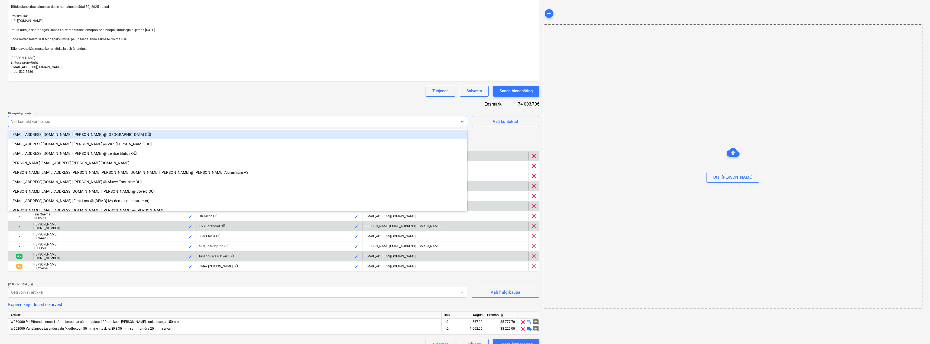
click at [107, 104] on div "Hinnapäringu nimi help Hinnapäring [STREET_ADDRESS] betoonpõrandad Tähtaeg help…" at bounding box center [273, 147] width 531 height 406
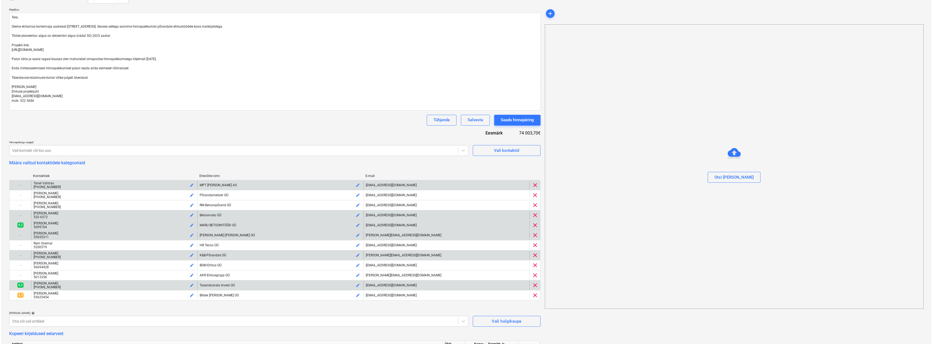
scroll to position [111, 0]
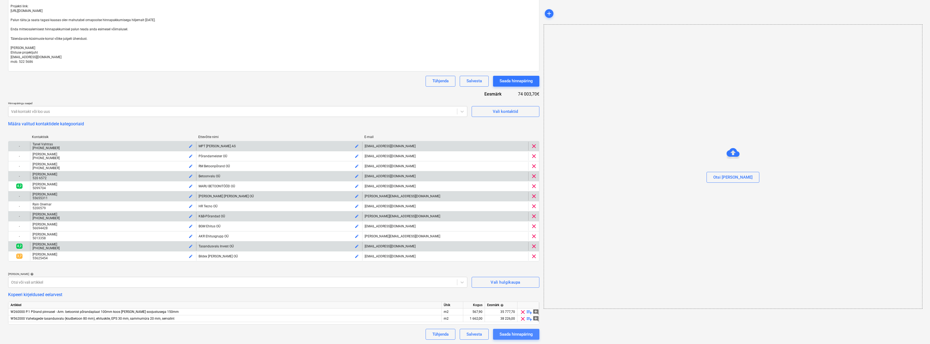
click at [530, 334] on div "Saada hinnapäring" at bounding box center [516, 334] width 33 height 7
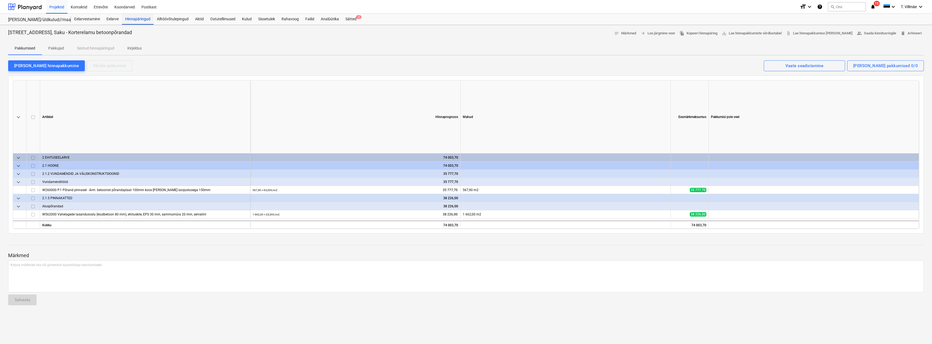
click at [143, 20] on div "Hinnapäringud" at bounding box center [138, 19] width 32 height 11
